Goal: Information Seeking & Learning: Compare options

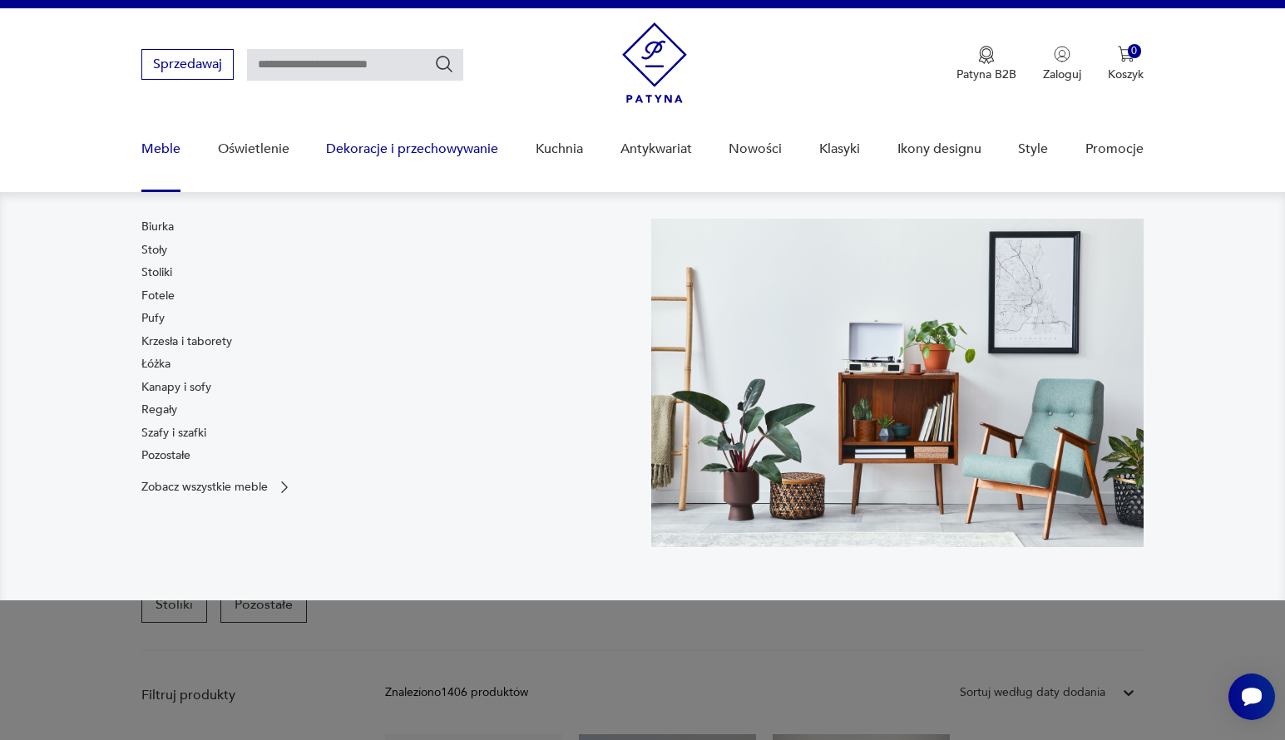
scroll to position [25, 0]
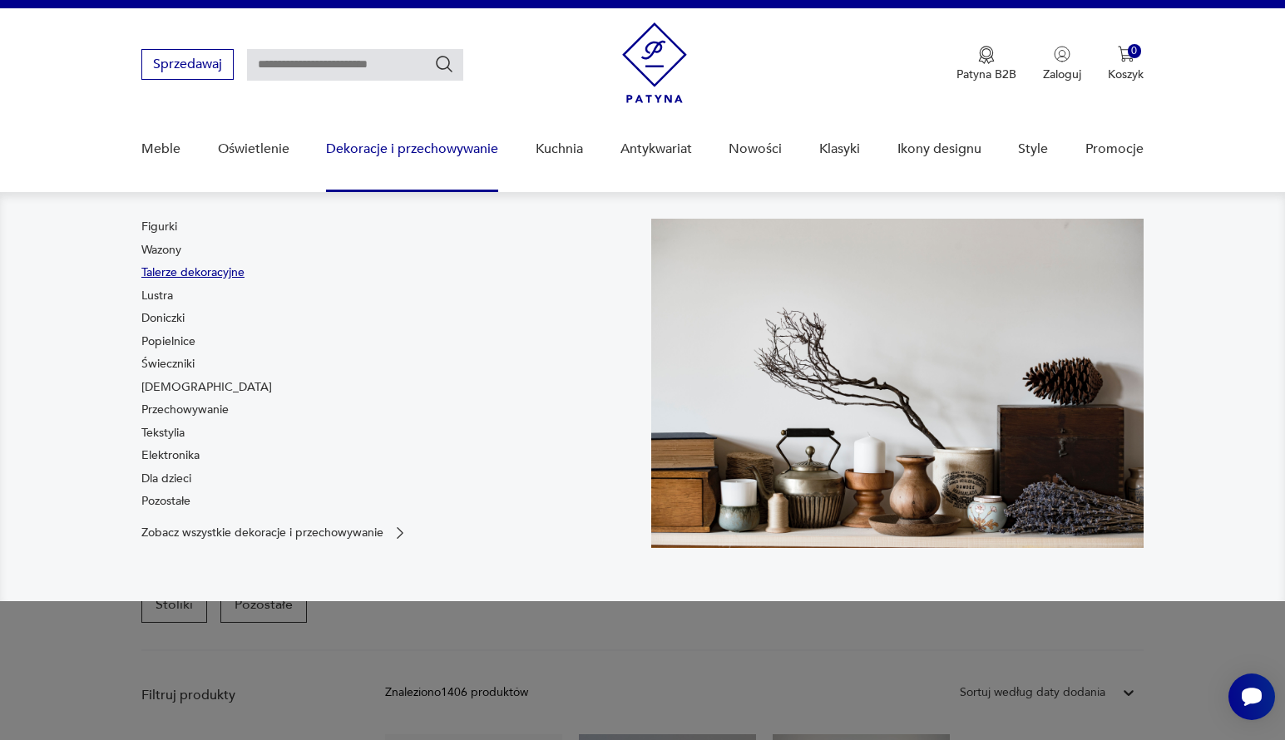
click at [206, 267] on link "Talerze dekoracyjne" at bounding box center [192, 272] width 103 height 17
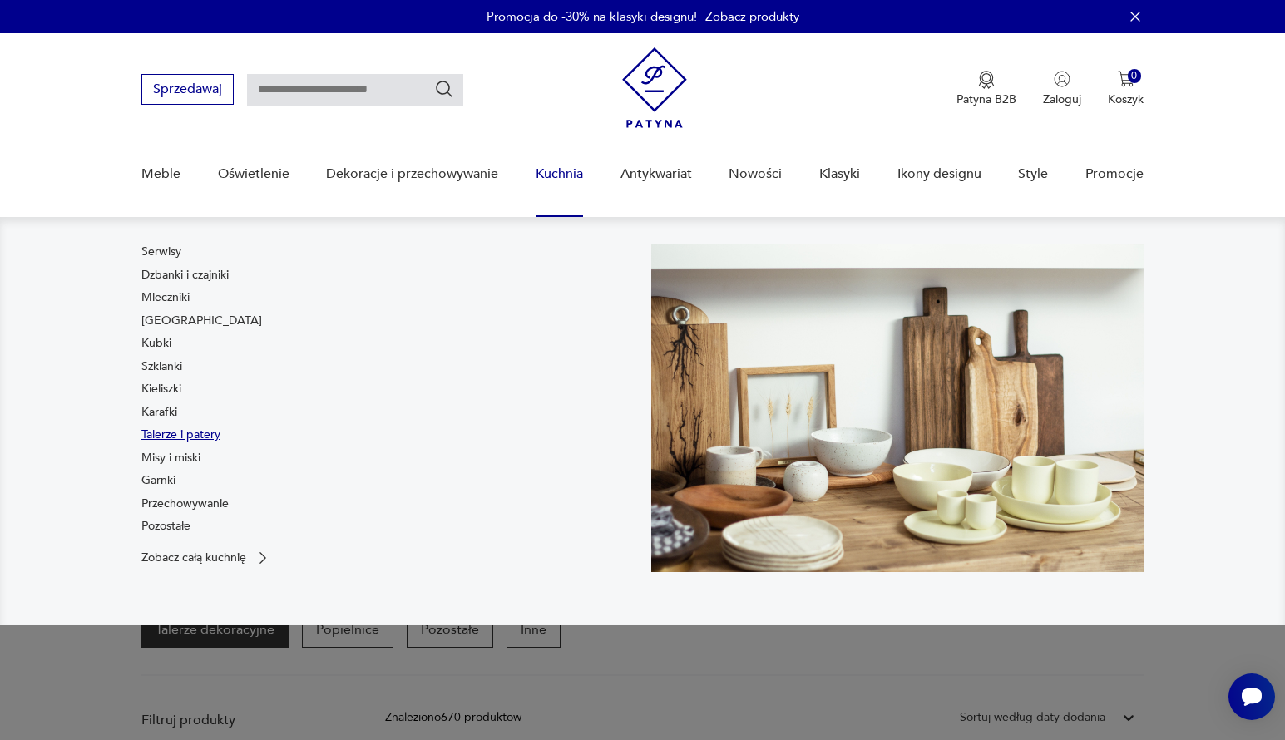
click at [170, 430] on link "Talerze i patery" at bounding box center [180, 435] width 79 height 17
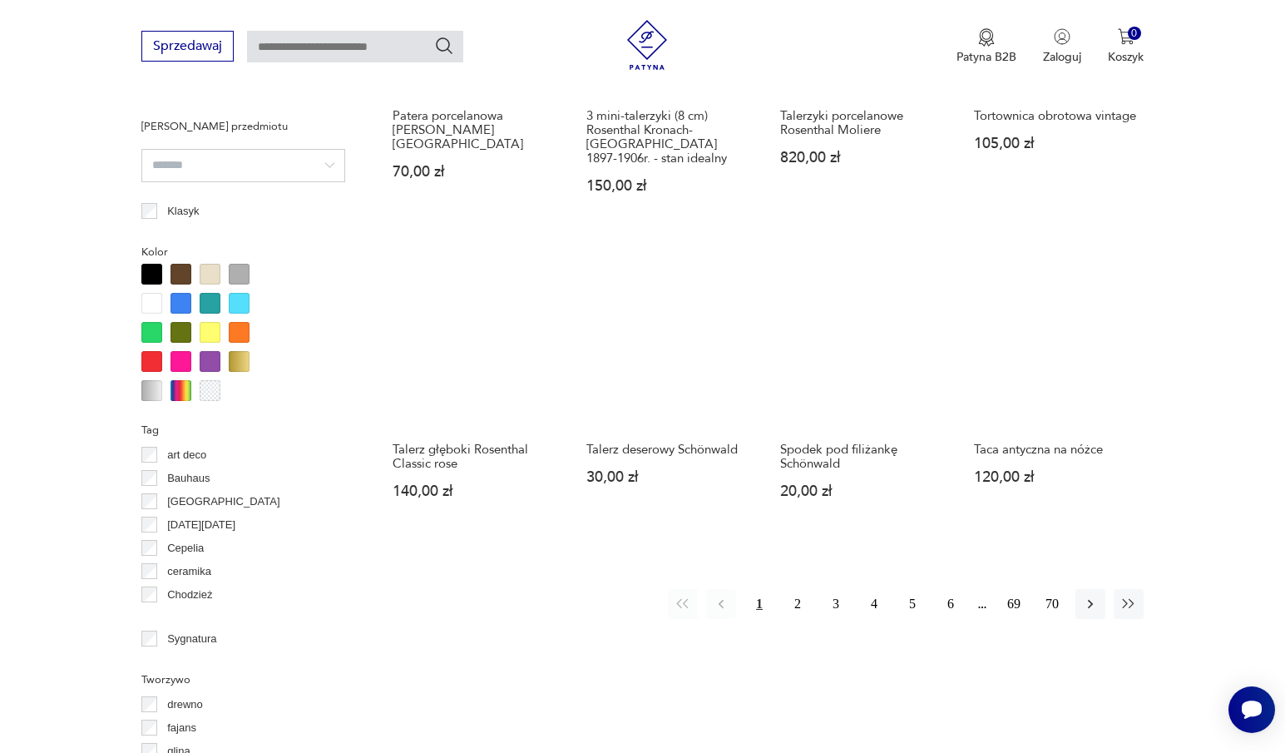
scroll to position [1523, 0]
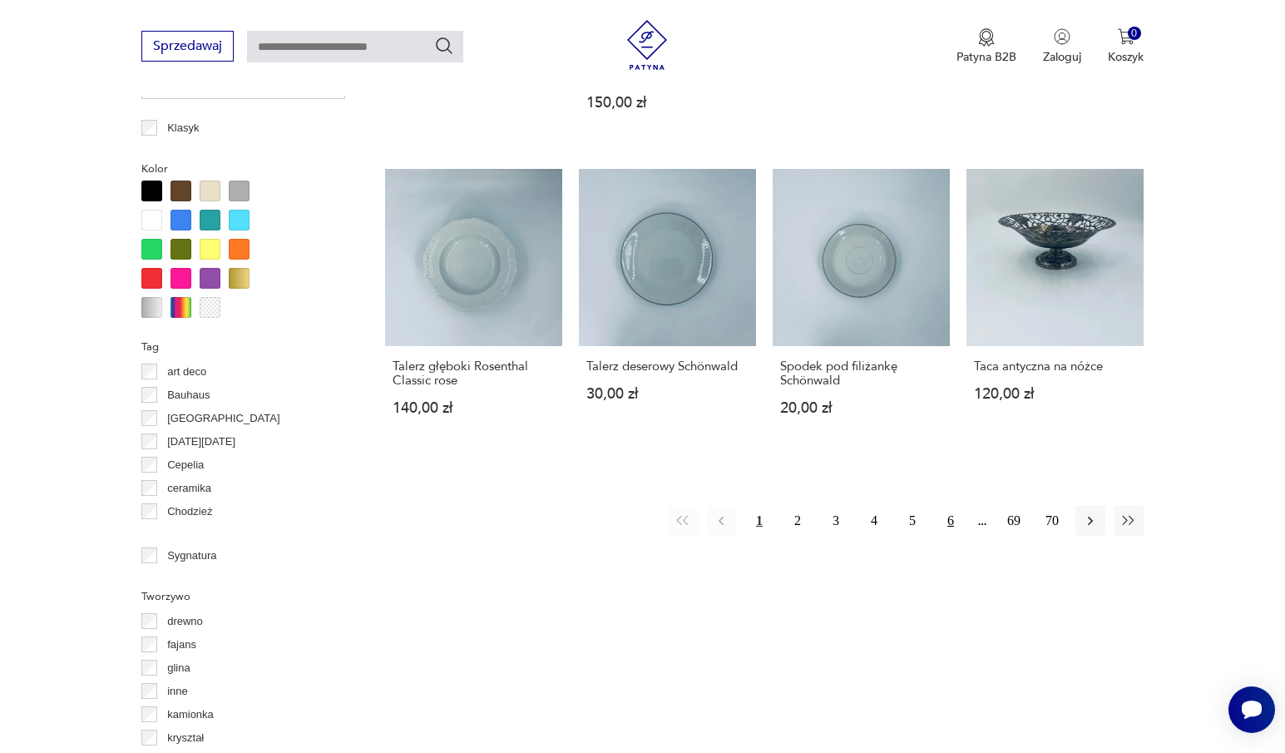
click at [960, 521] on button "6" at bounding box center [950, 521] width 30 height 30
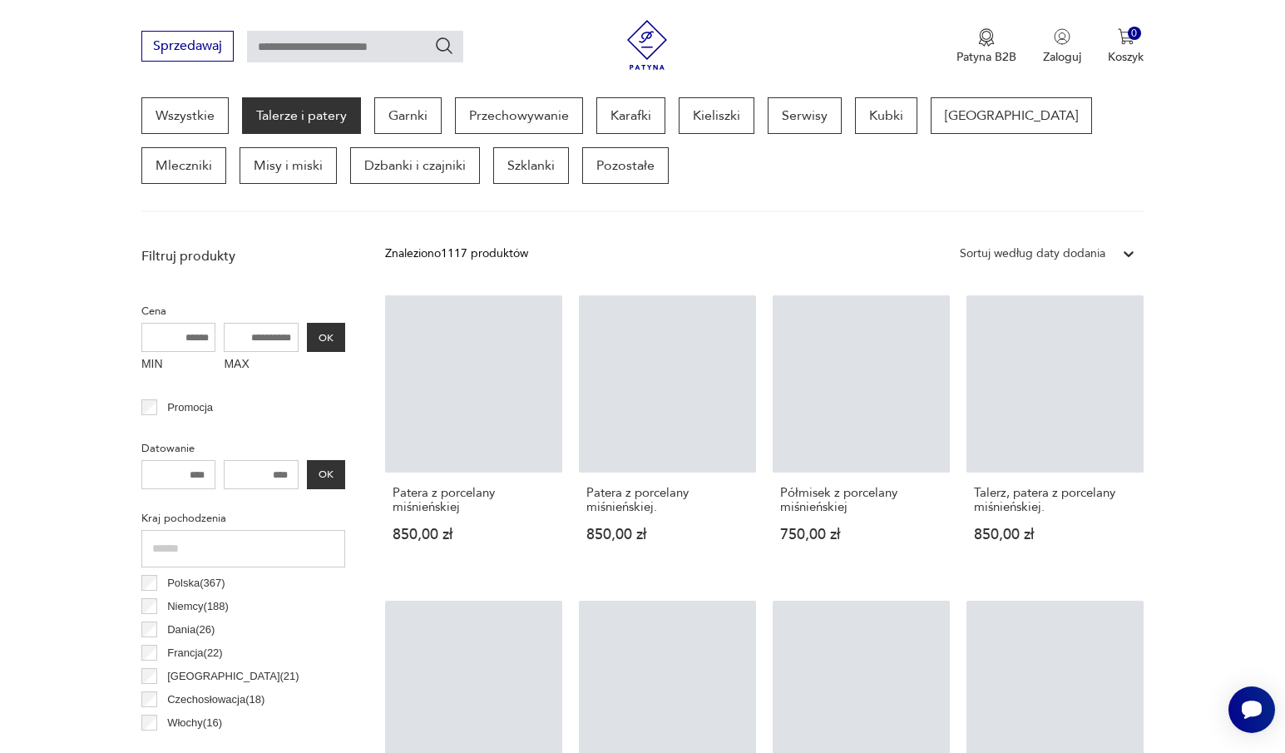
scroll to position [442, 0]
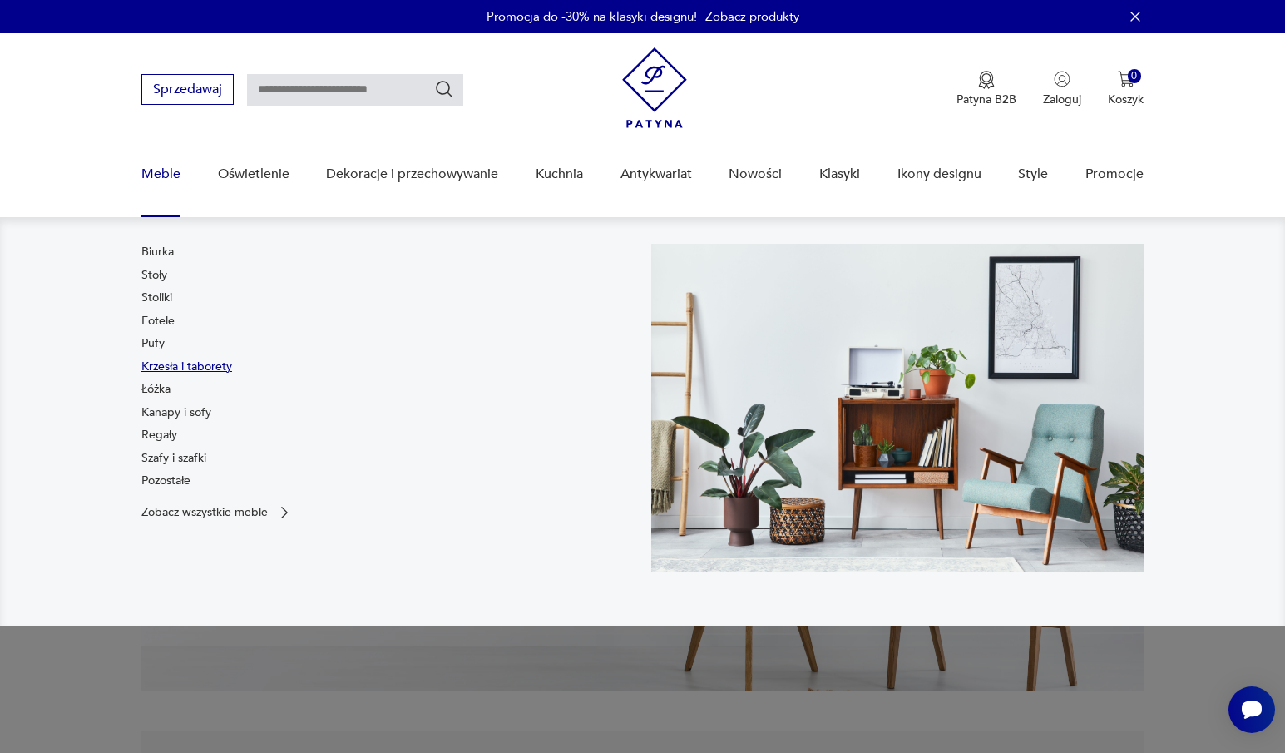
click at [180, 370] on link "Krzesła i taborety" at bounding box center [186, 366] width 91 height 17
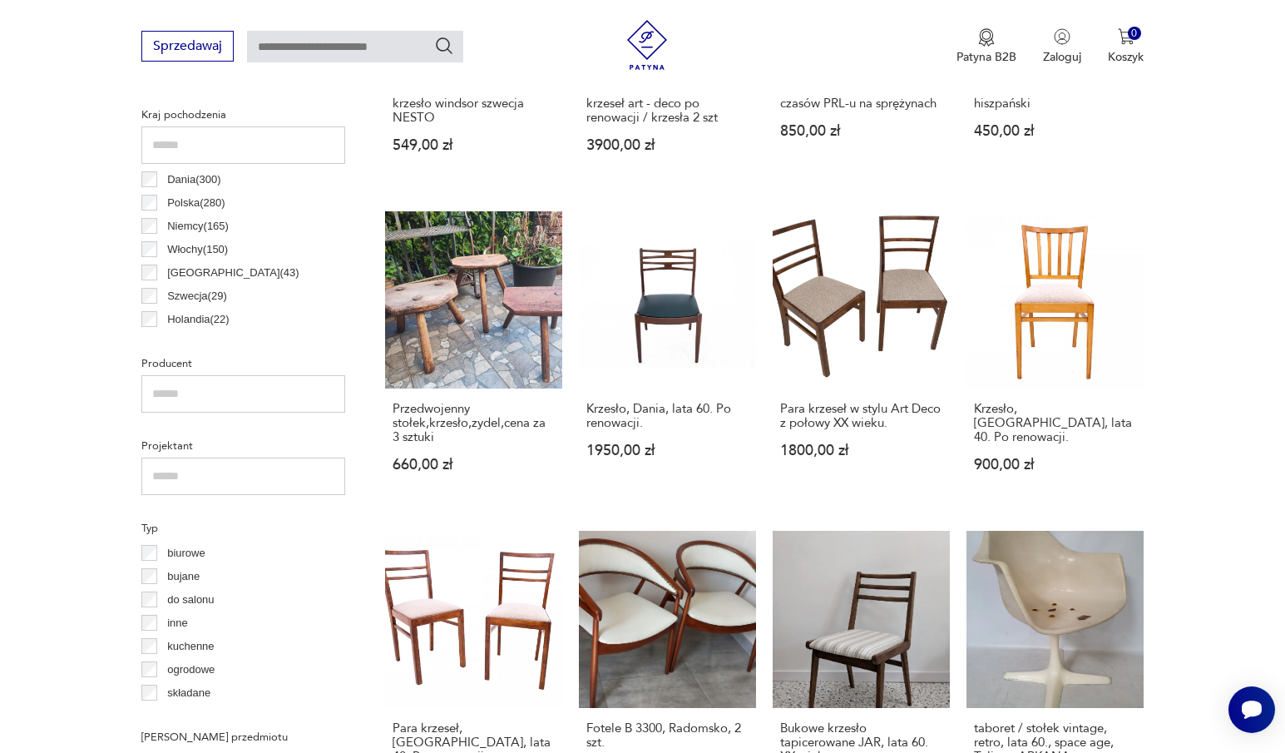
scroll to position [358, 0]
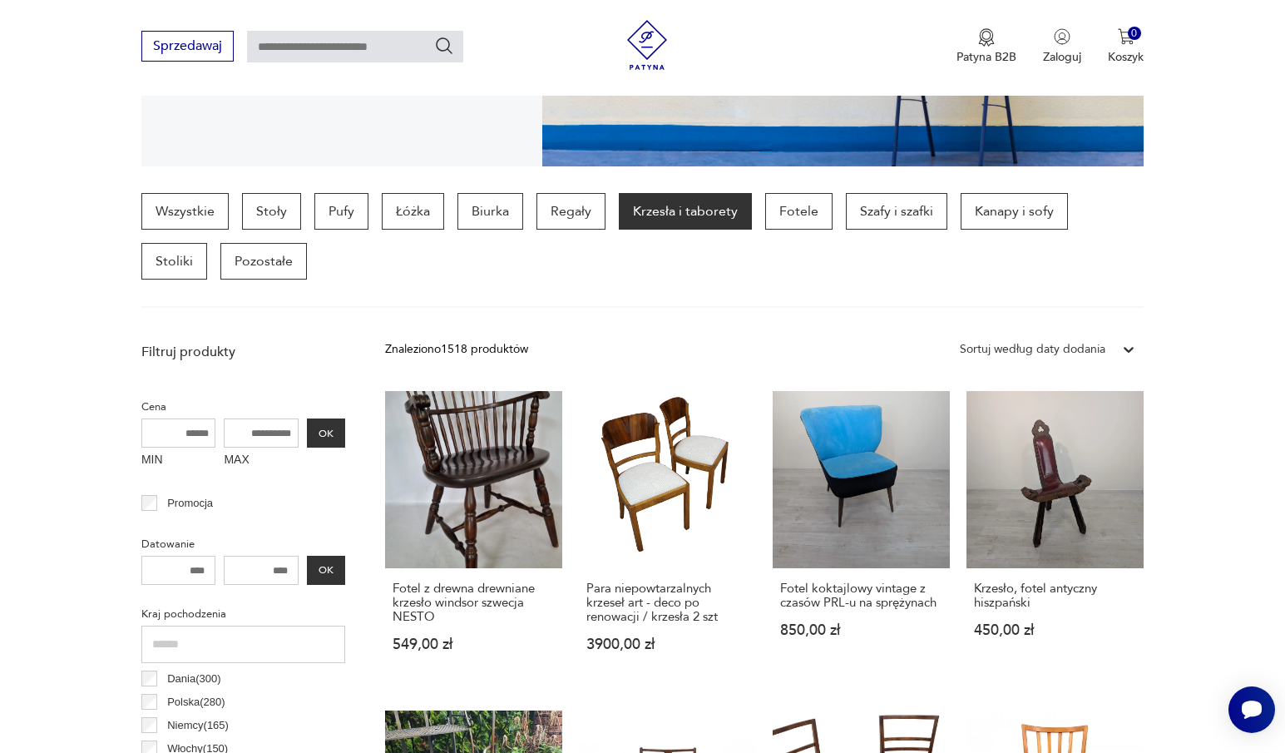
click at [1113, 353] on div "Sortuj według daty dodania" at bounding box center [1032, 349] width 162 height 22
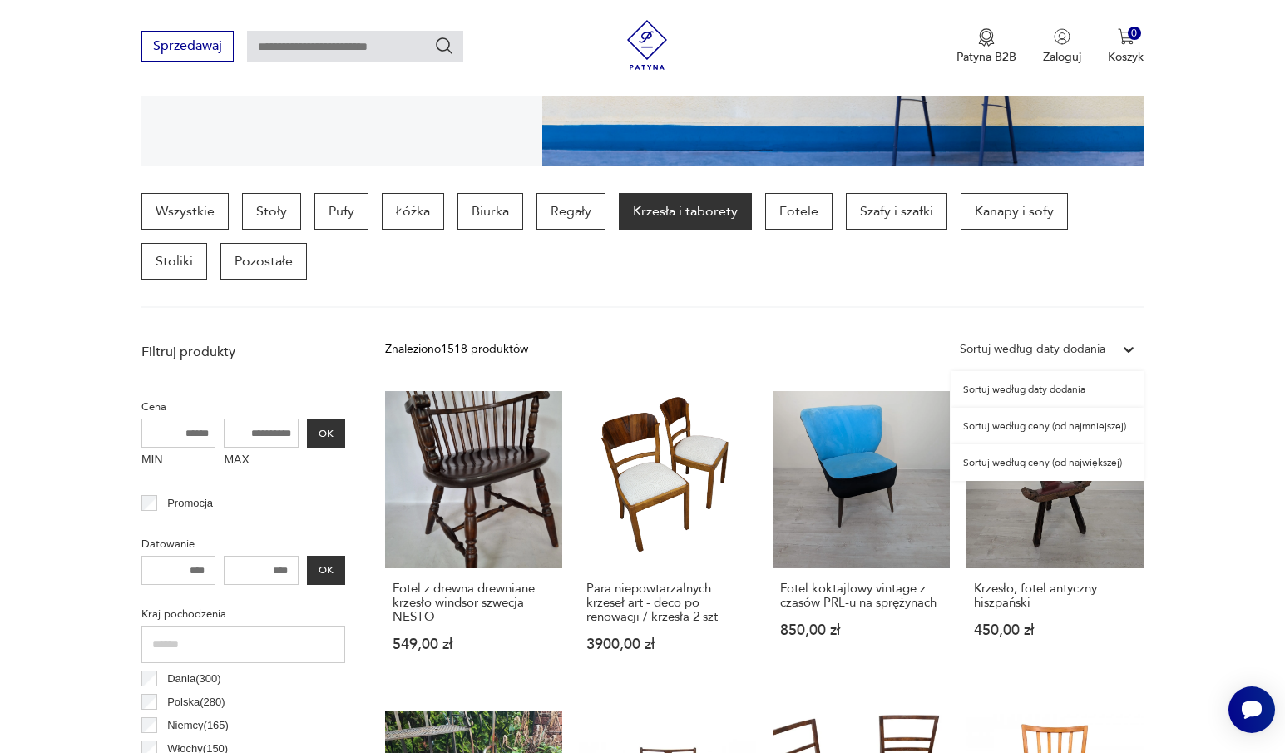
click at [1083, 426] on div "Sortuj według ceny (od najmniejszej)" at bounding box center [1047, 425] width 192 height 37
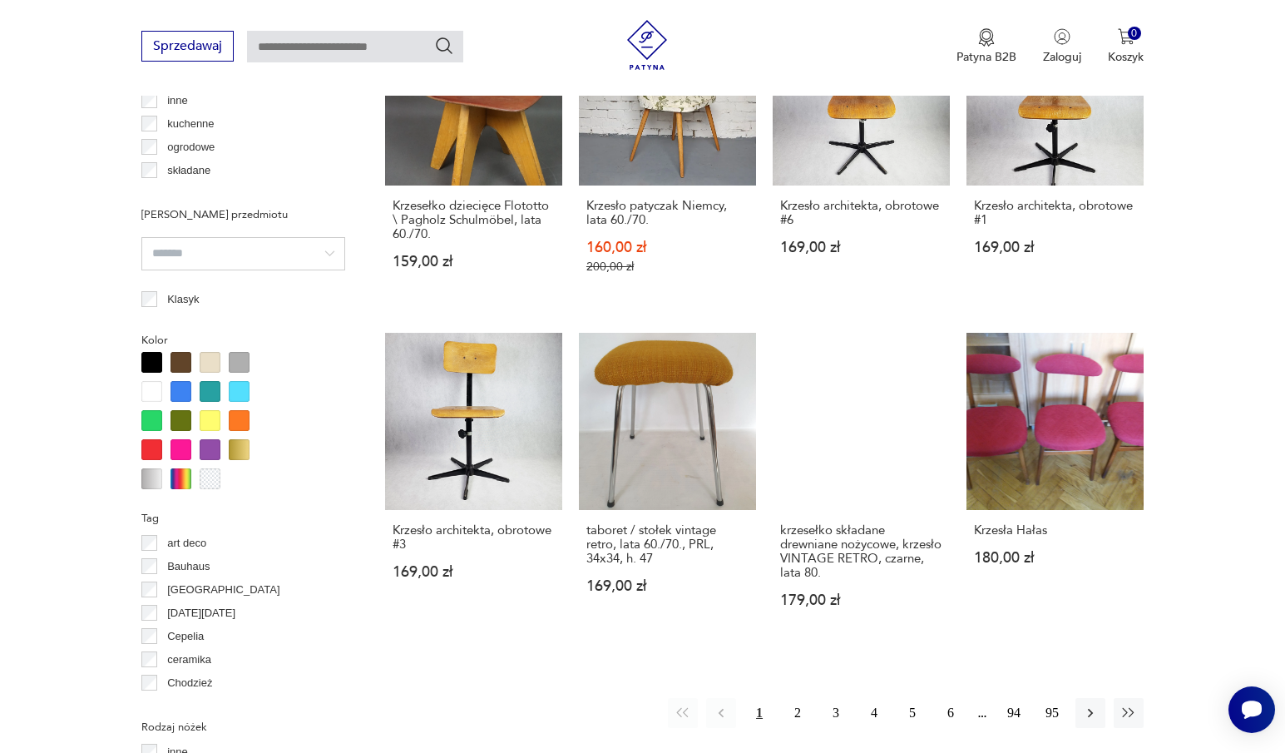
scroll to position [1440, 0]
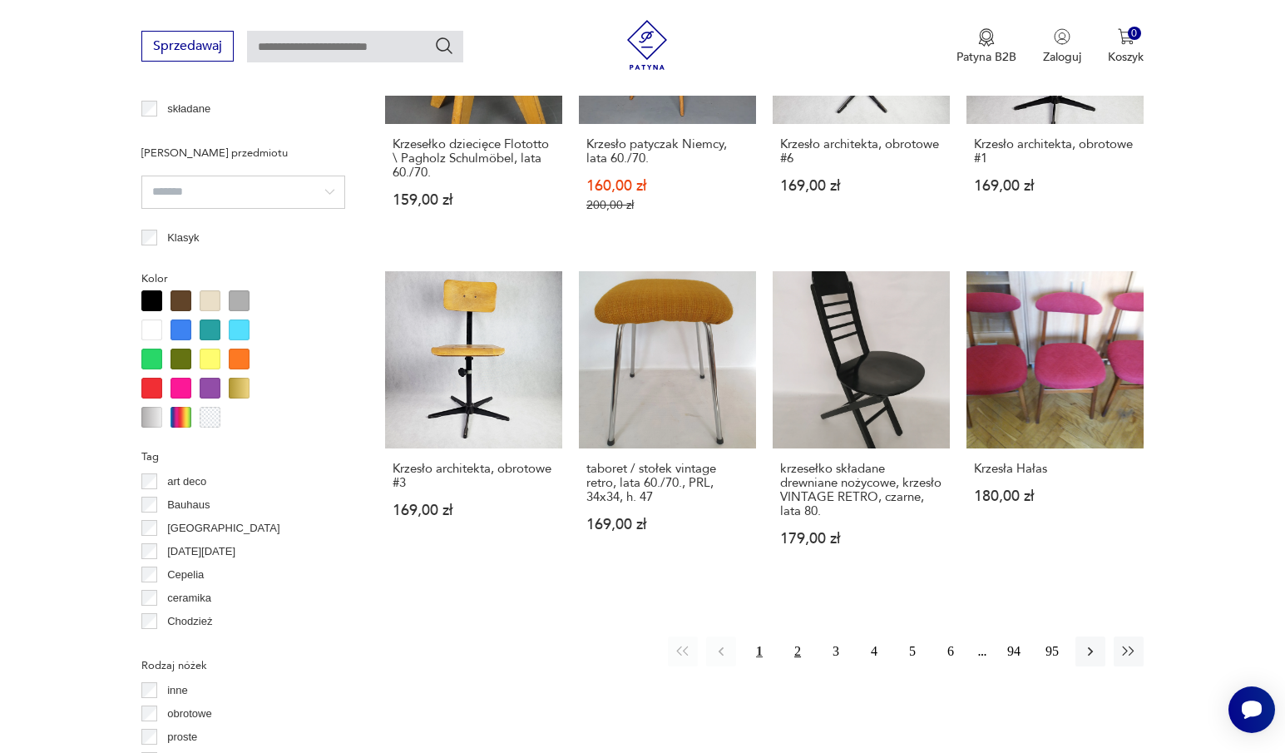
click at [804, 649] on button "2" at bounding box center [797, 651] width 30 height 30
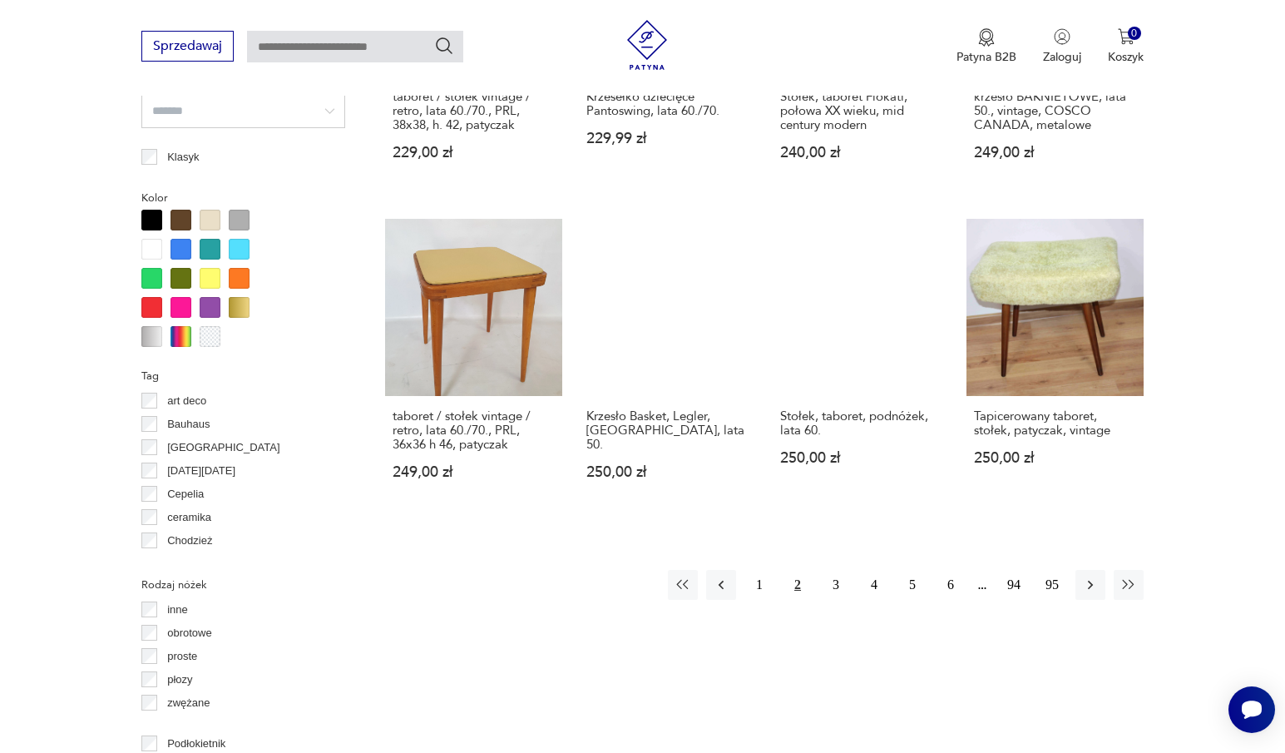
scroll to position [1523, 0]
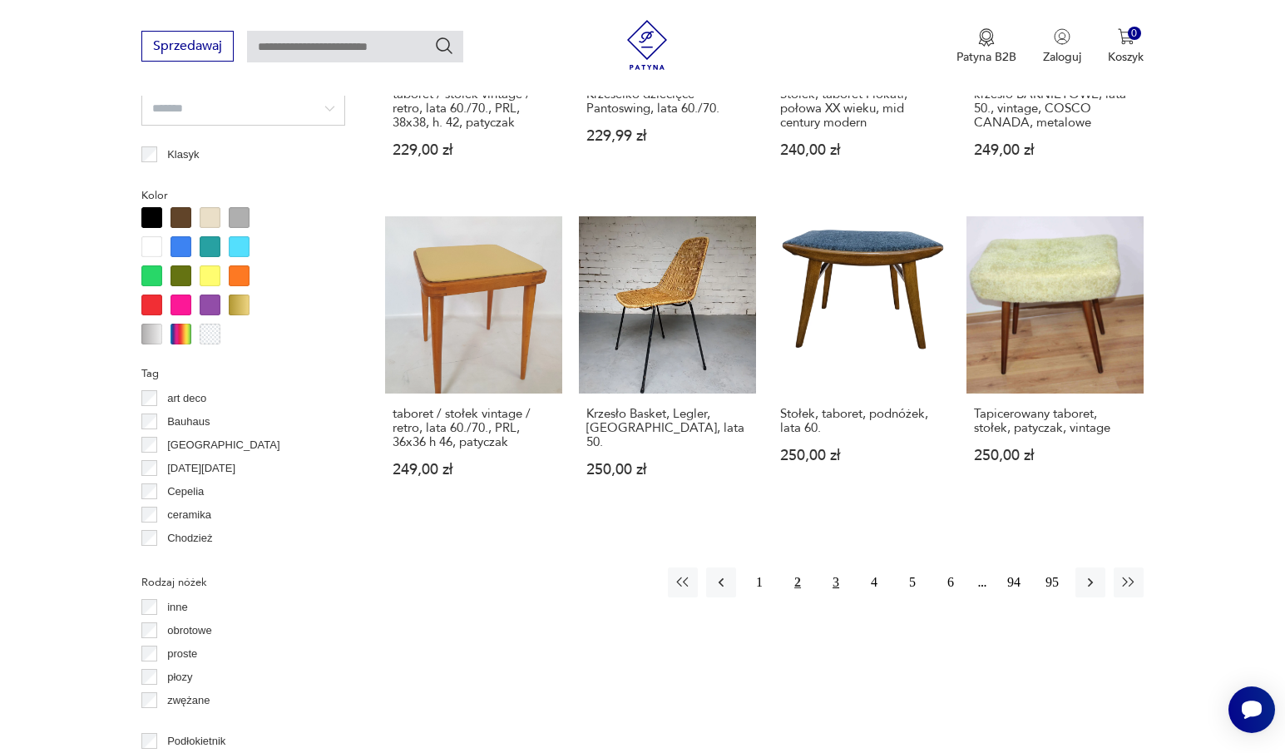
click at [835, 567] on button "3" at bounding box center [836, 582] width 30 height 30
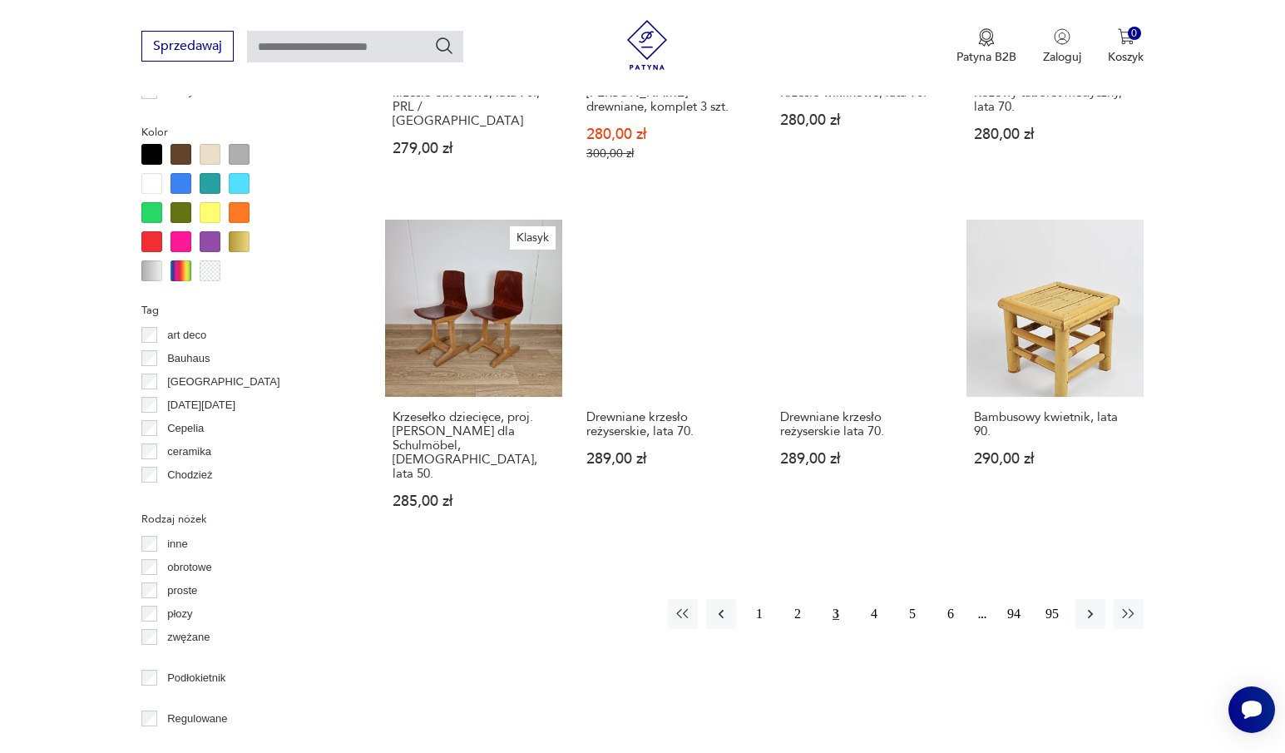
scroll to position [1606, 0]
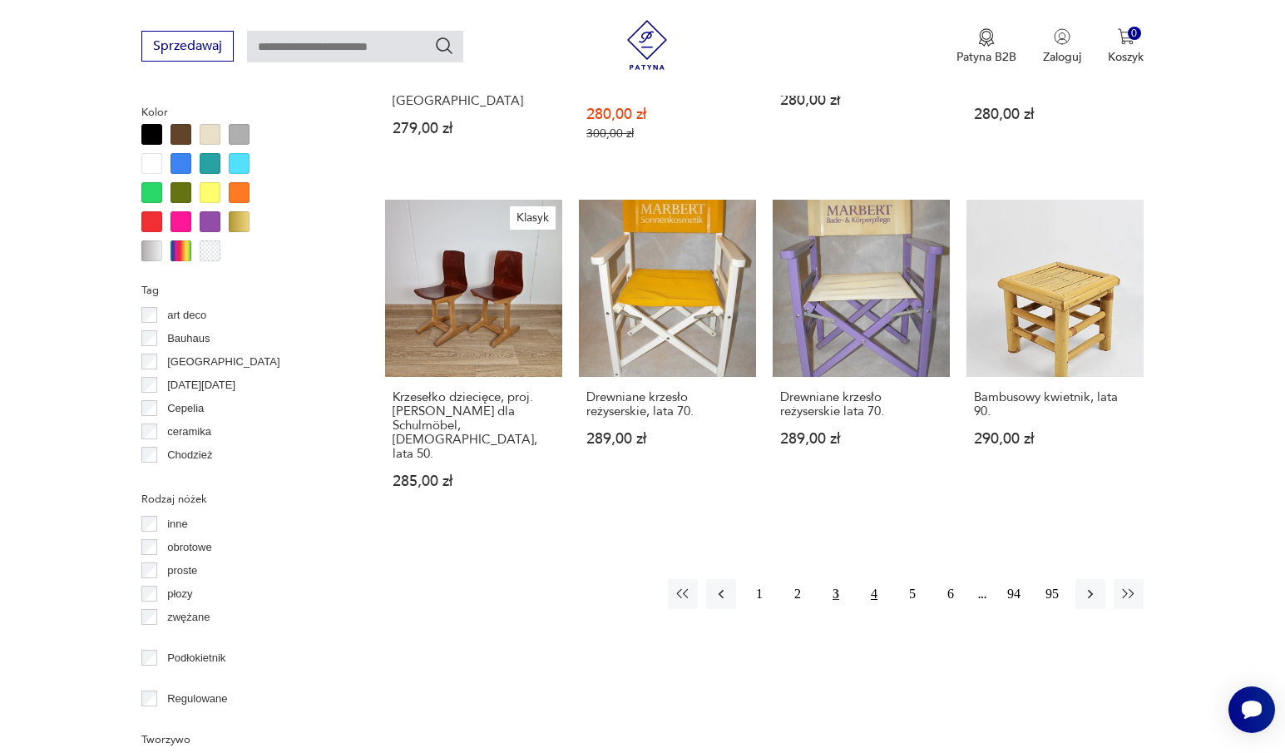
click at [873, 579] on button "4" at bounding box center [874, 594] width 30 height 30
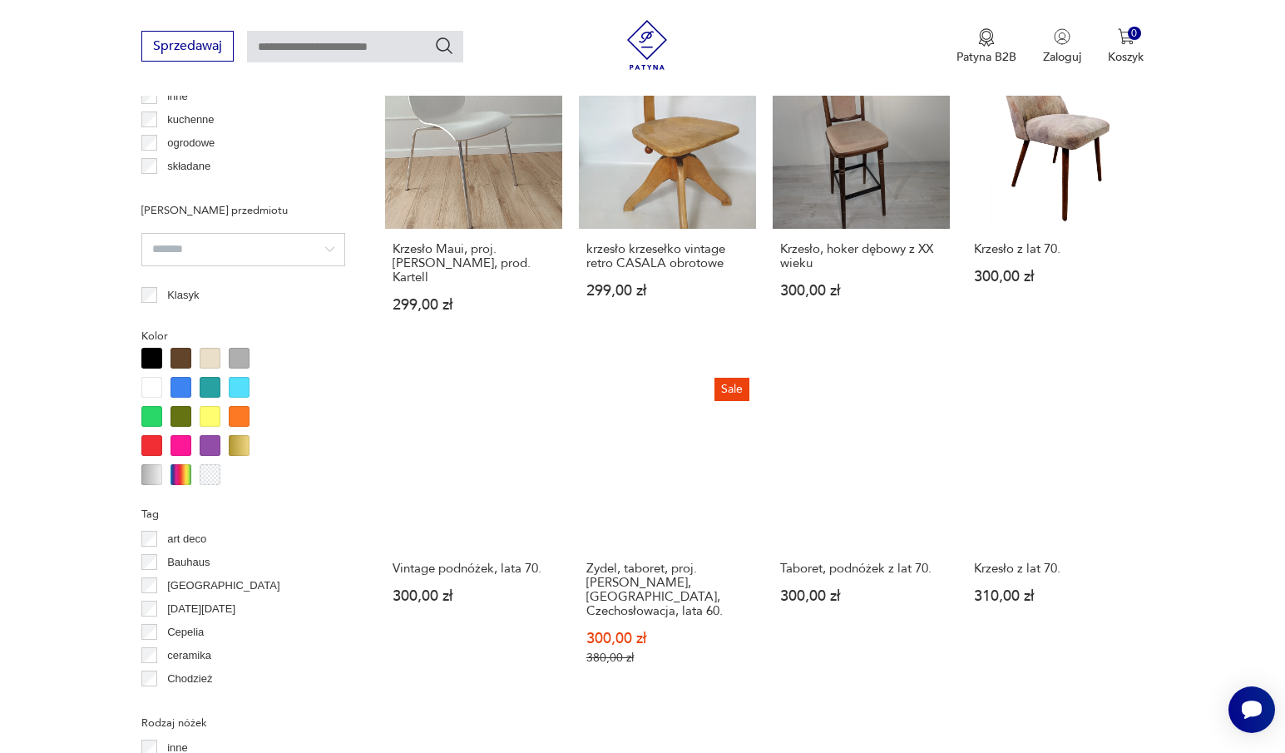
scroll to position [1440, 0]
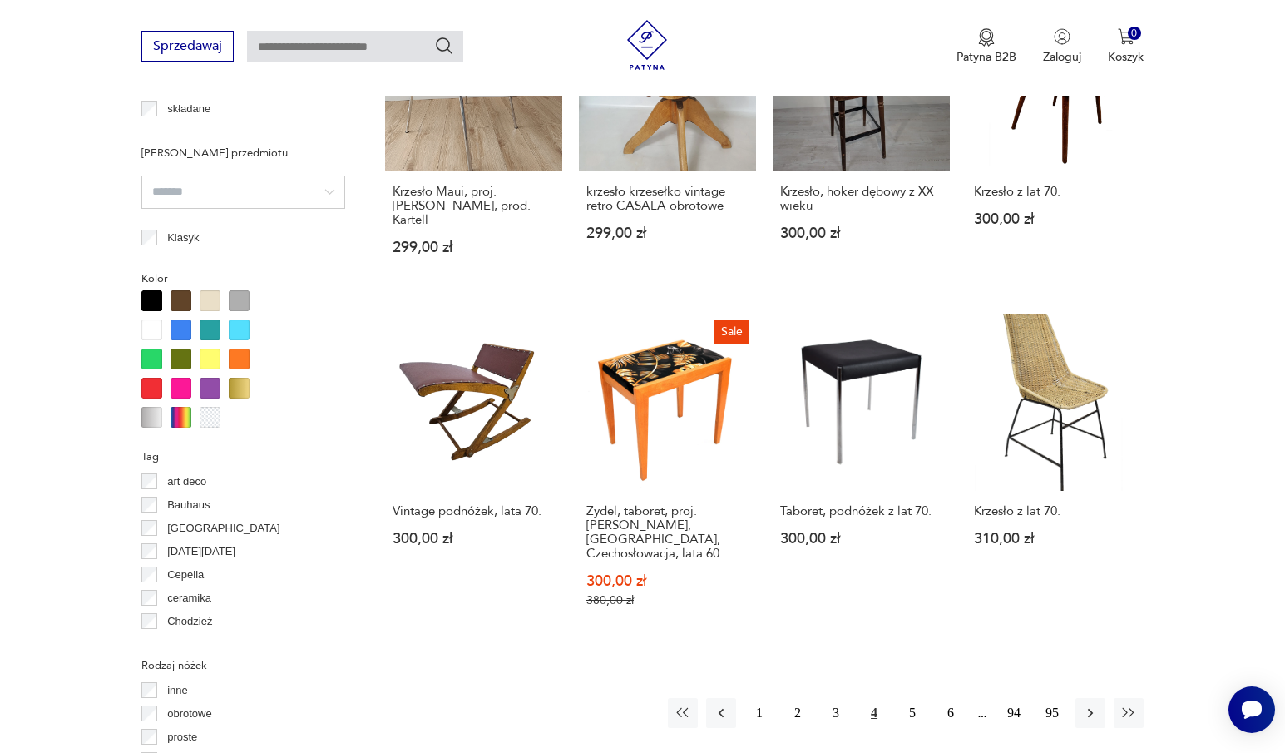
click at [188, 505] on p "Bauhaus" at bounding box center [188, 505] width 42 height 18
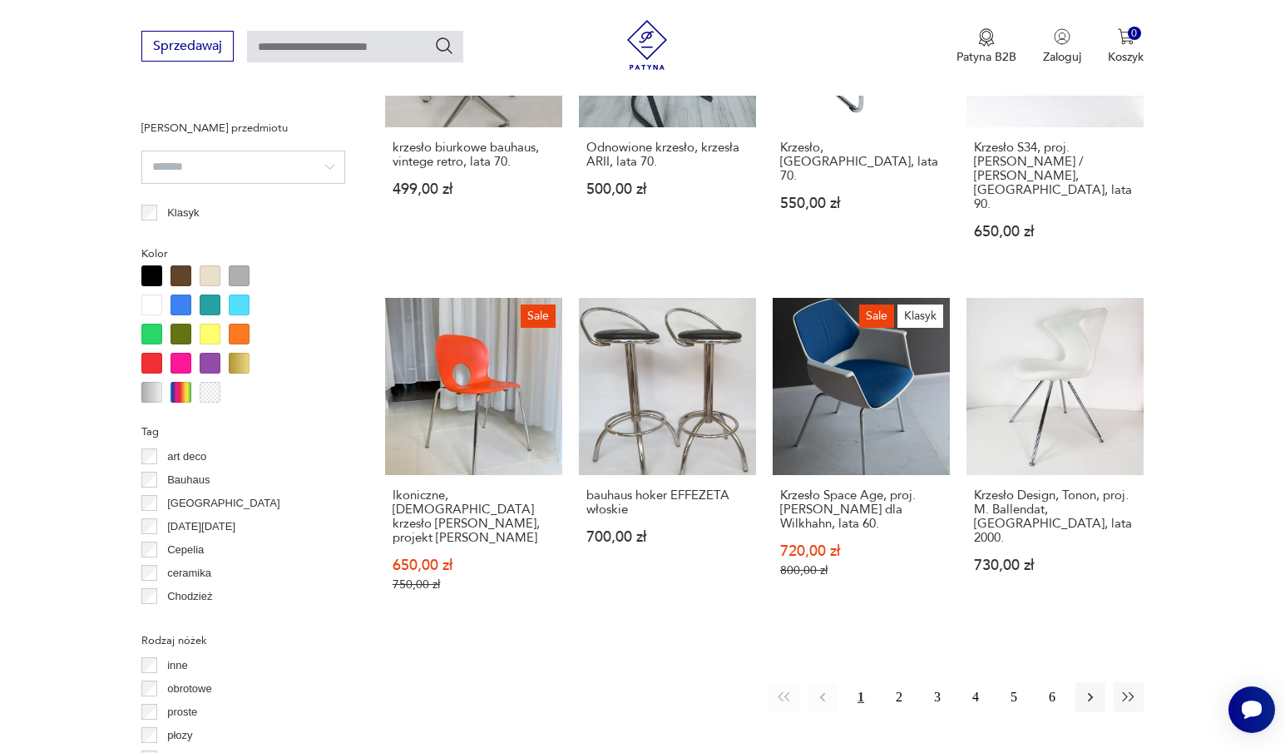
scroll to position [1523, 0]
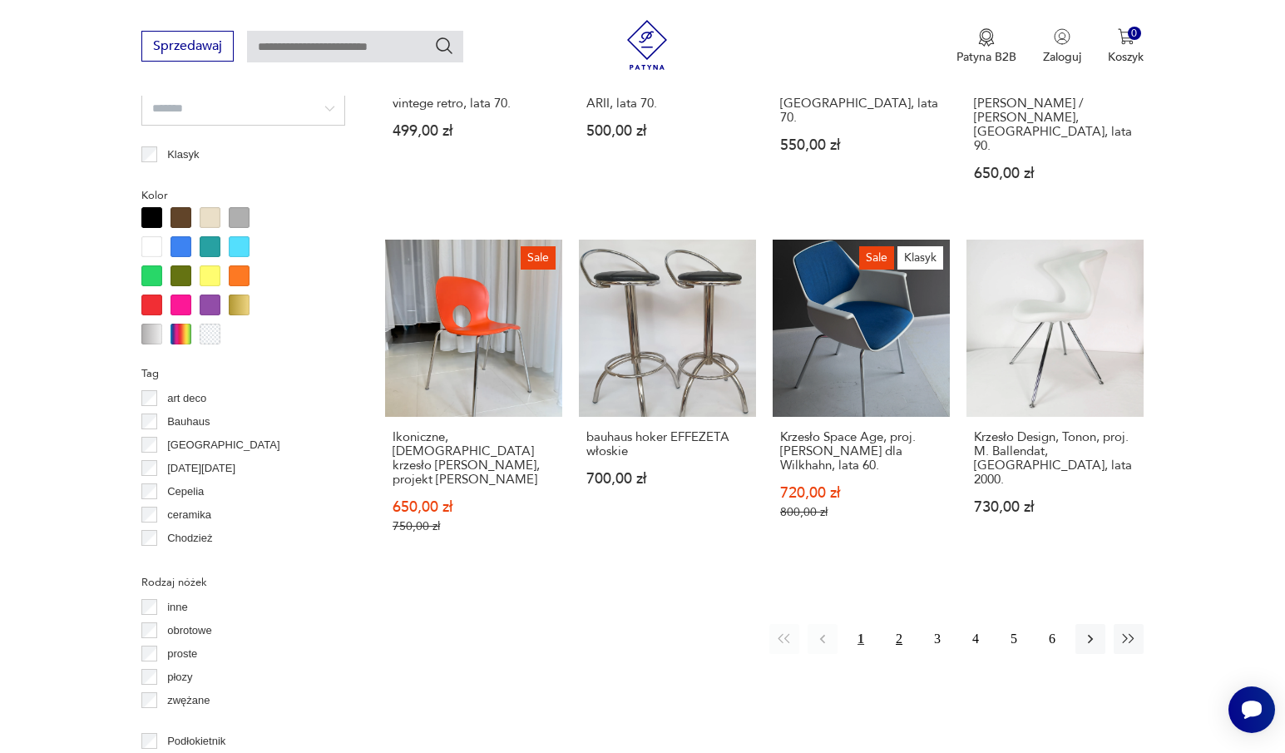
click at [897, 624] on button "2" at bounding box center [899, 639] width 30 height 30
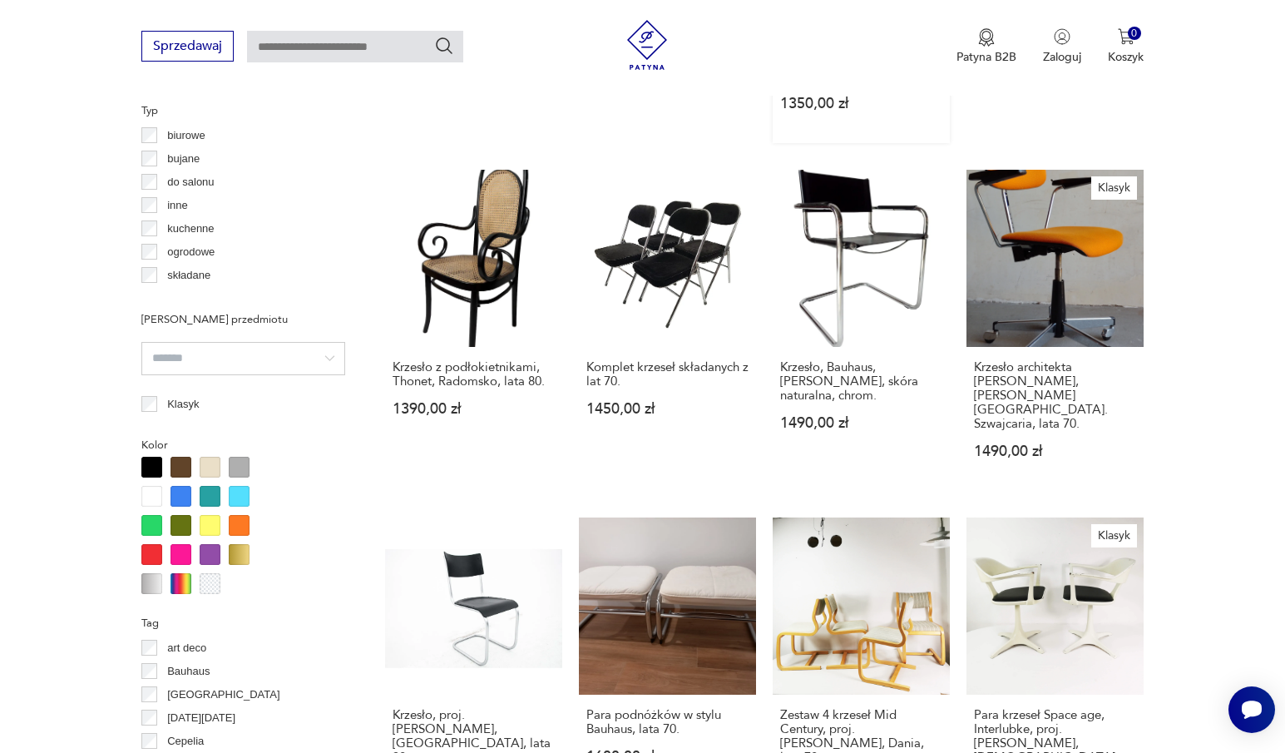
scroll to position [1357, 0]
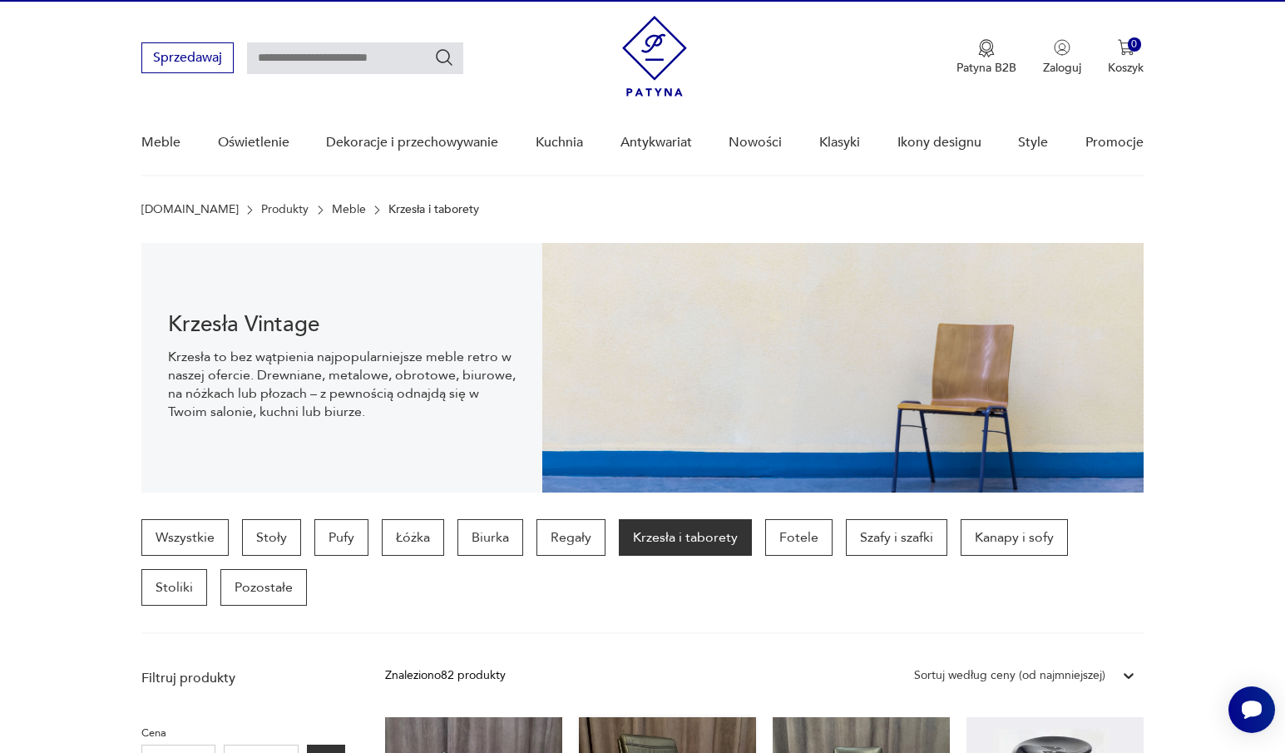
scroll to position [27, 0]
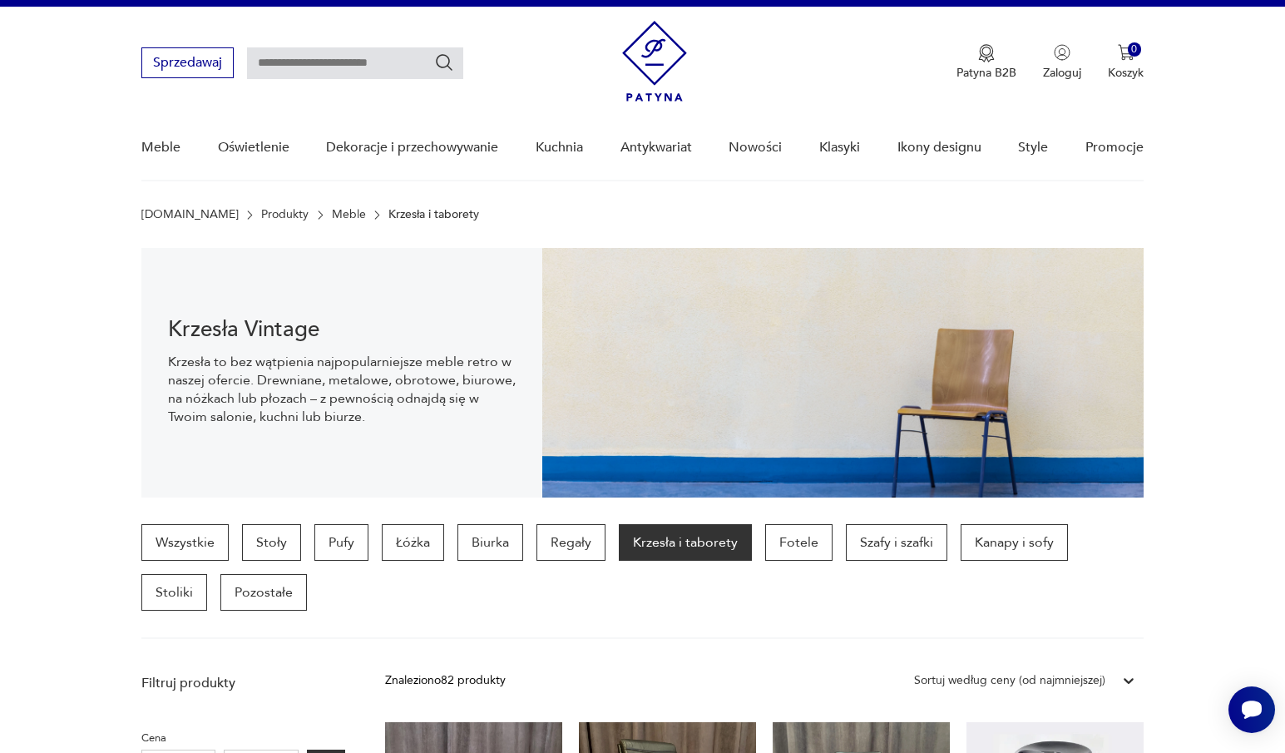
click at [674, 538] on p "Krzesła i taborety" at bounding box center [685, 542] width 133 height 37
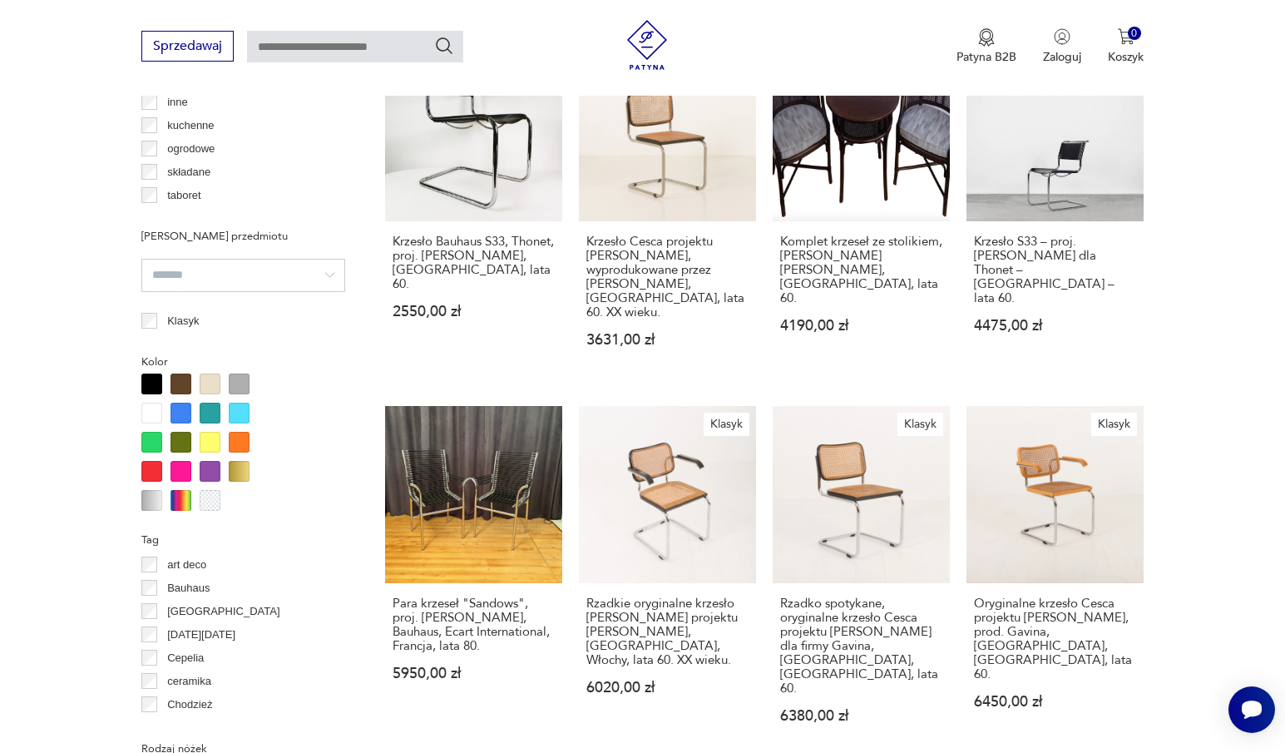
scroll to position [1606, 0]
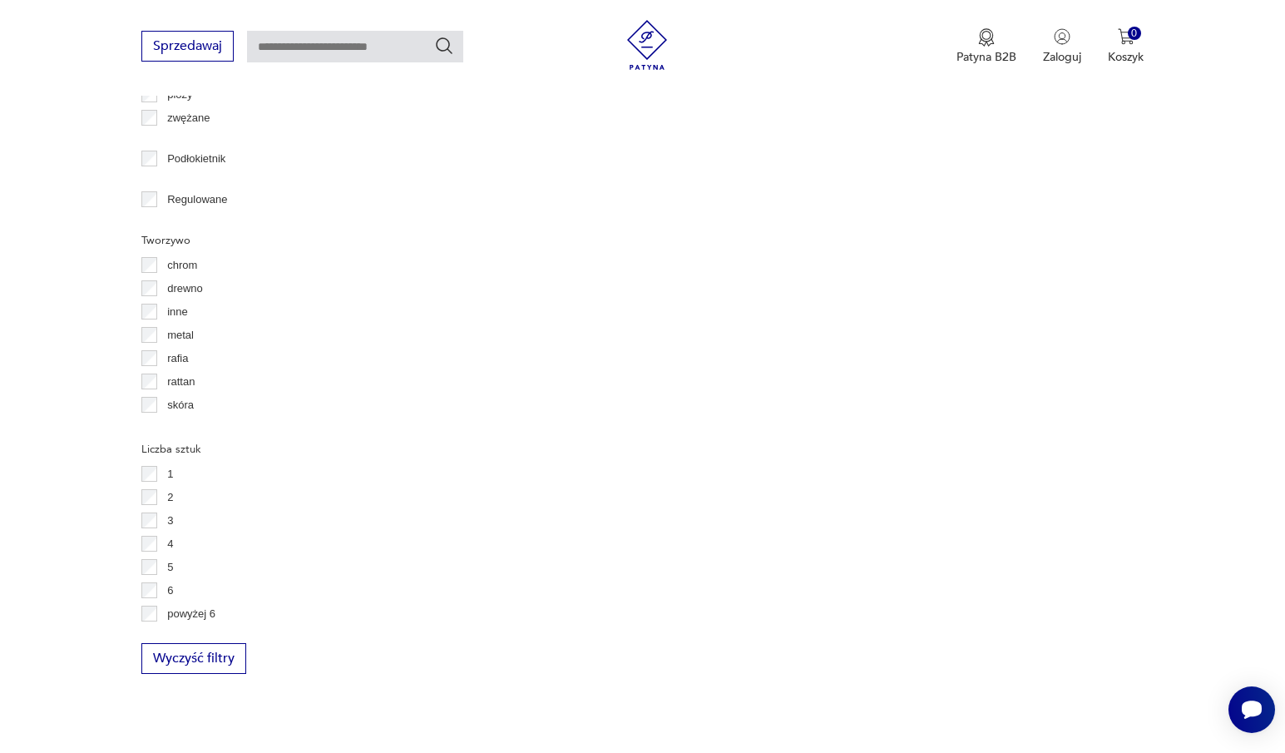
scroll to position [2355, 0]
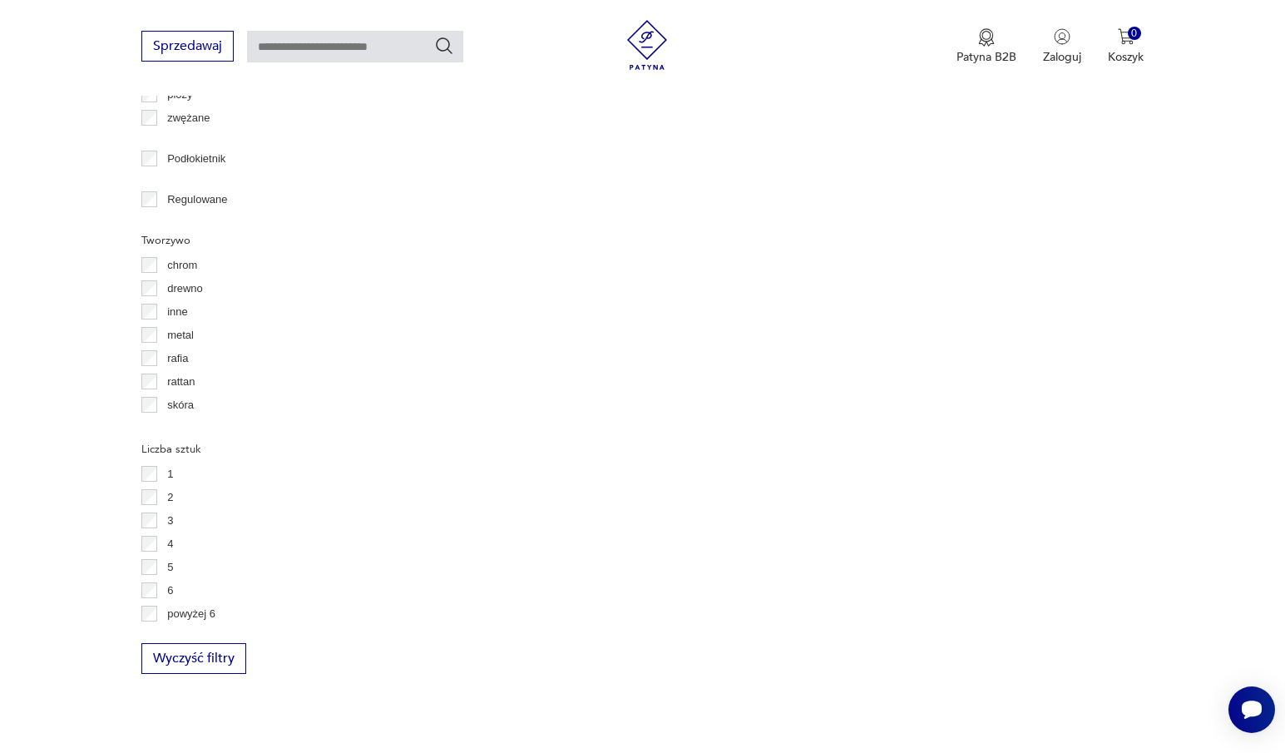
scroll to position [2438, 0]
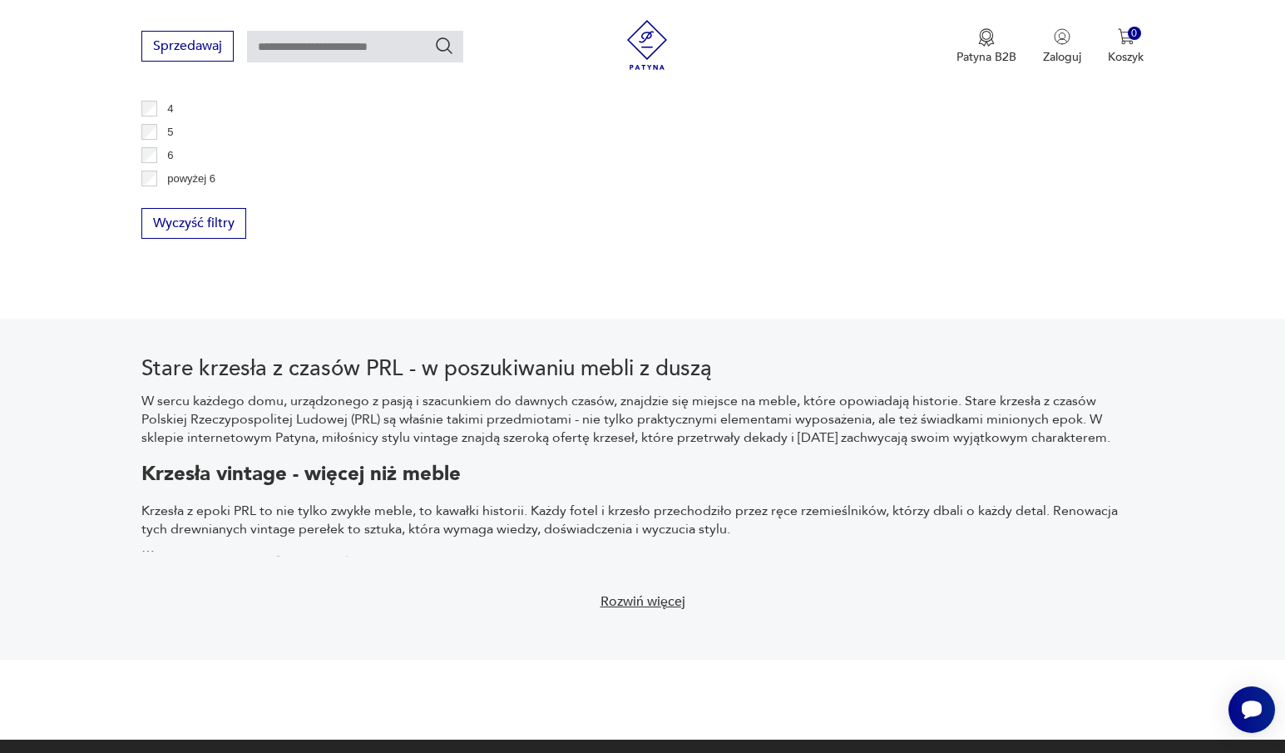
scroll to position [2521, 0]
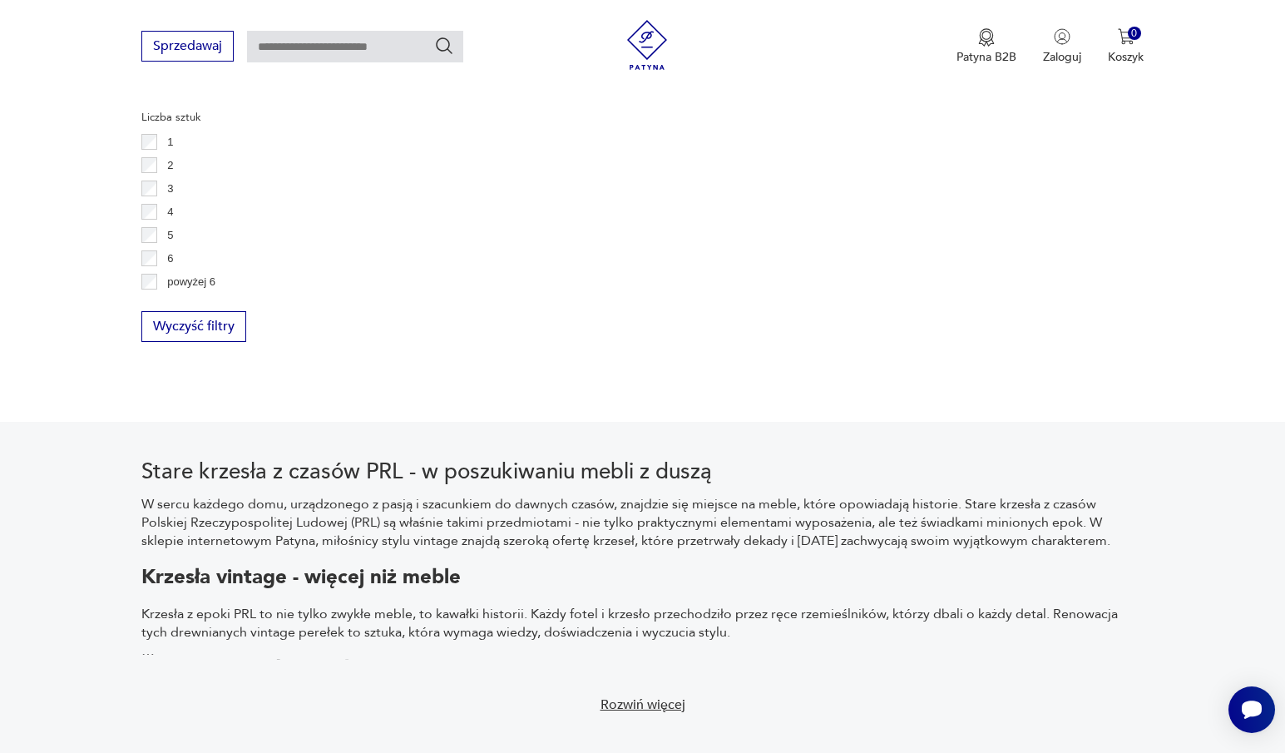
scroll to position [2438, 0]
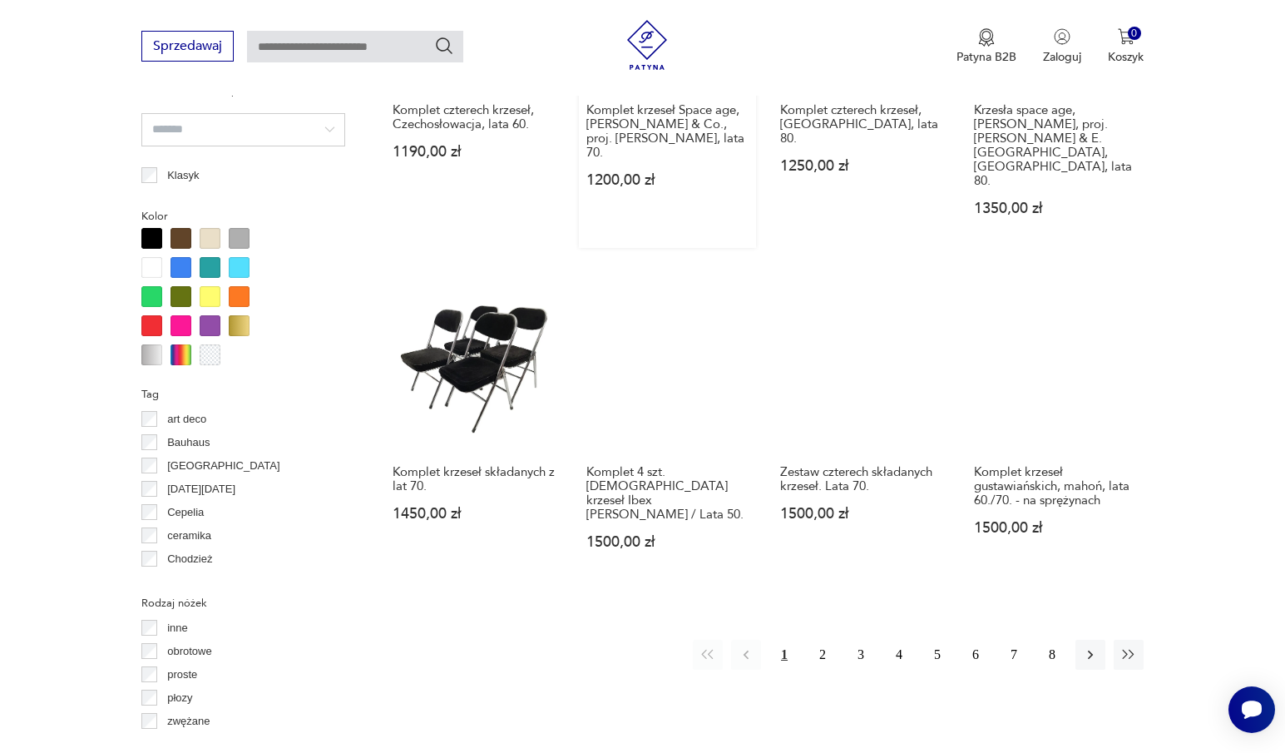
scroll to position [1523, 0]
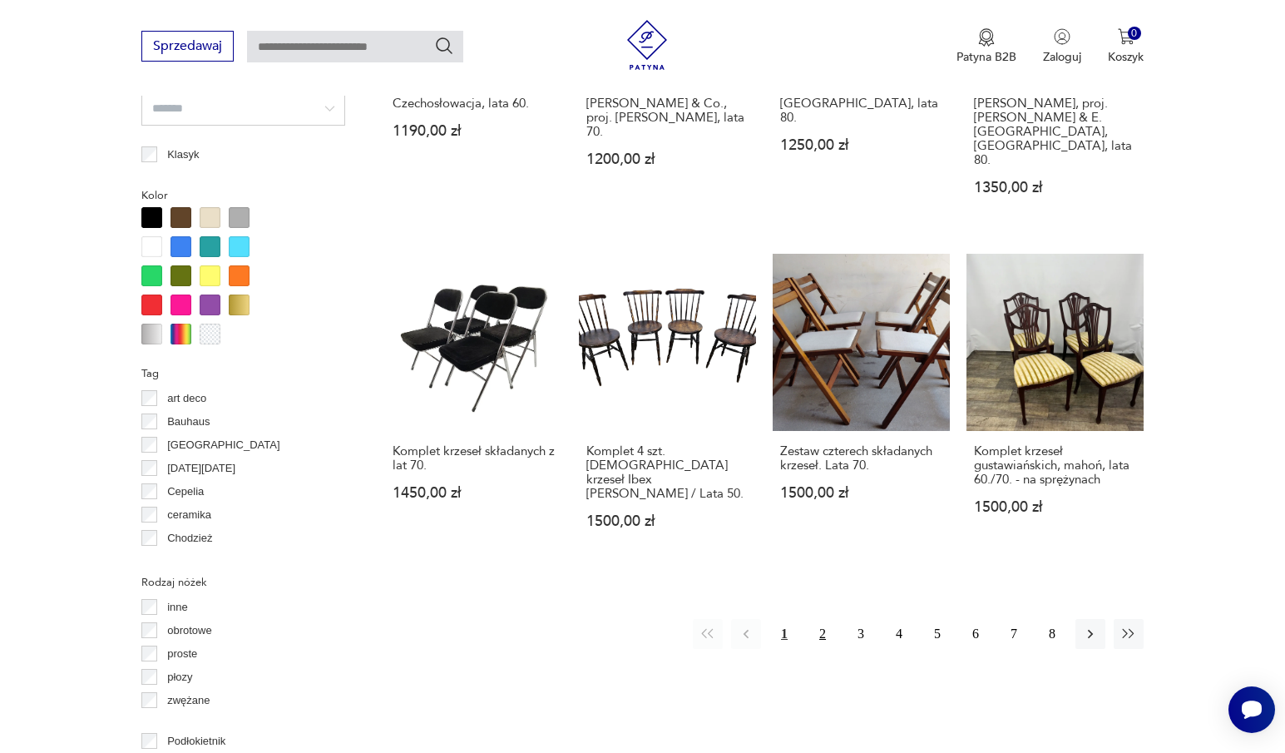
click at [822, 619] on button "2" at bounding box center [822, 634] width 30 height 30
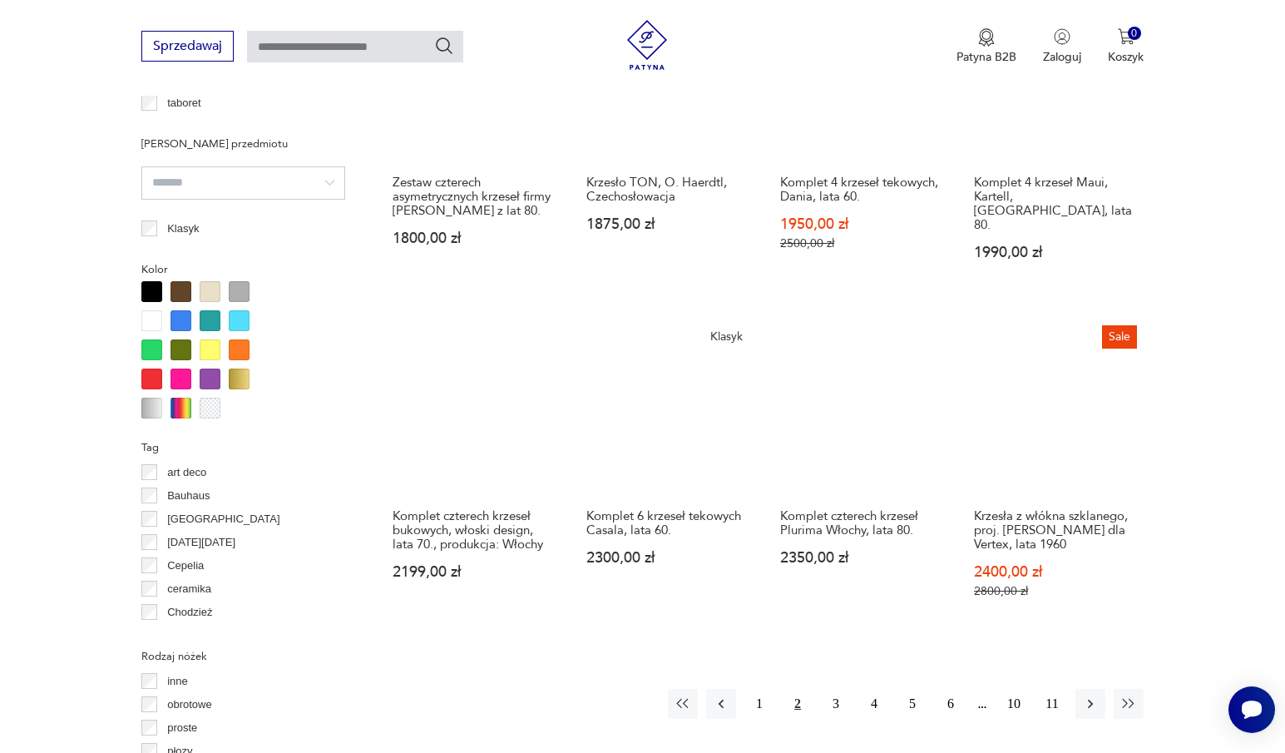
scroll to position [1523, 0]
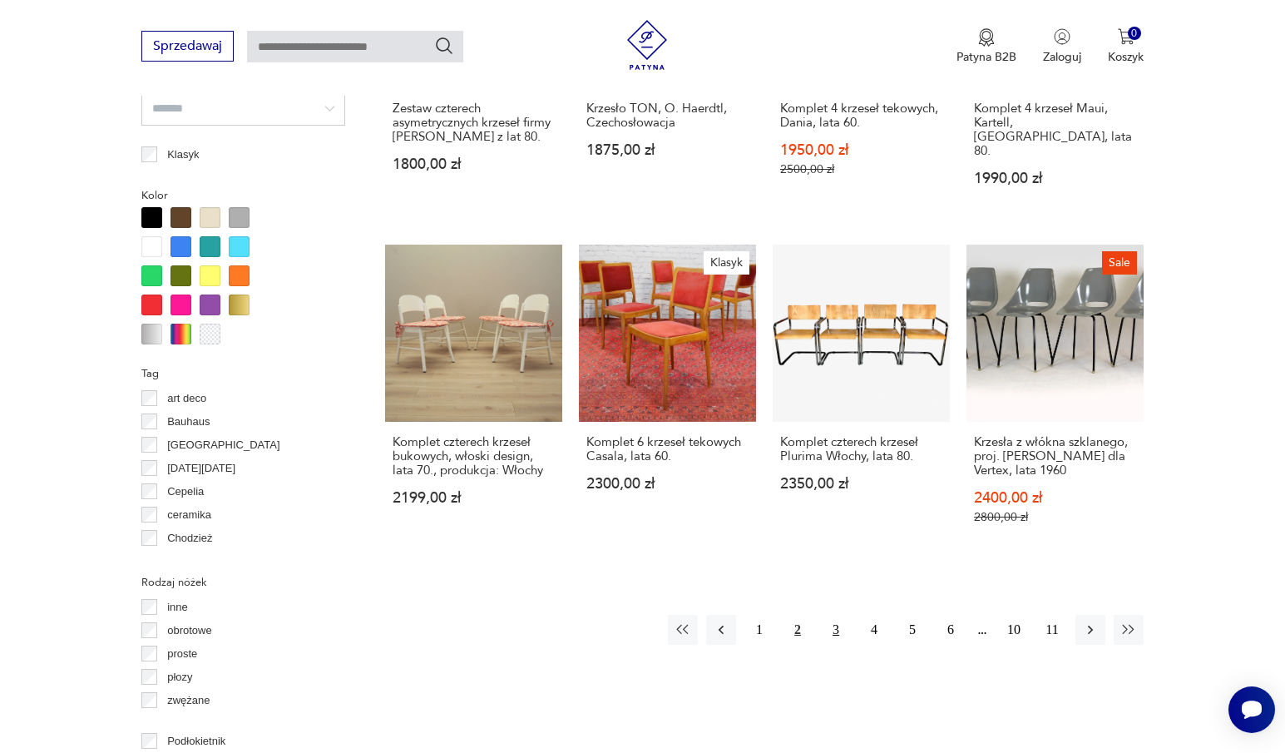
click at [837, 614] on button "3" at bounding box center [836, 629] width 30 height 30
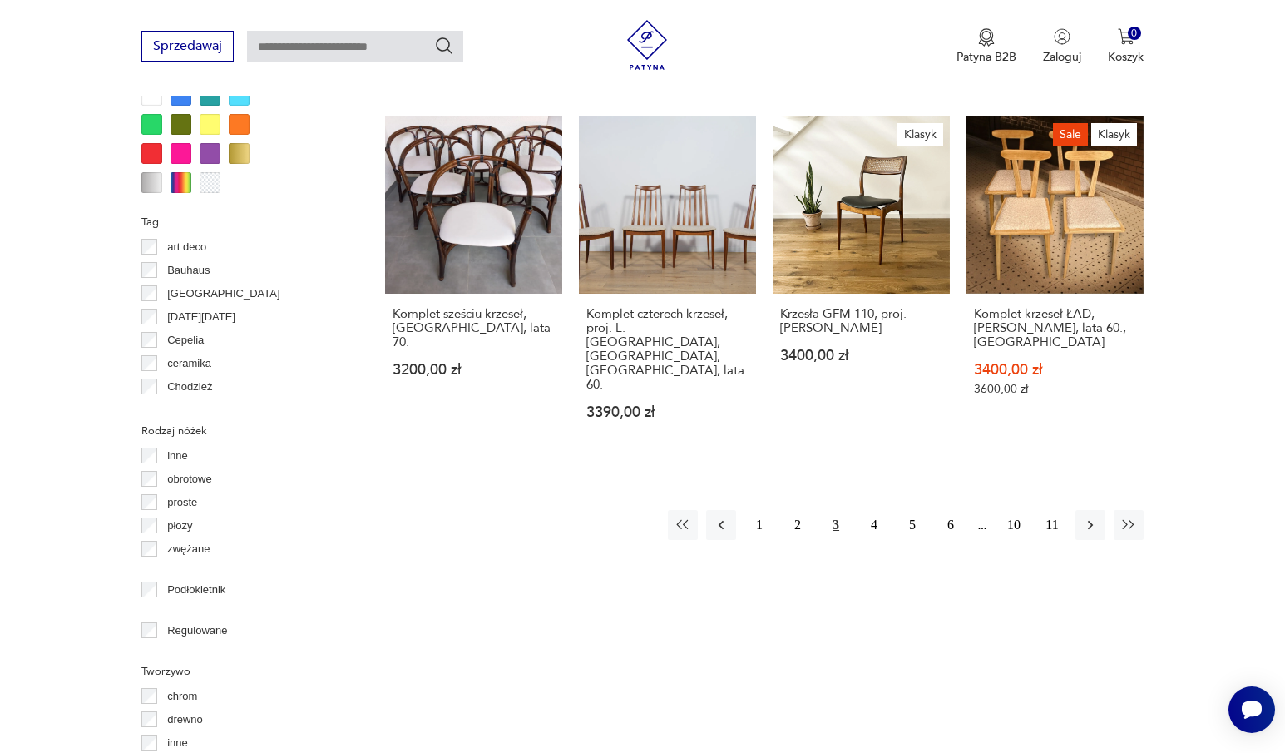
scroll to position [1690, 0]
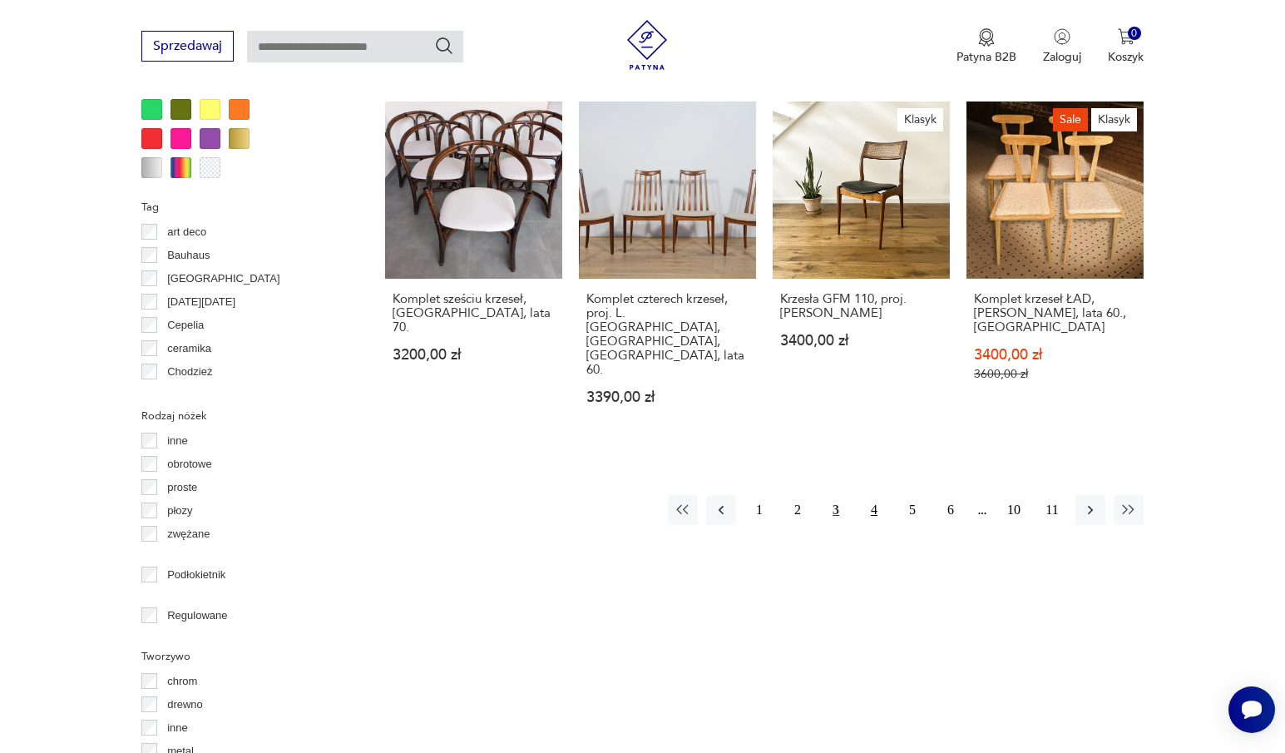
click at [876, 495] on button "4" at bounding box center [874, 510] width 30 height 30
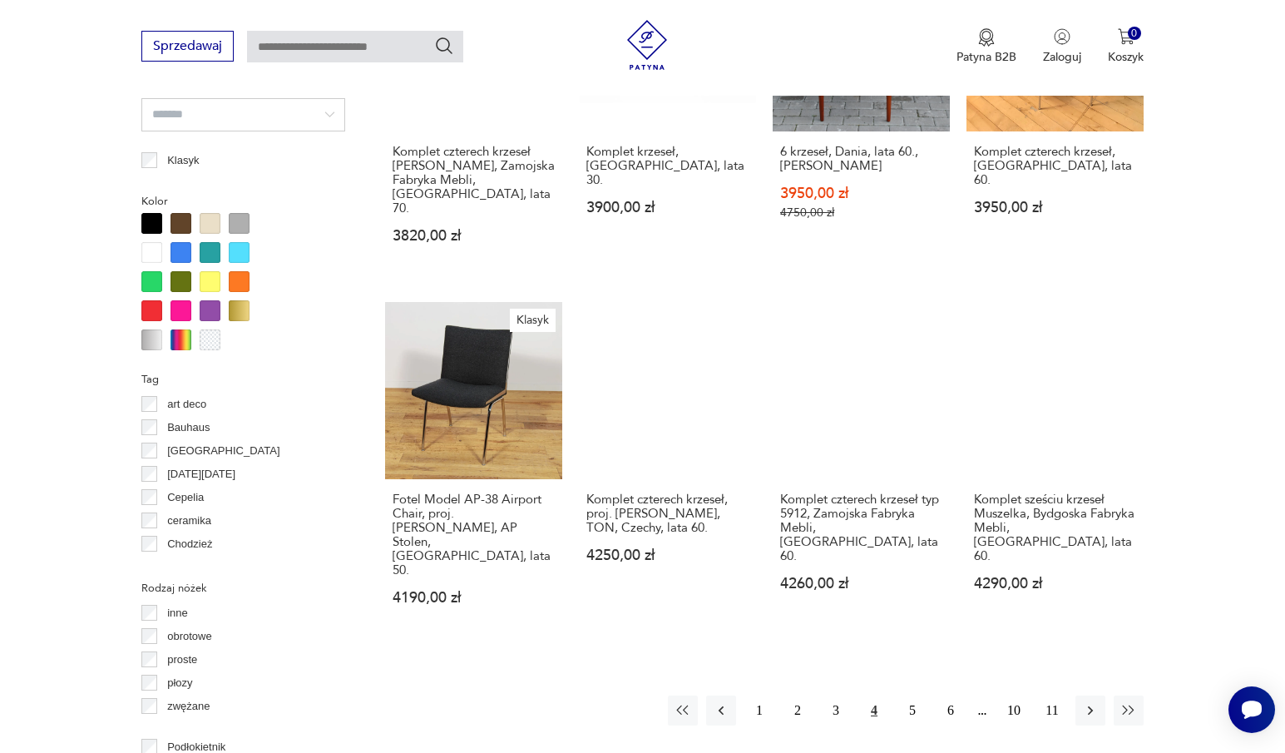
scroll to position [1523, 0]
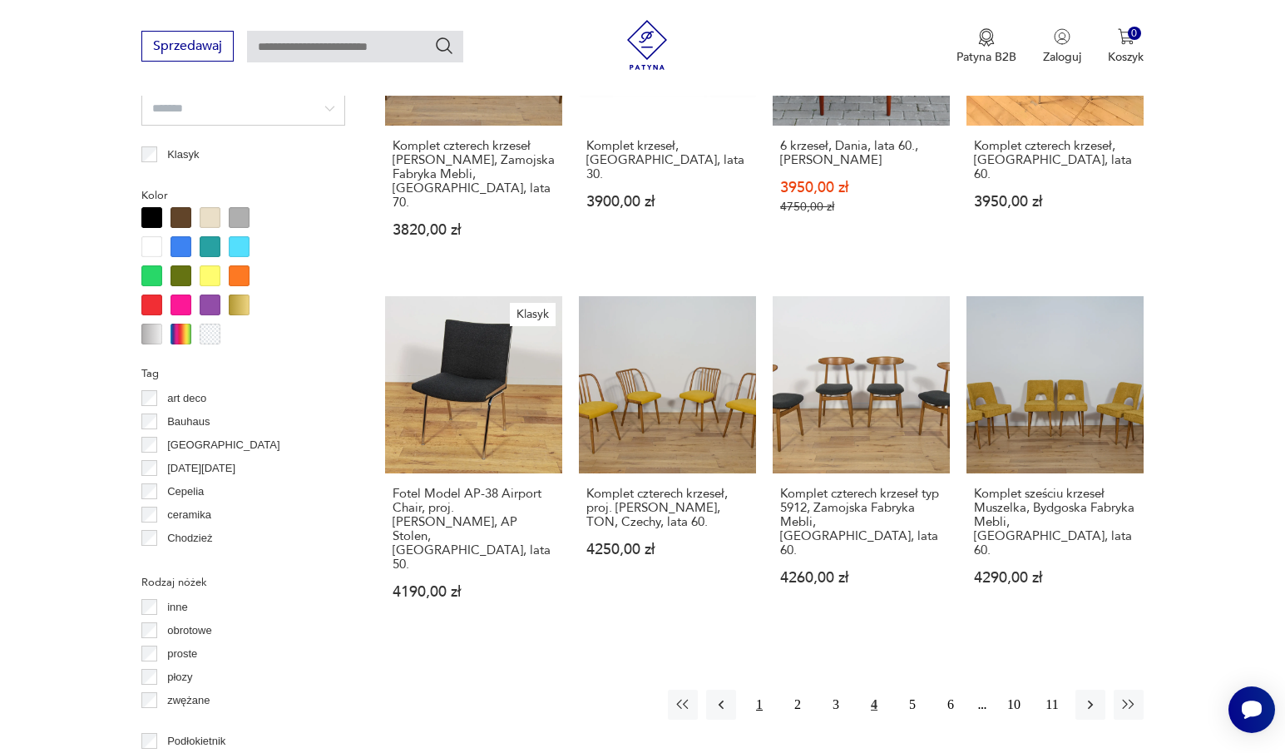
click at [762, 689] on button "1" at bounding box center [759, 704] width 30 height 30
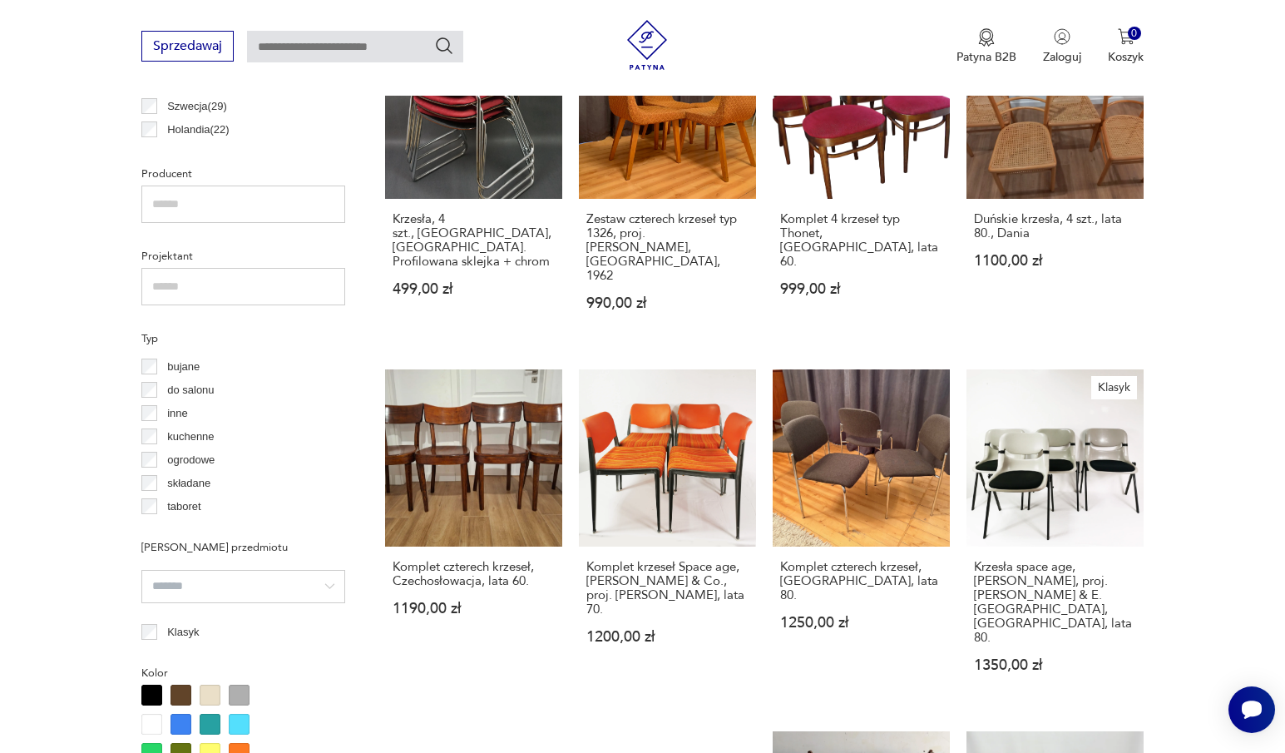
scroll to position [1108, 0]
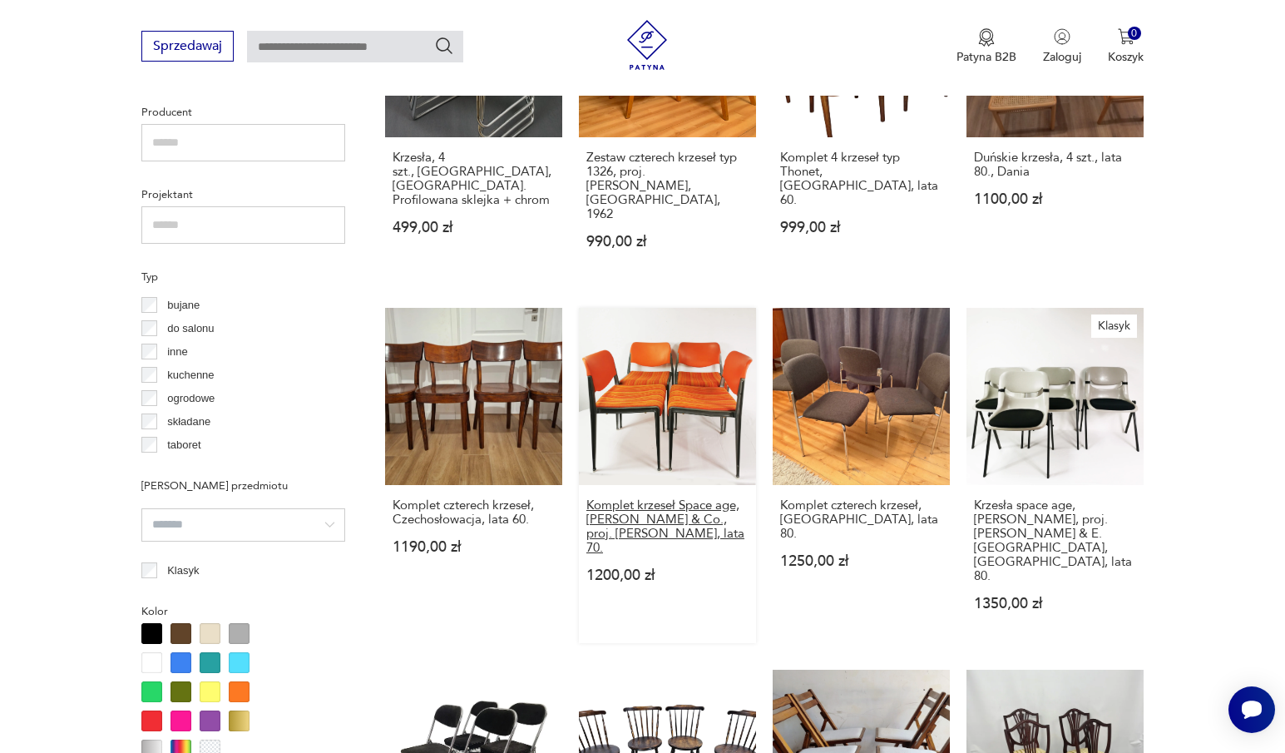
click at [668, 498] on h3 "Komplet krzeseł Space age, Kusch & Co., proj. Prof. Hans Ell., lata 70." at bounding box center [667, 526] width 162 height 57
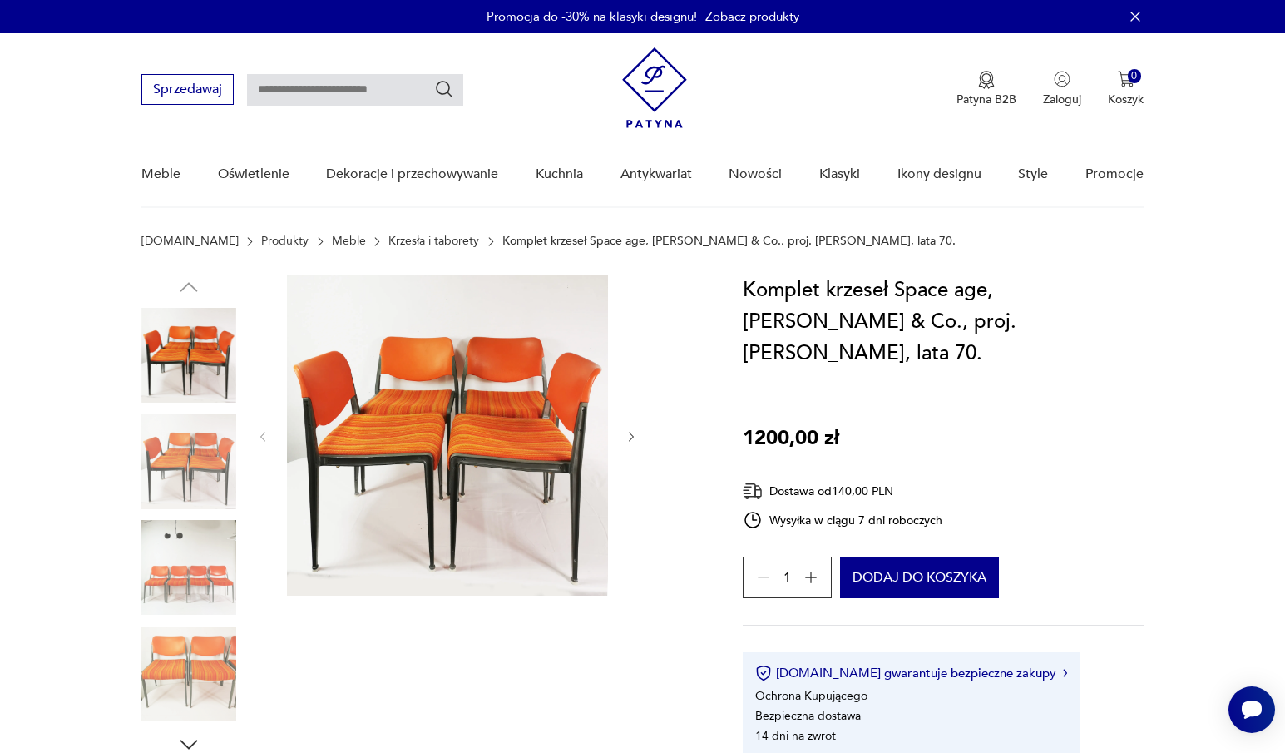
click at [193, 460] on img at bounding box center [188, 461] width 95 height 95
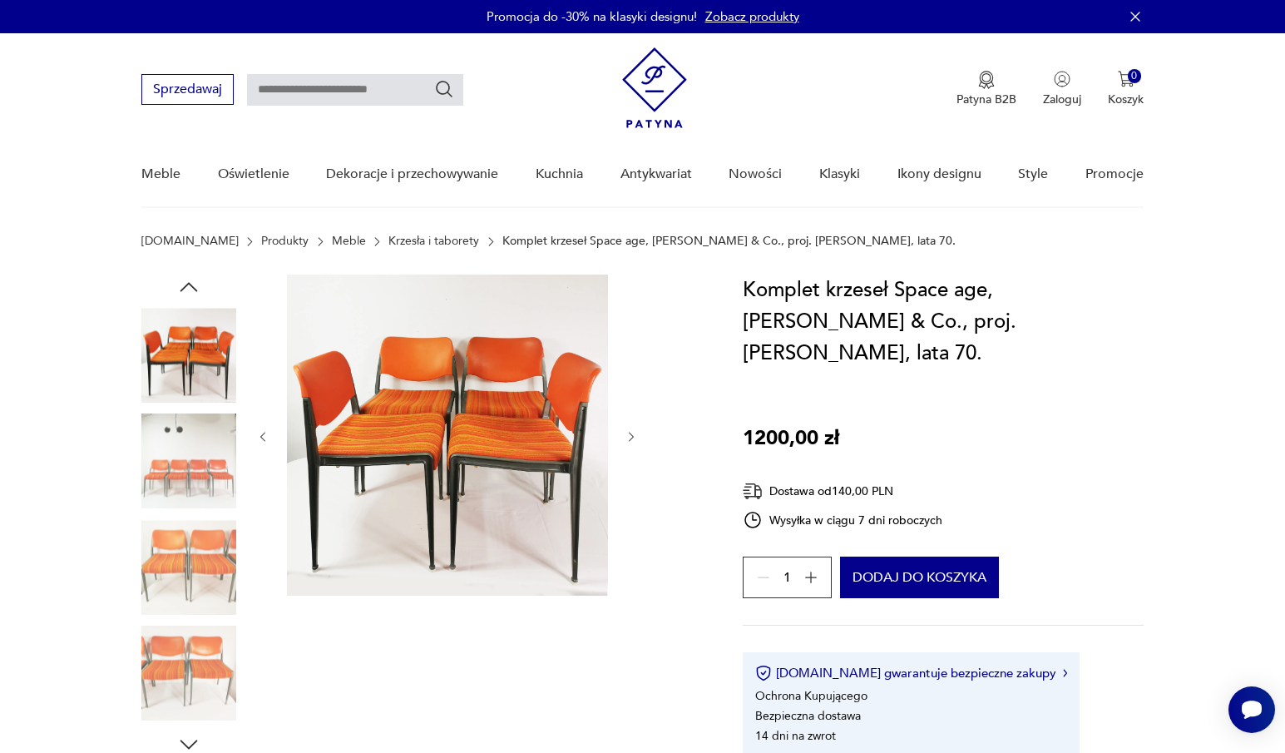
click at [206, 467] on img at bounding box center [188, 461] width 95 height 95
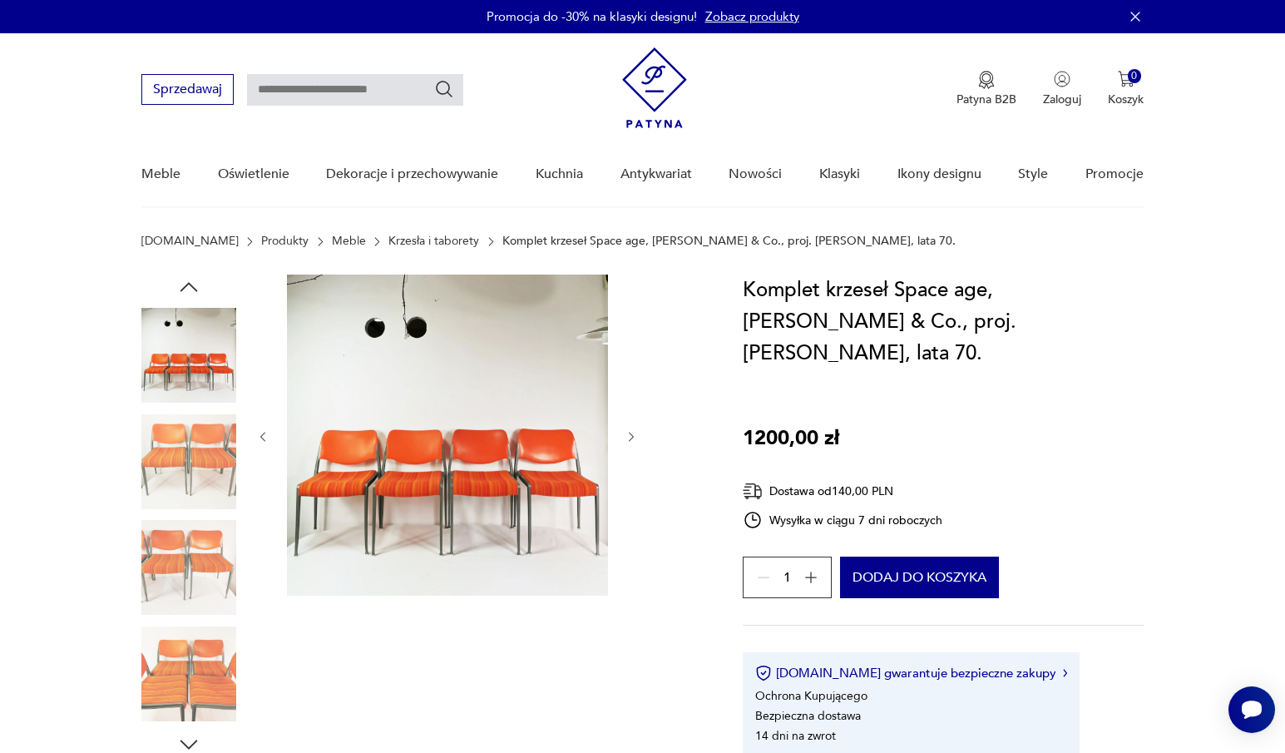
click at [199, 499] on img at bounding box center [188, 461] width 95 height 95
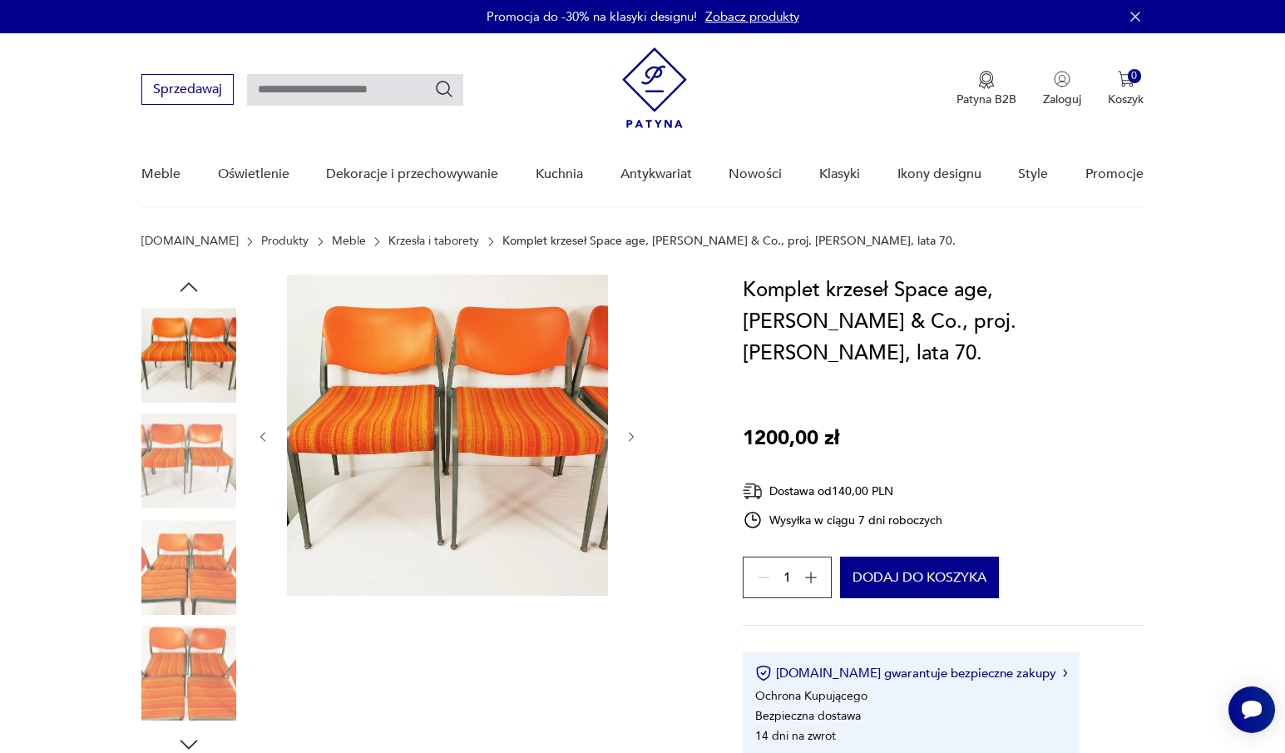
click at [184, 573] on img at bounding box center [188, 567] width 95 height 95
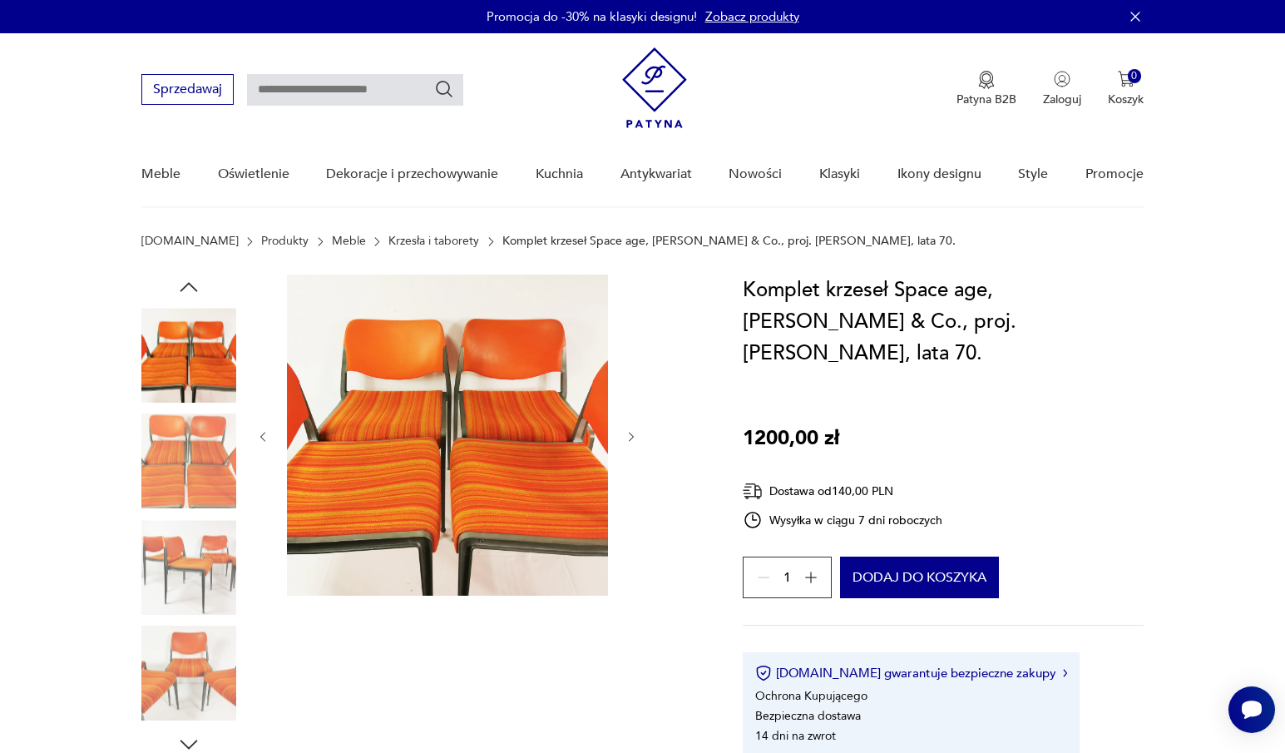
click at [195, 585] on img at bounding box center [188, 567] width 95 height 95
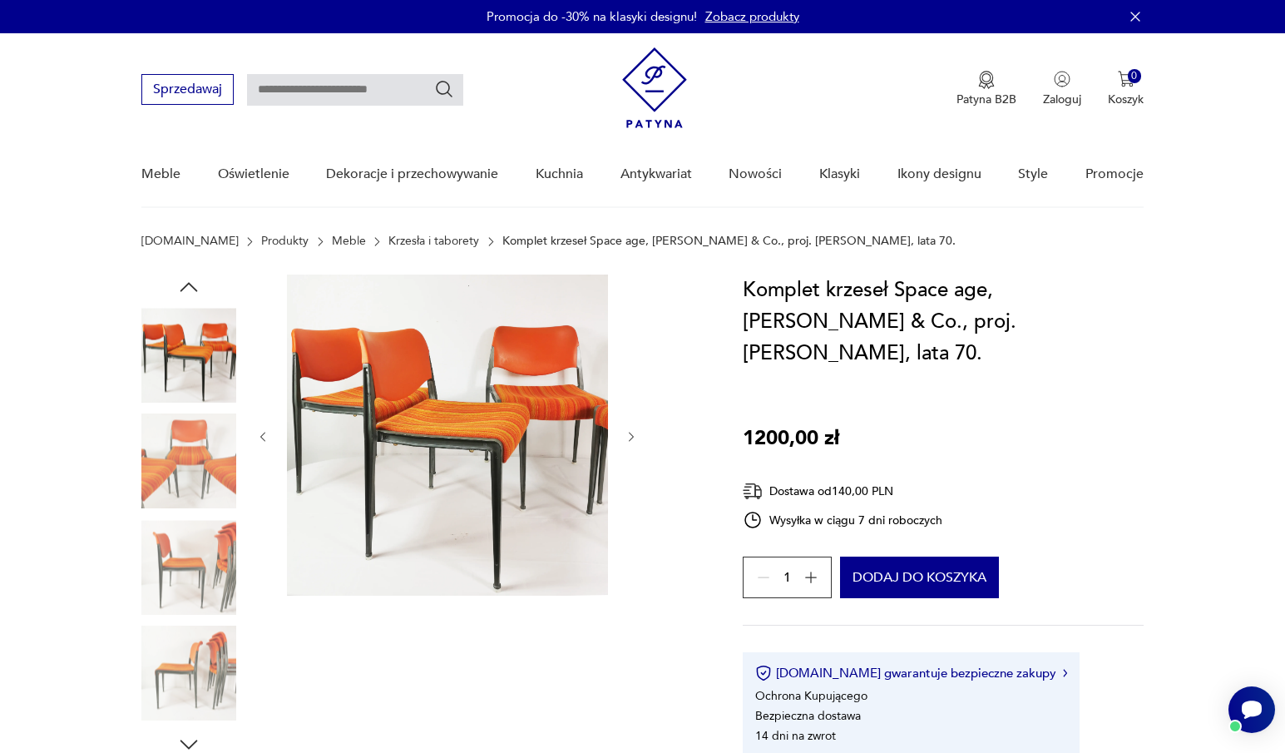
click at [188, 589] on img at bounding box center [188, 567] width 95 height 95
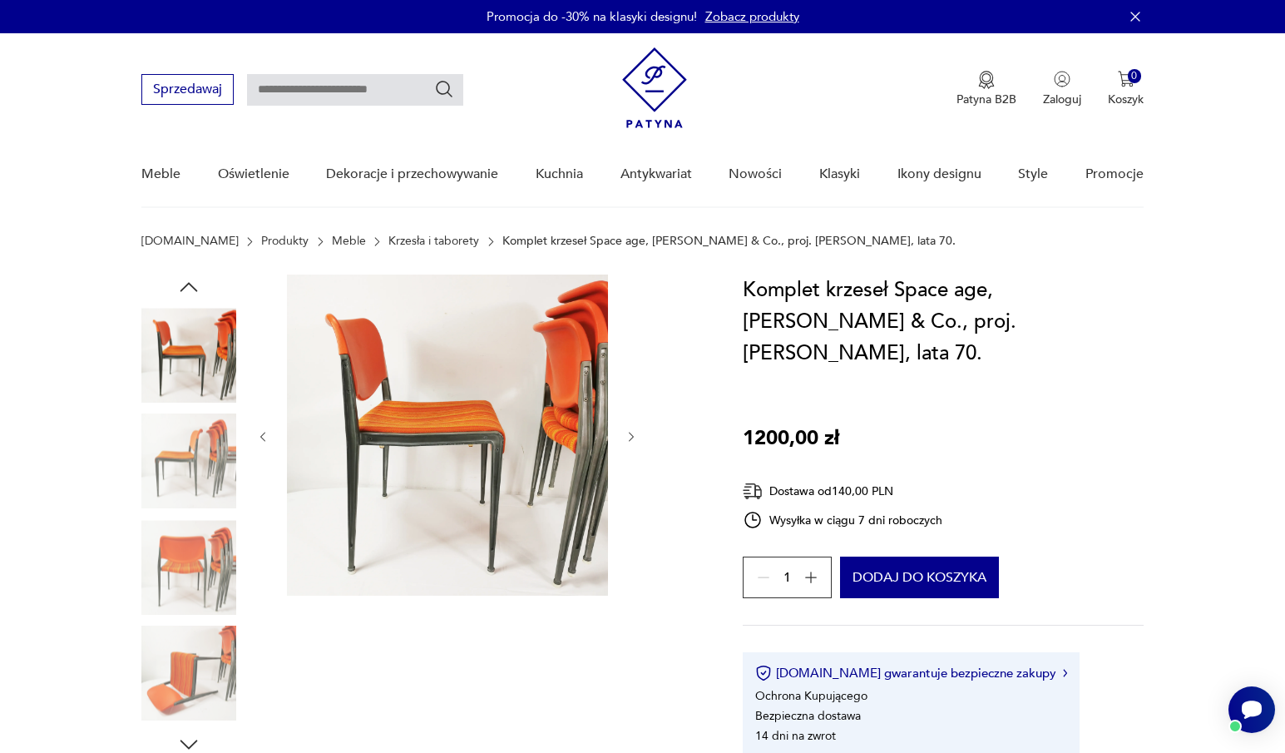
click at [215, 533] on img at bounding box center [188, 567] width 95 height 95
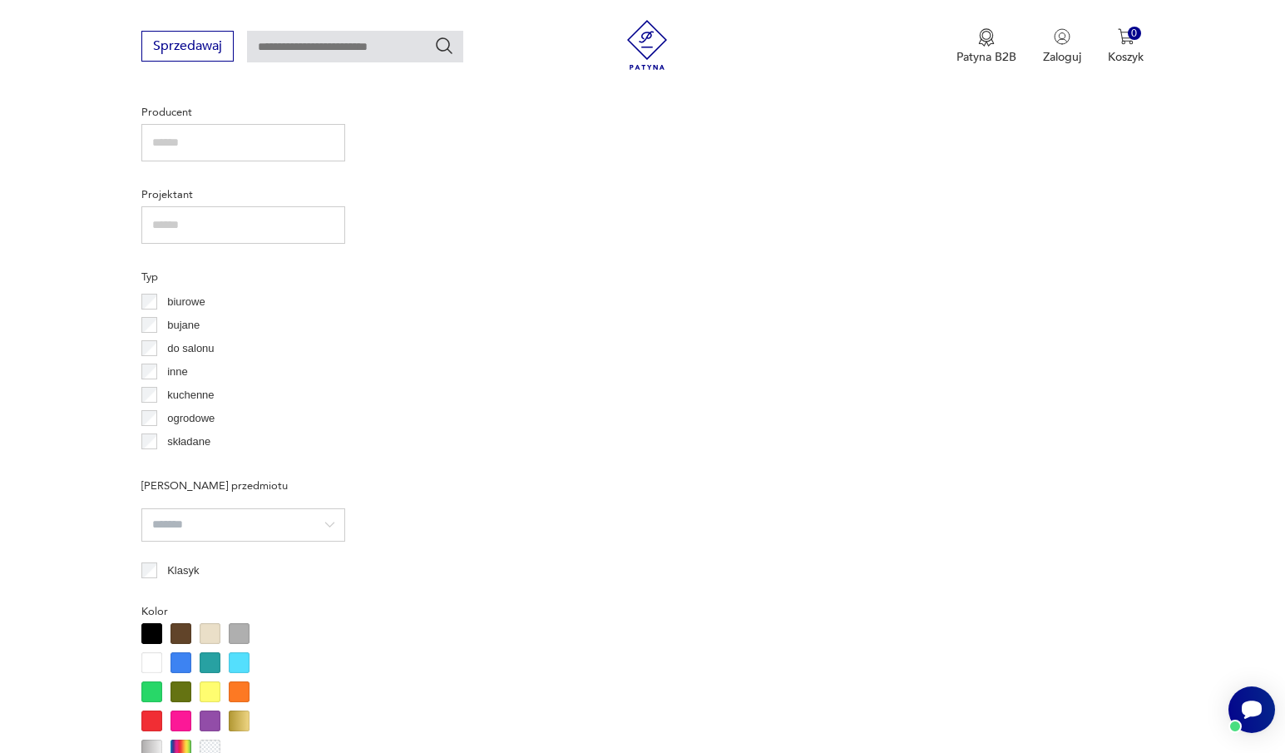
scroll to position [1261, 0]
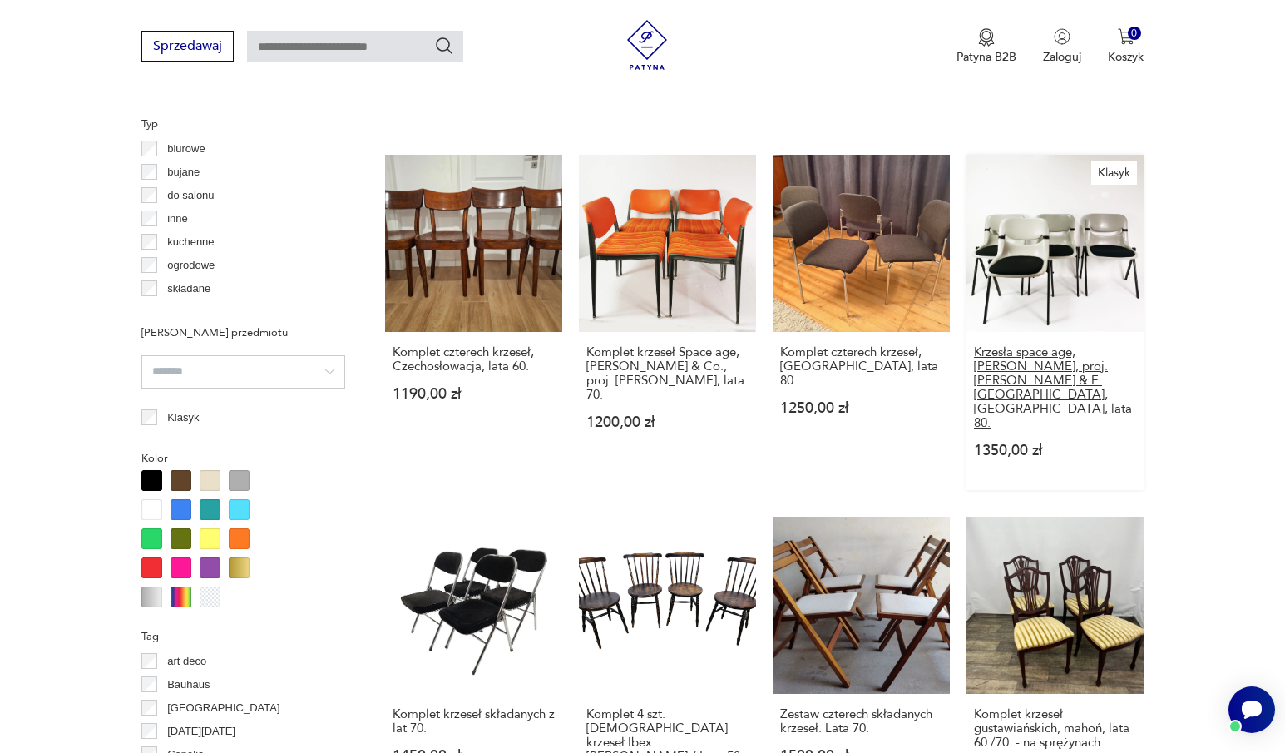
click at [1056, 345] on h3 "Krzesła space age, Vitra Dorsal, proj. G.Piretti & E. Ambas, Włochy, lata 80." at bounding box center [1055, 387] width 162 height 85
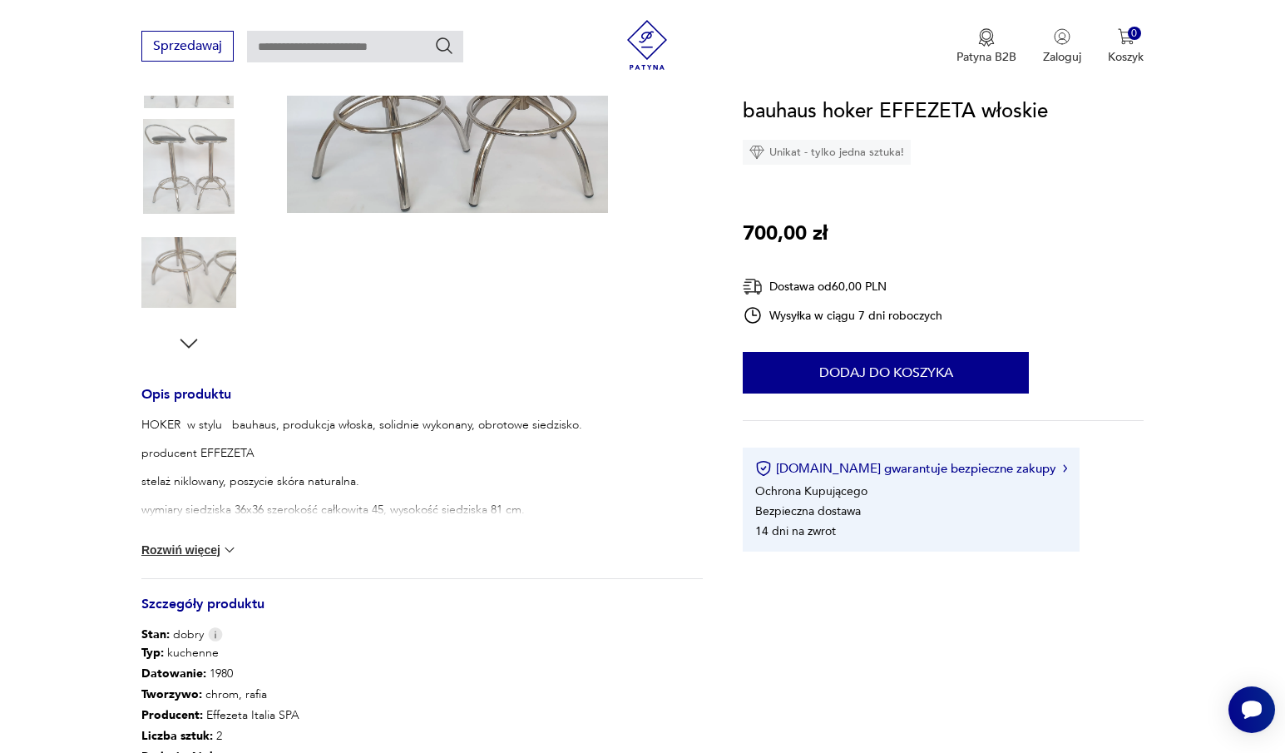
scroll to position [416, 0]
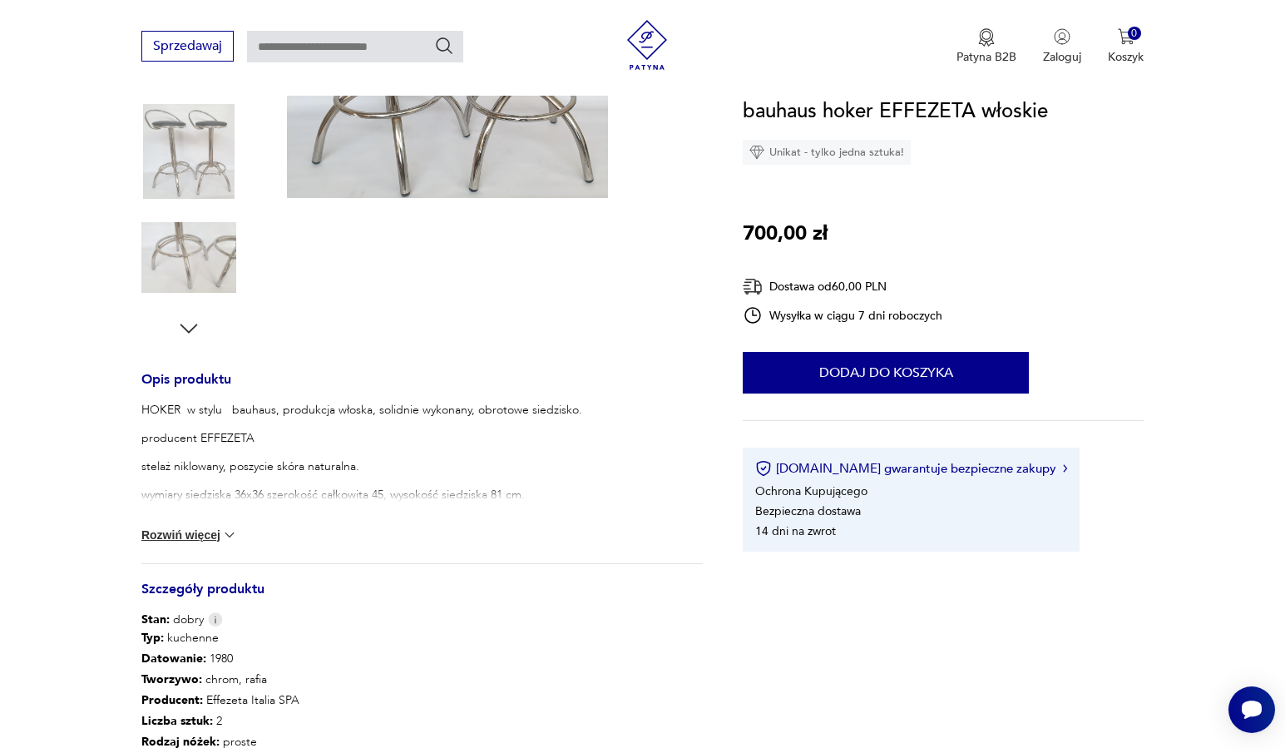
click at [214, 530] on button "Rozwiń więcej" at bounding box center [189, 534] width 96 height 17
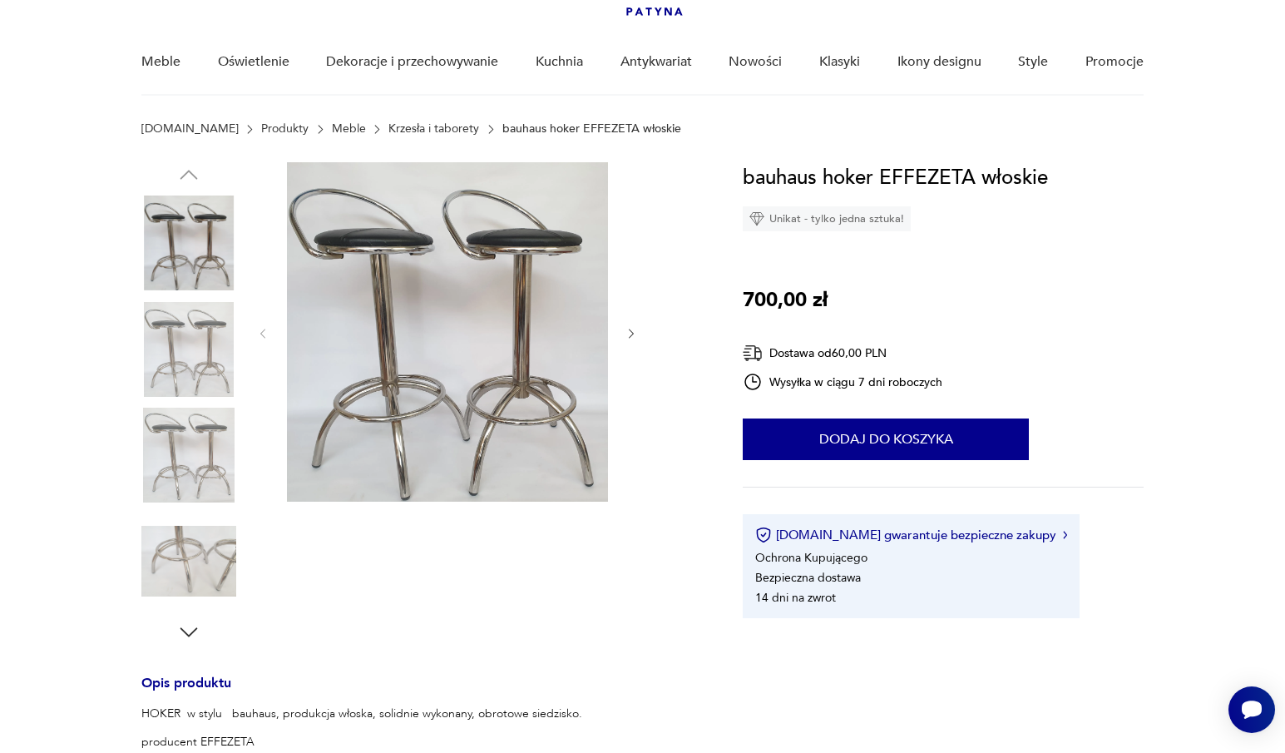
scroll to position [0, 0]
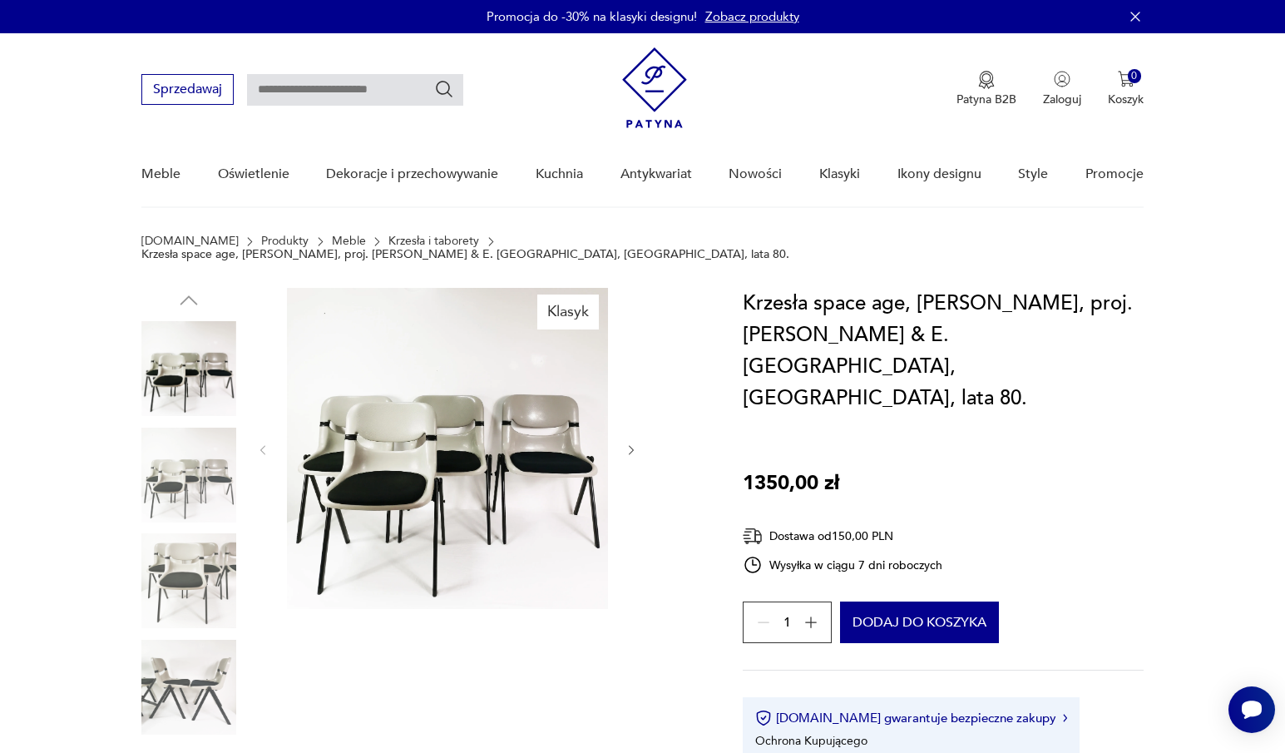
click at [198, 448] on img at bounding box center [188, 474] width 95 height 95
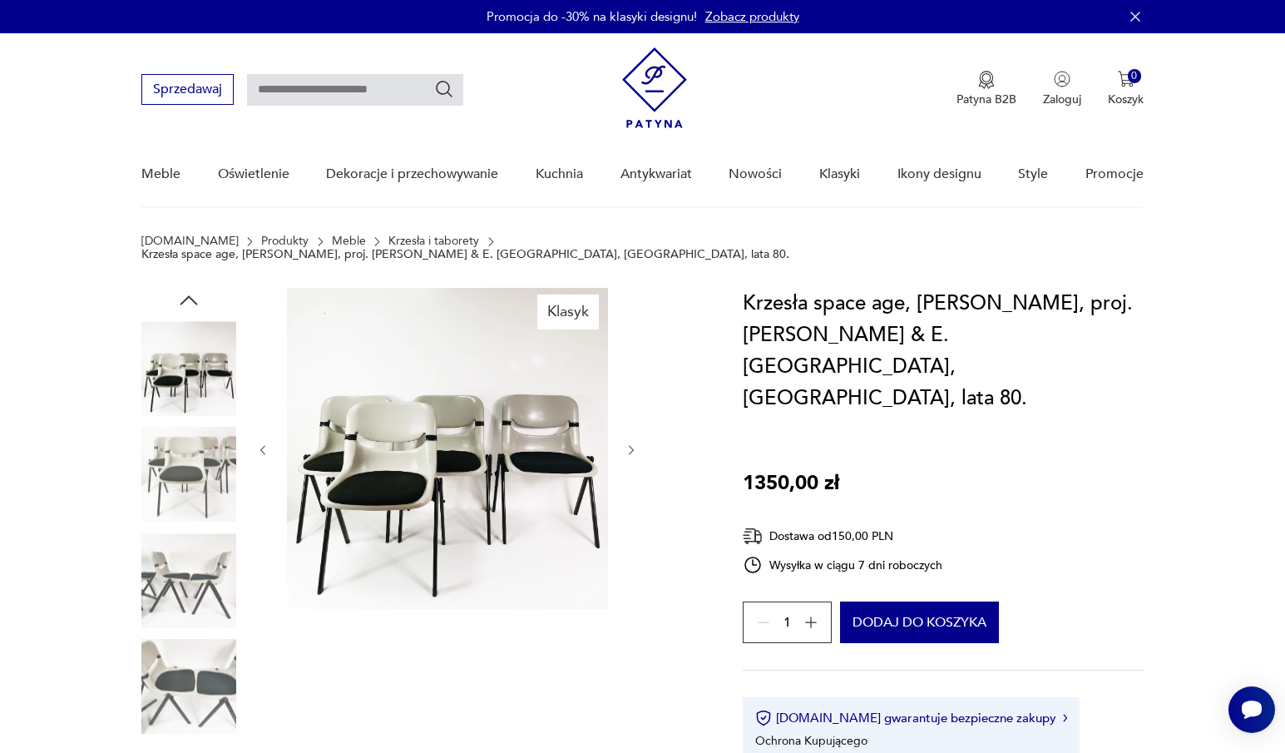
click at [185, 535] on img at bounding box center [188, 580] width 95 height 95
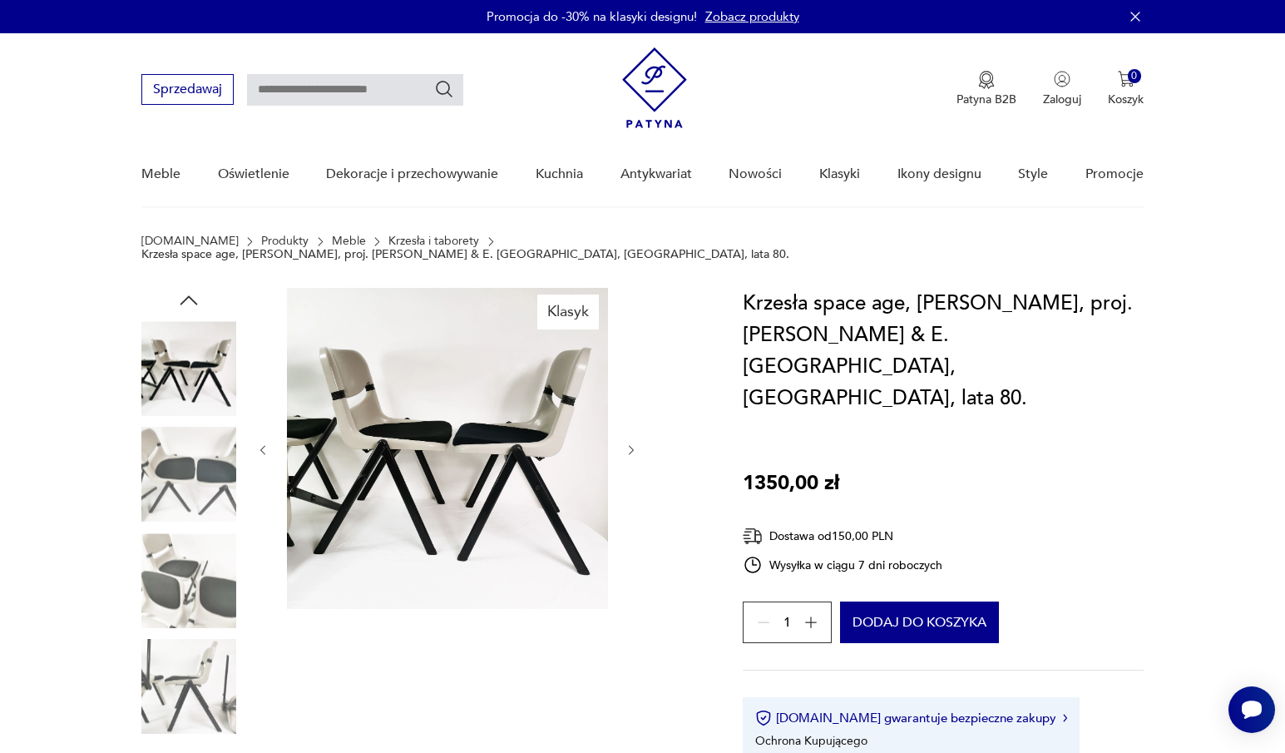
click at [185, 578] on img at bounding box center [188, 580] width 95 height 95
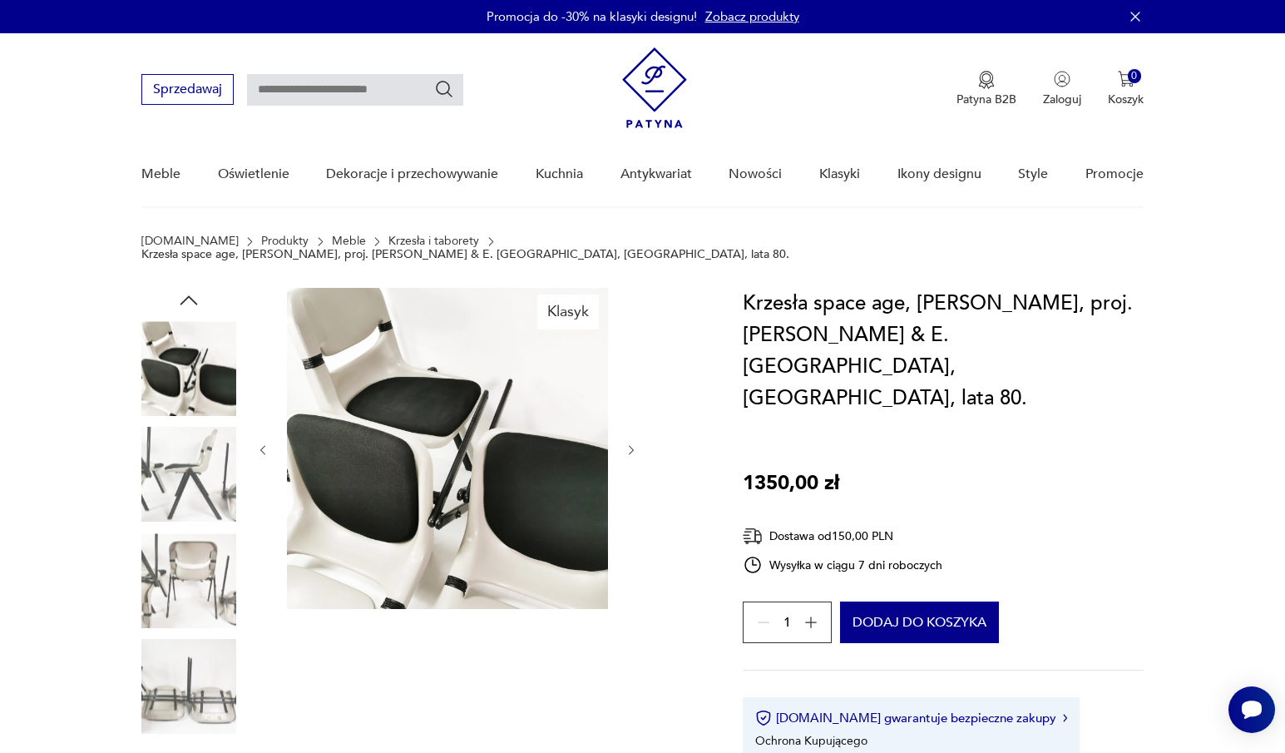
click at [213, 458] on img at bounding box center [188, 474] width 95 height 95
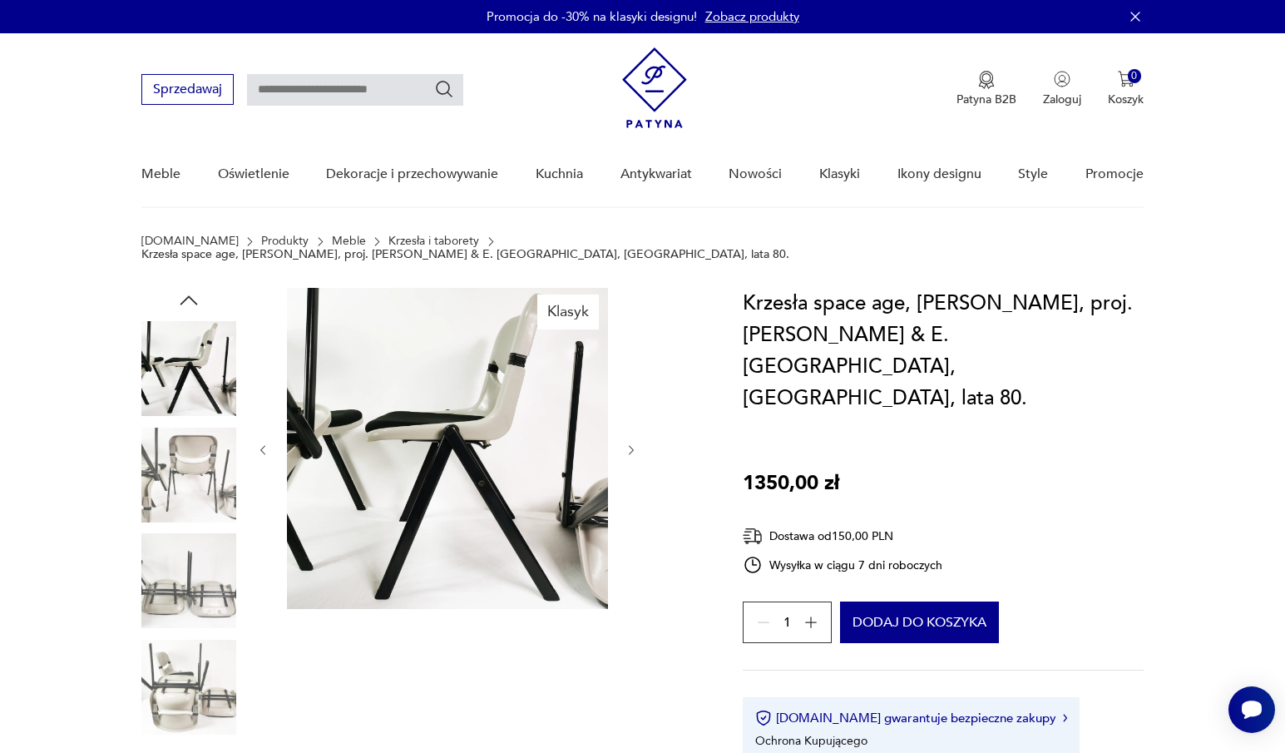
click at [205, 511] on div at bounding box center [188, 476] width 95 height 98
click at [195, 542] on img at bounding box center [188, 580] width 95 height 95
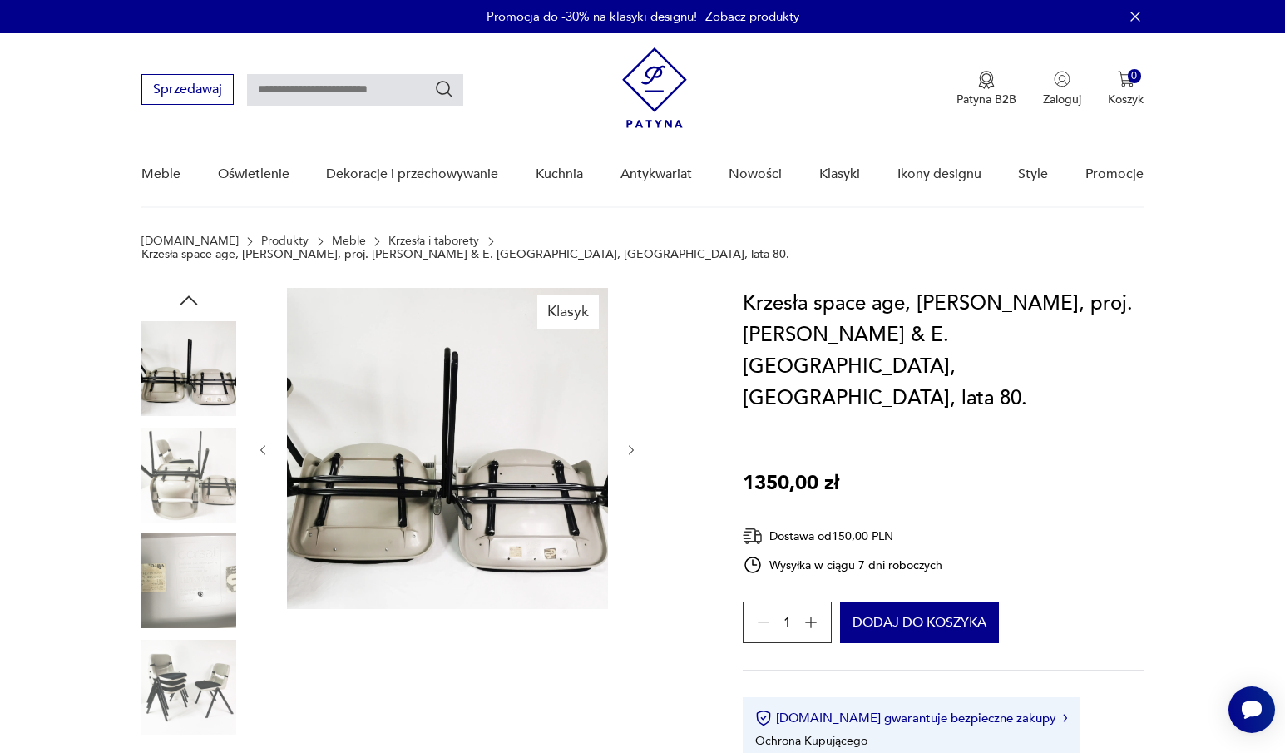
click at [183, 562] on img at bounding box center [188, 580] width 95 height 95
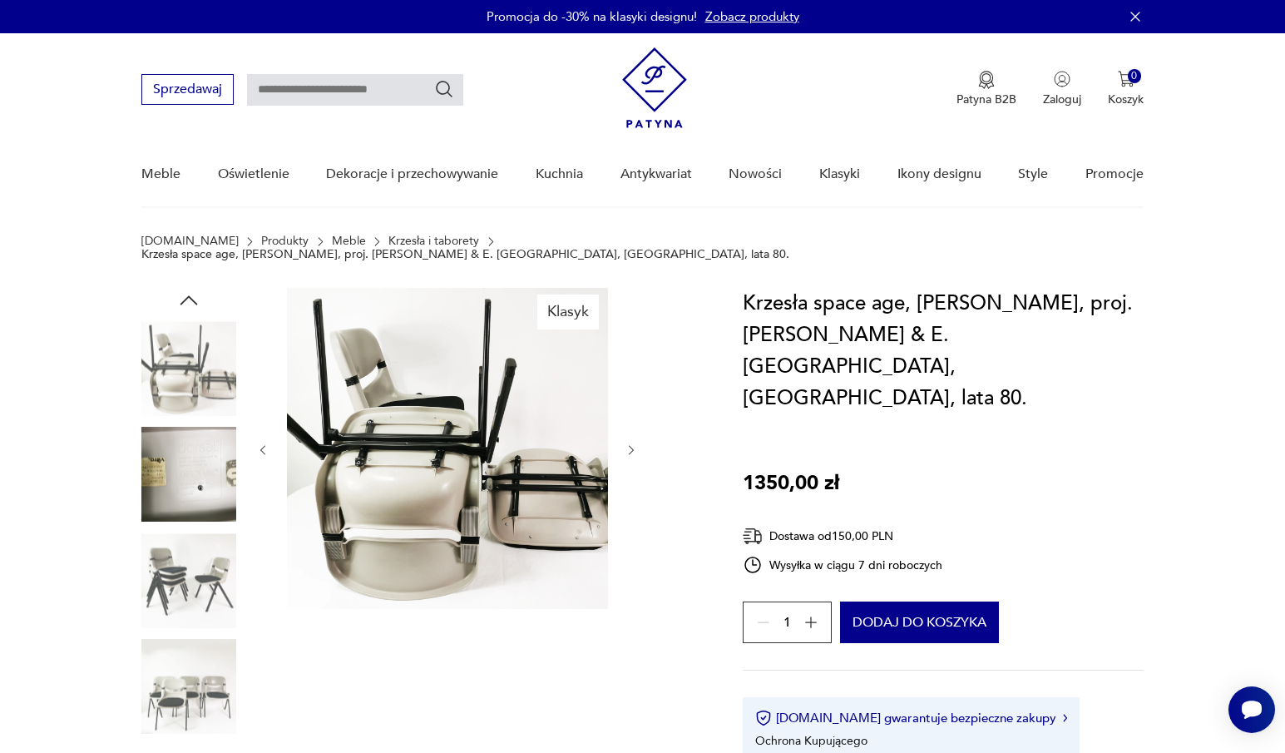
click at [187, 570] on img at bounding box center [188, 580] width 95 height 95
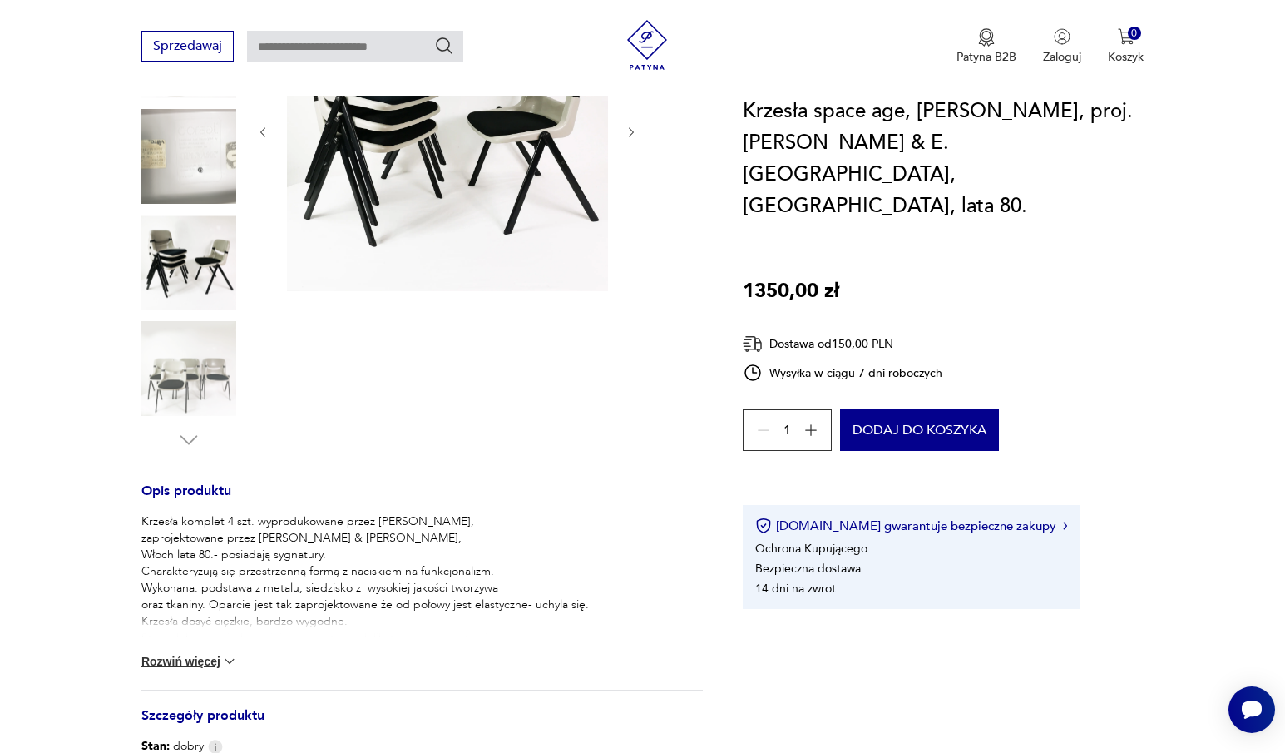
scroll to position [333, 0]
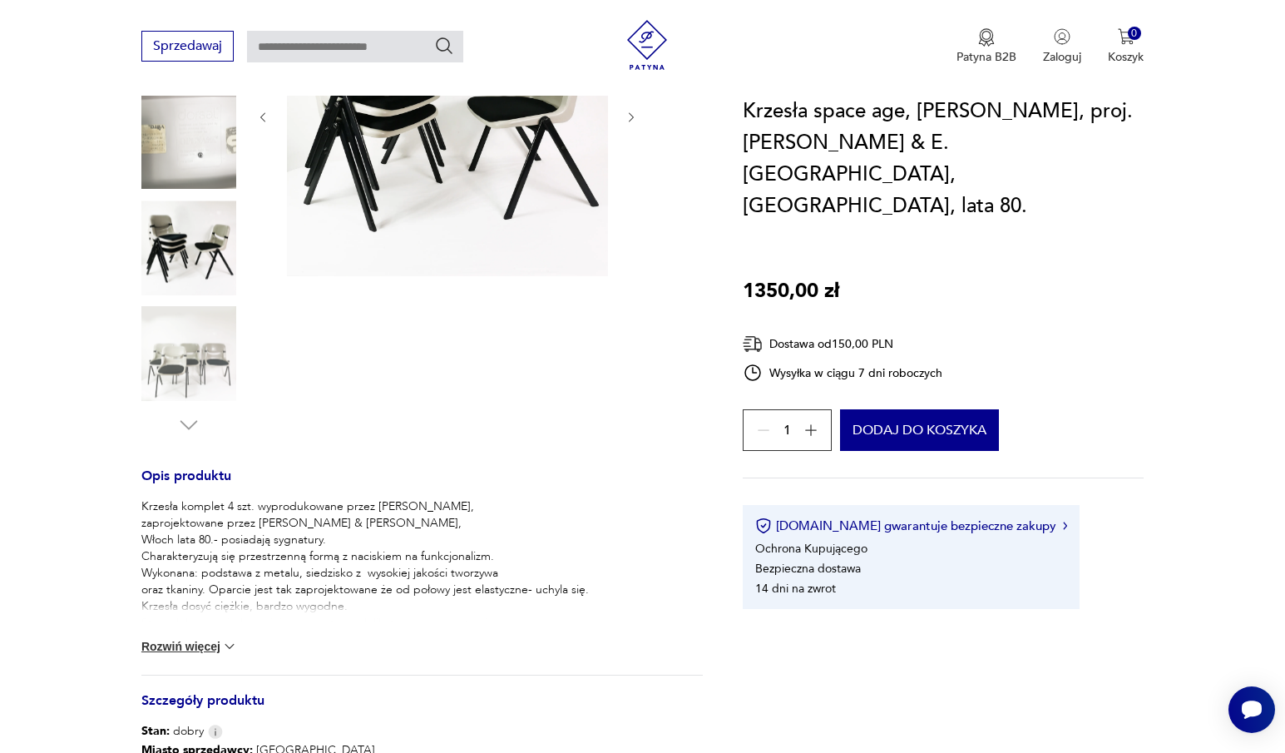
click at [191, 638] on button "Rozwiń więcej" at bounding box center [189, 646] width 96 height 17
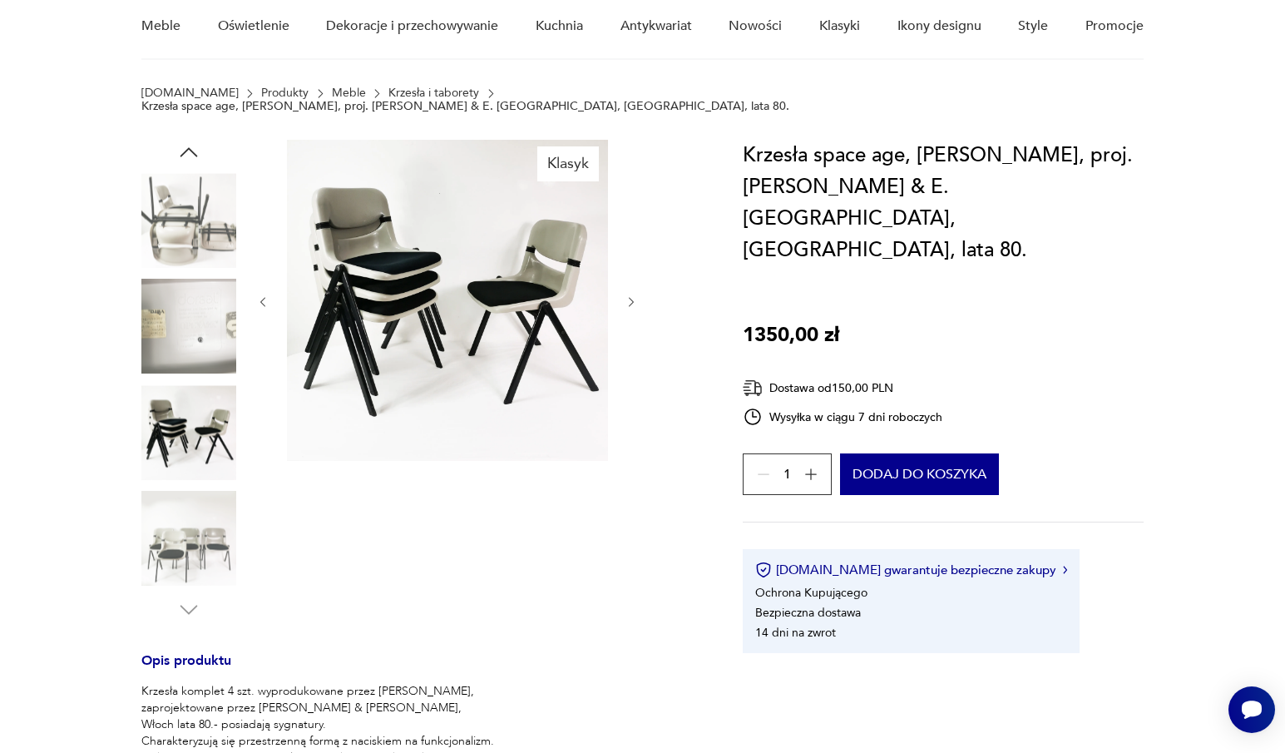
scroll to position [83, 0]
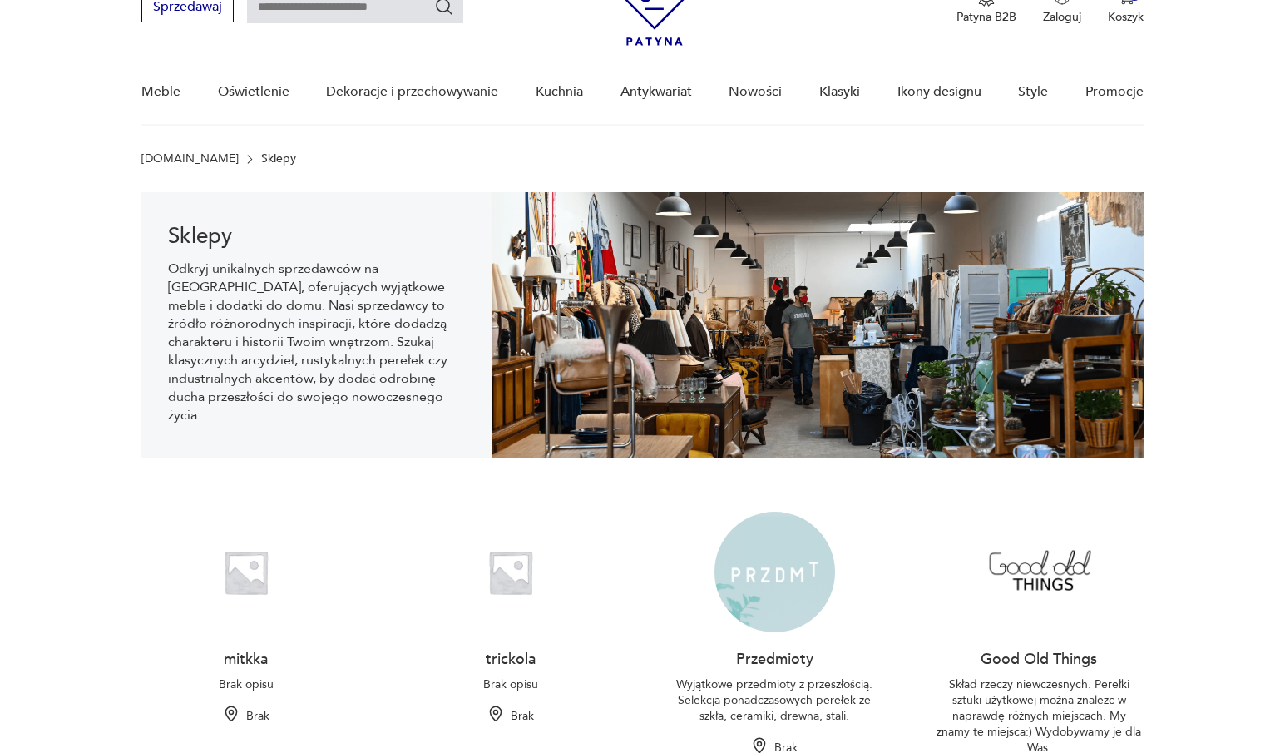
scroll to position [151, 0]
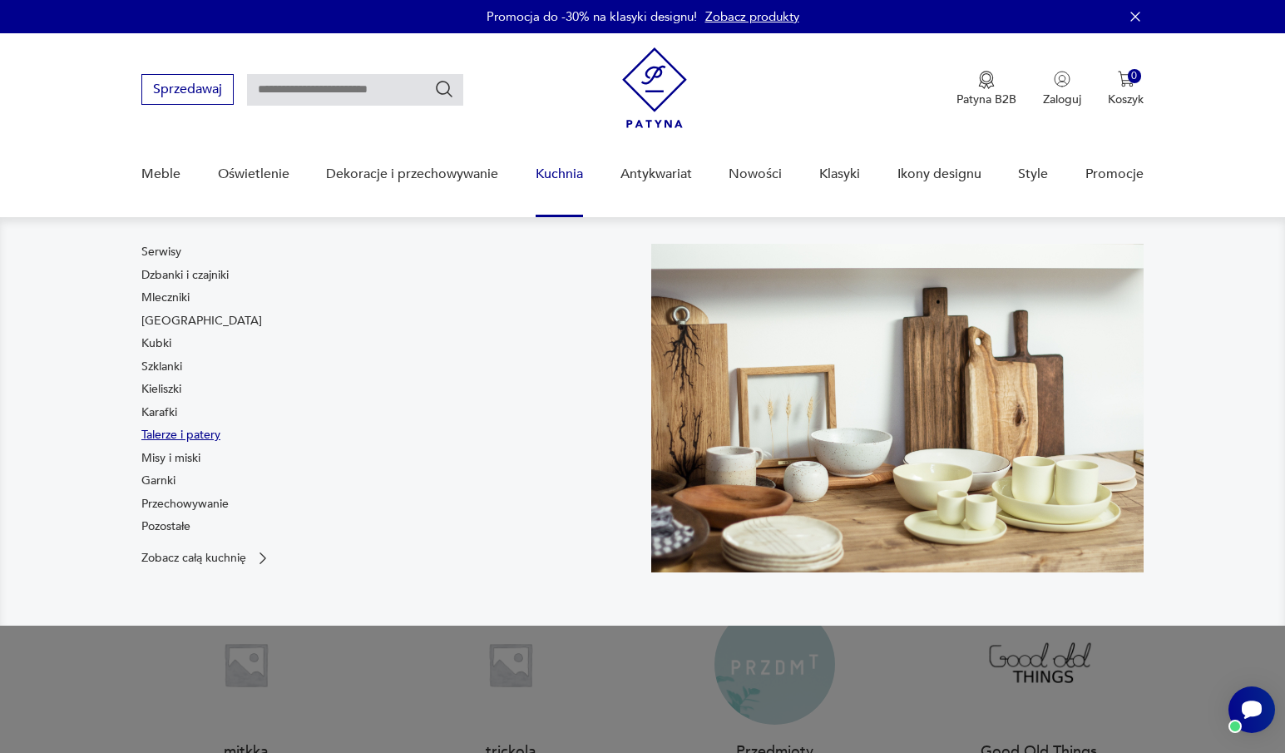
click at [170, 430] on link "Talerze i patery" at bounding box center [180, 435] width 79 height 17
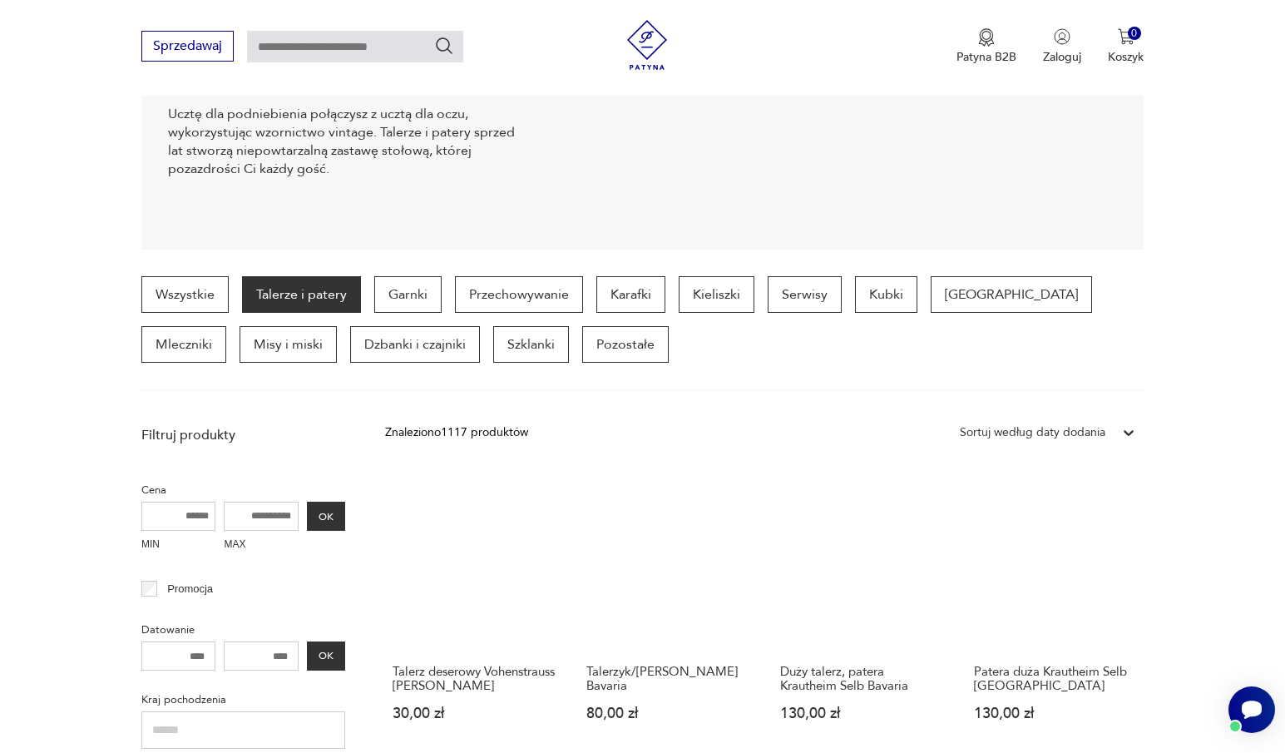
scroll to position [440, 0]
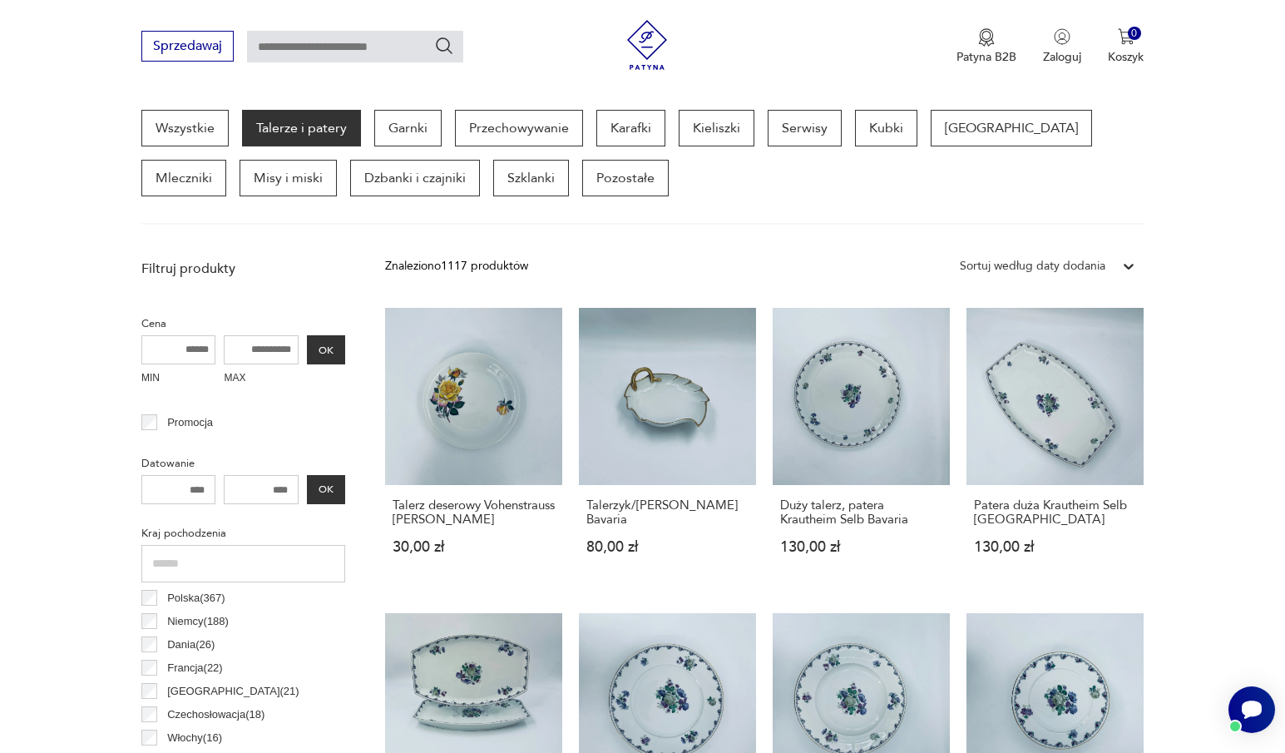
click at [1096, 265] on div "Sortuj według daty dodania" at bounding box center [1033, 266] width 146 height 18
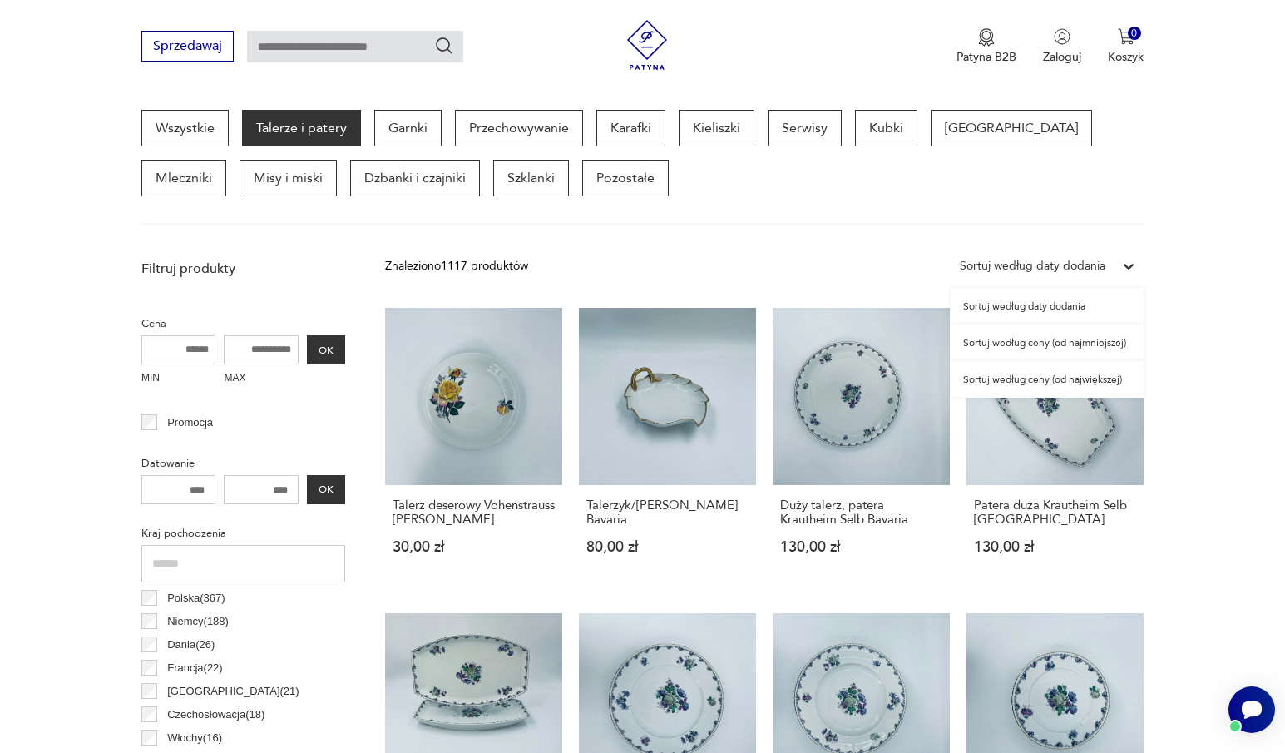
click at [1082, 343] on div "Sortuj według ceny (od najmniejszej)" at bounding box center [1047, 342] width 192 height 37
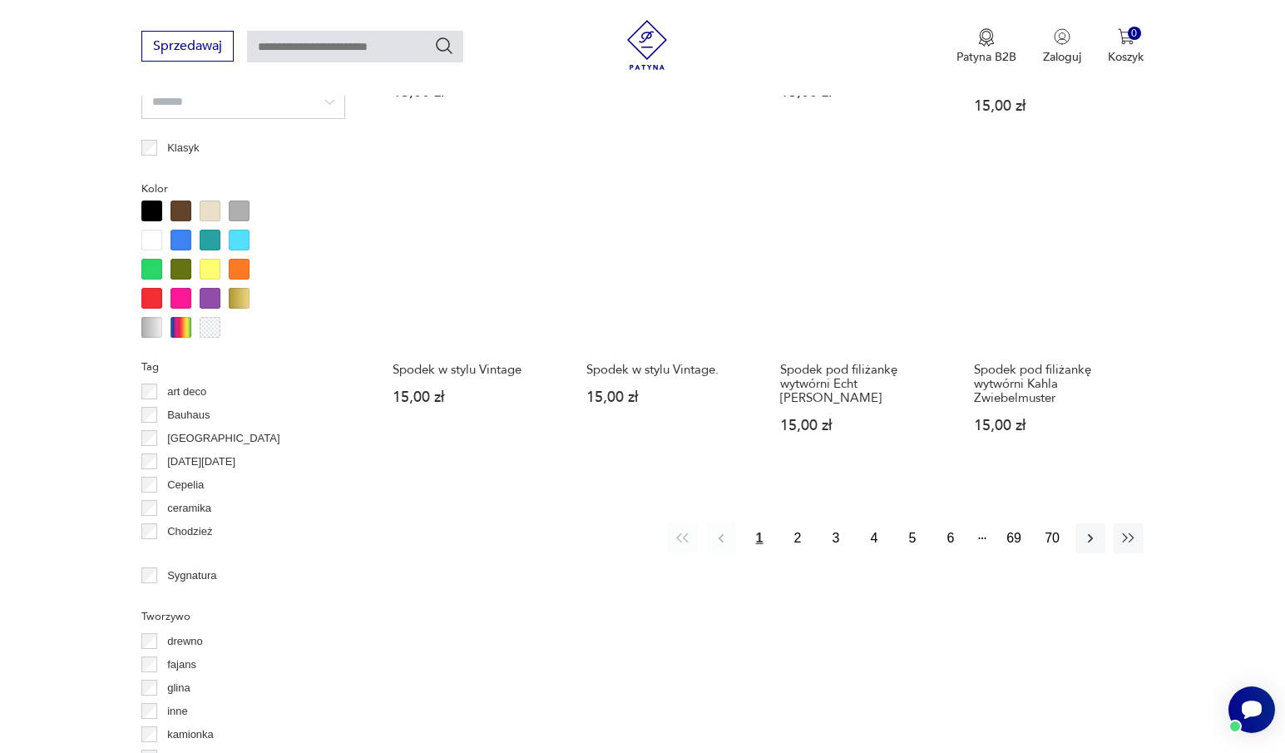
scroll to position [1606, 0]
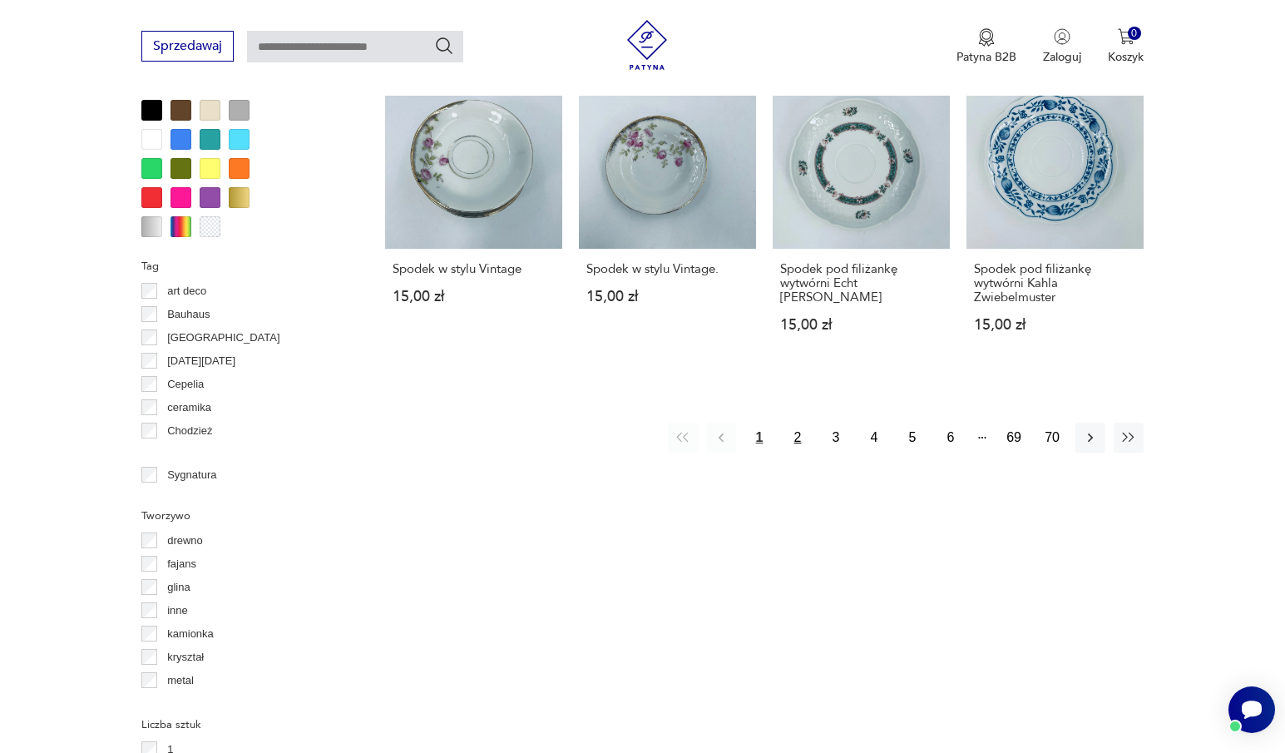
click at [799, 423] on button "2" at bounding box center [797, 437] width 30 height 30
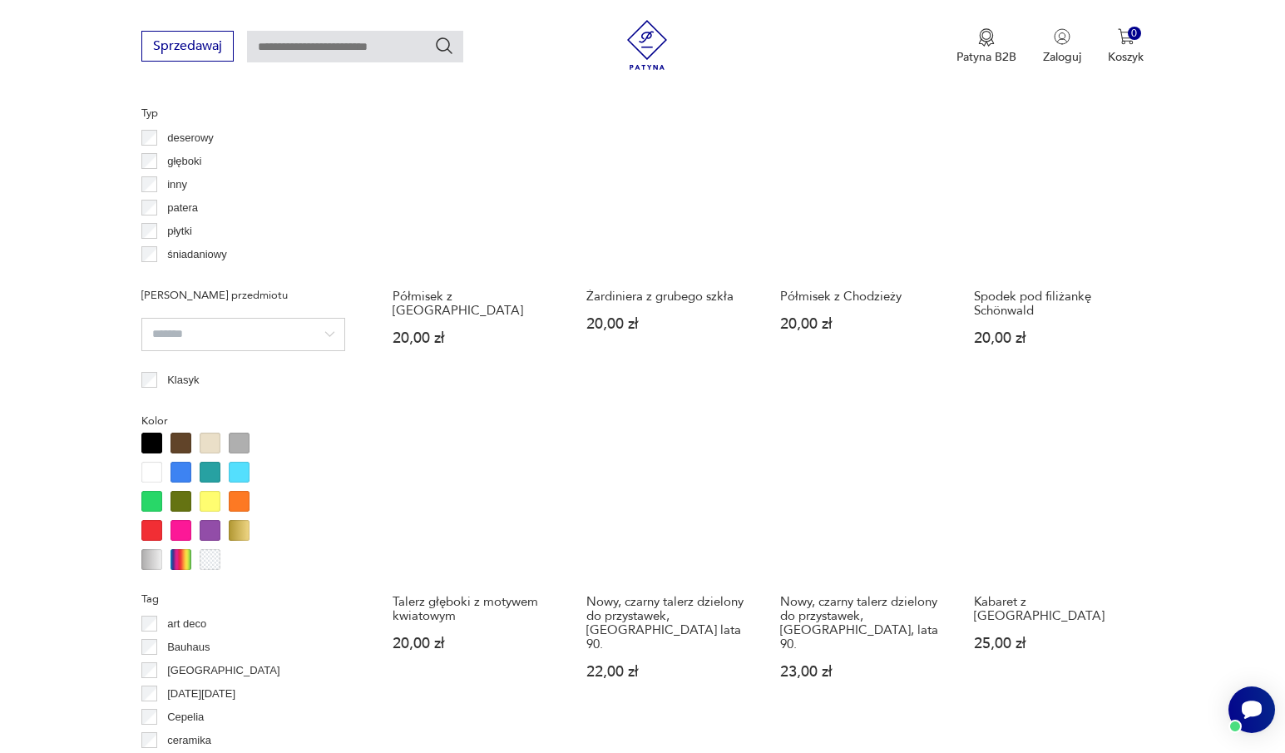
scroll to position [1439, 0]
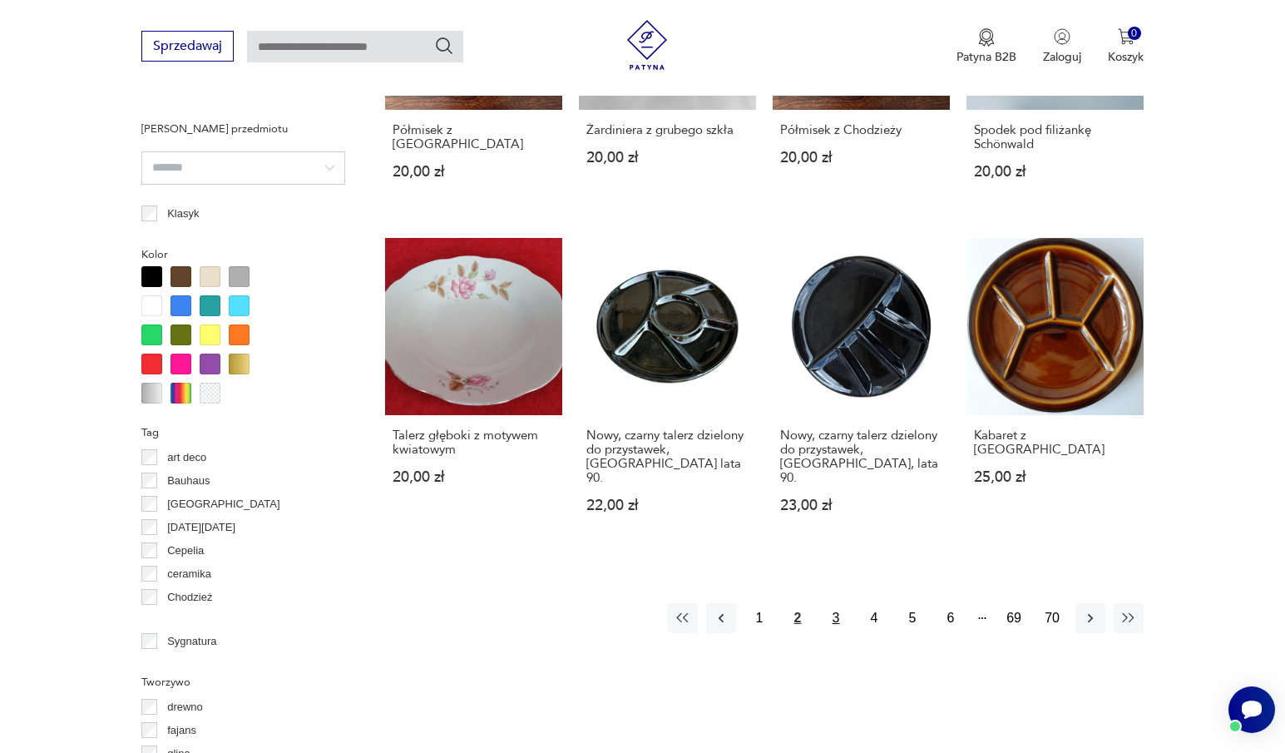
click at [838, 608] on button "3" at bounding box center [836, 618] width 30 height 30
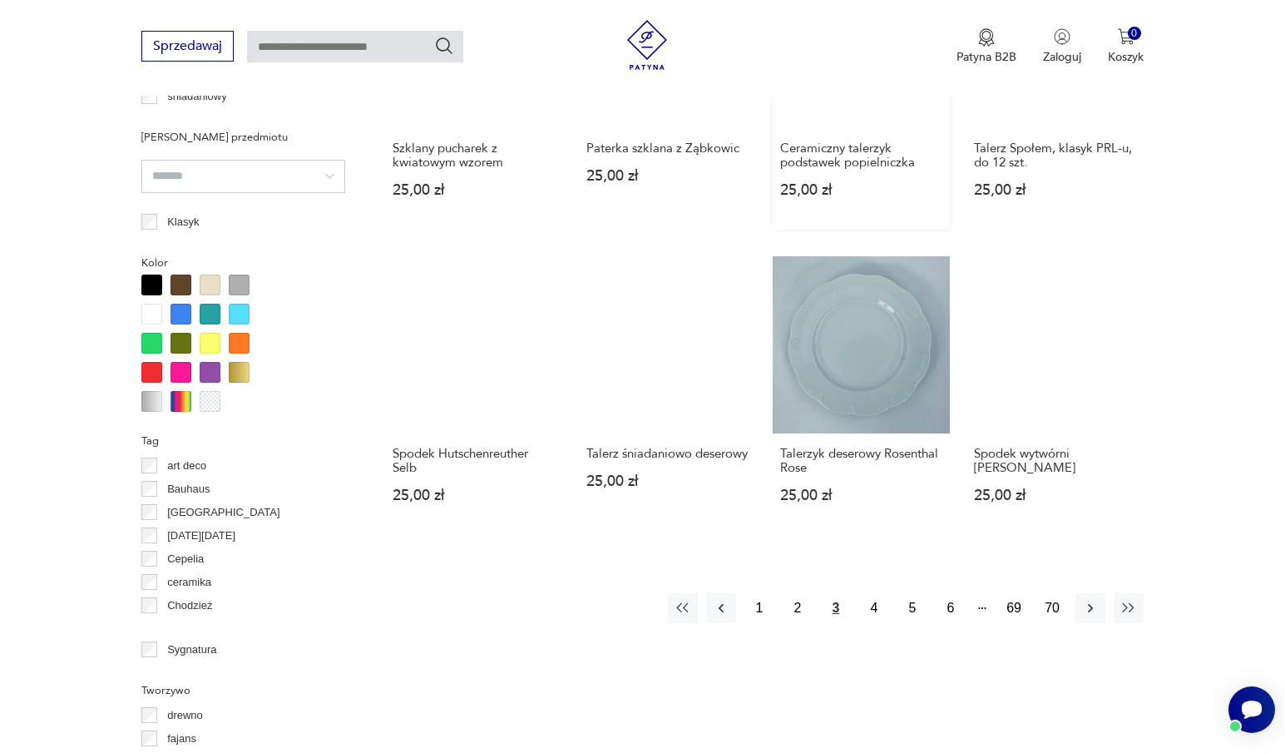
scroll to position [1522, 0]
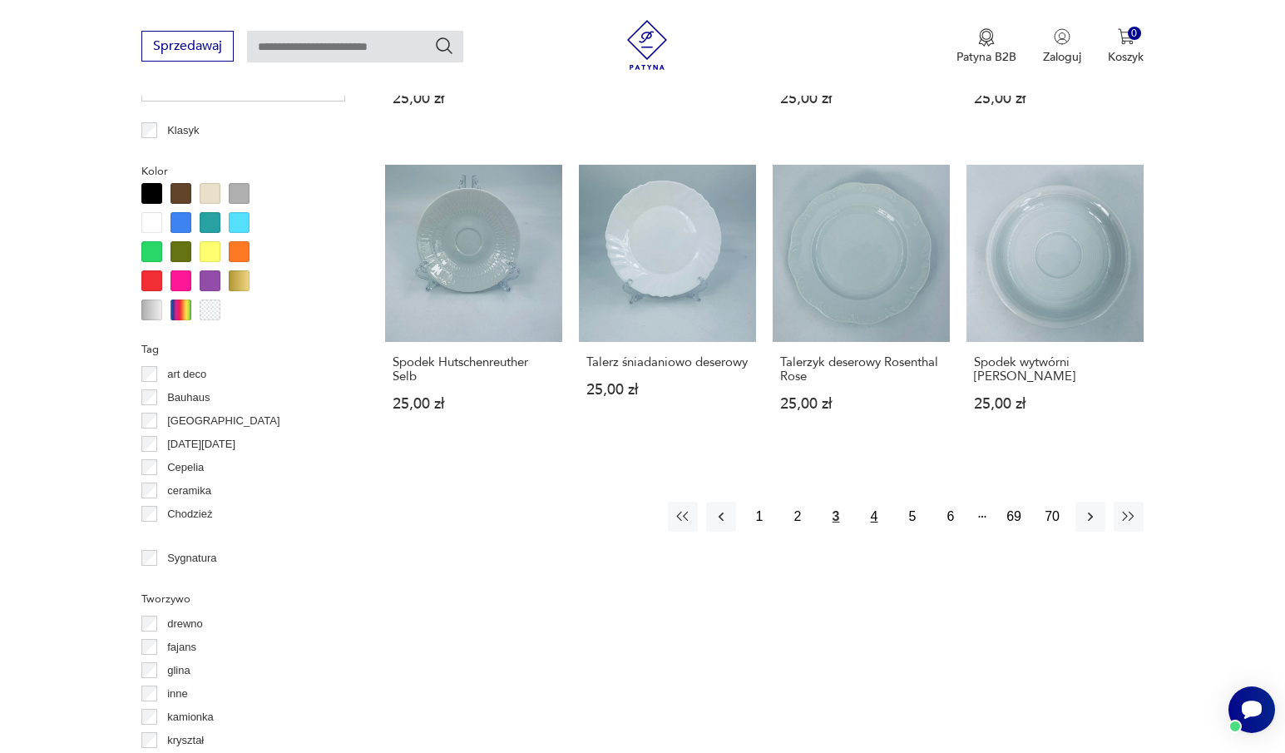
click at [875, 516] on button "4" at bounding box center [874, 516] width 30 height 30
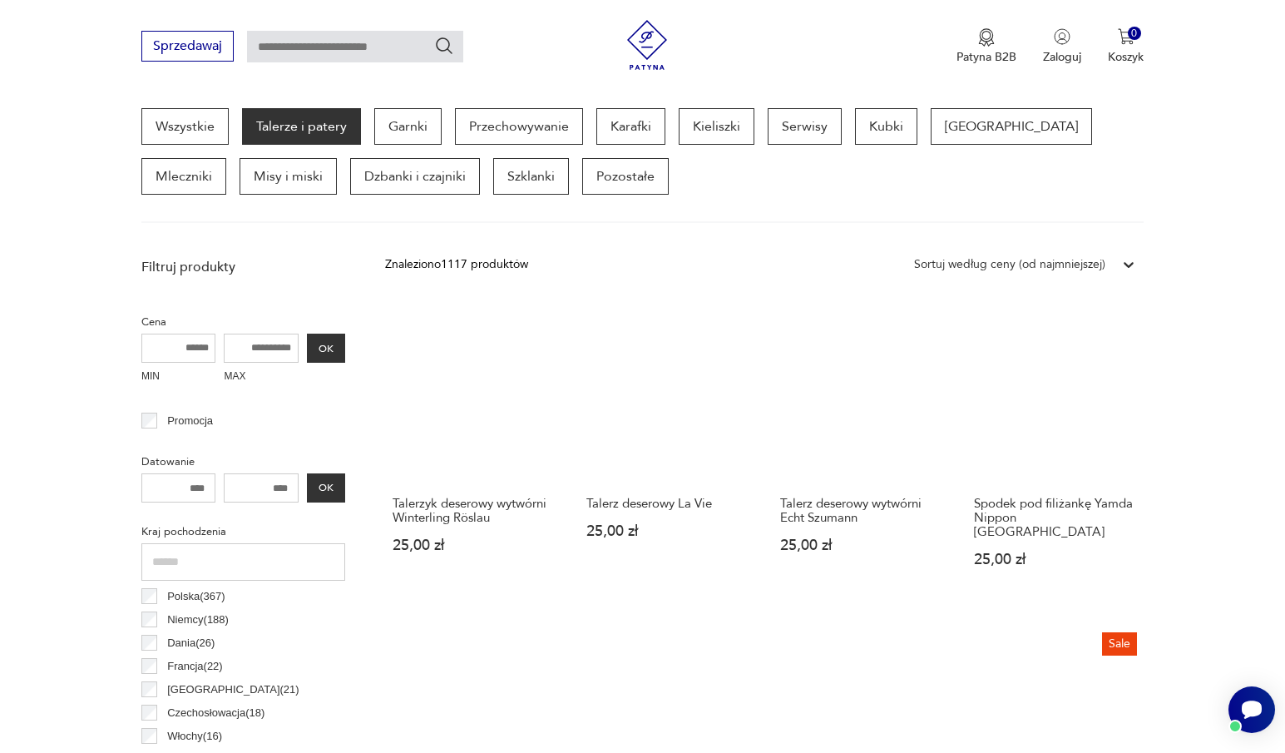
scroll to position [525, 0]
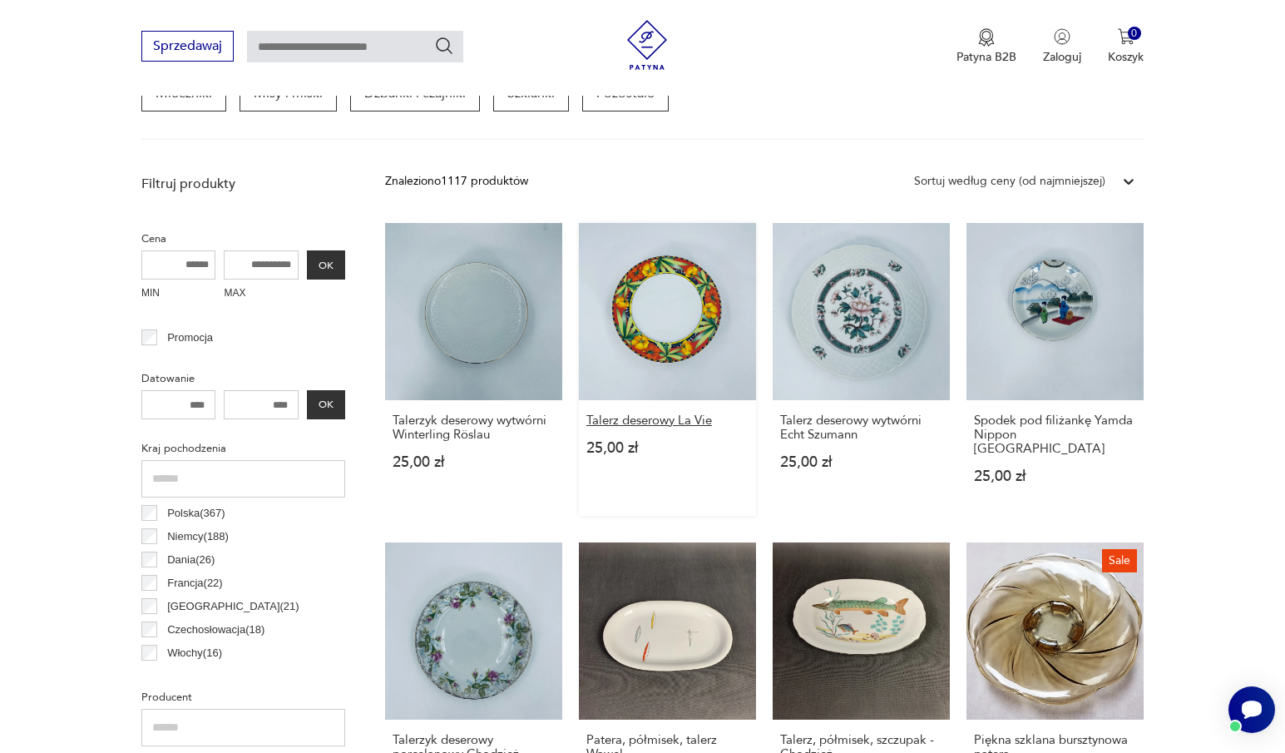
click at [693, 415] on h3 "Talerz deserowy La Vie" at bounding box center [667, 420] width 162 height 14
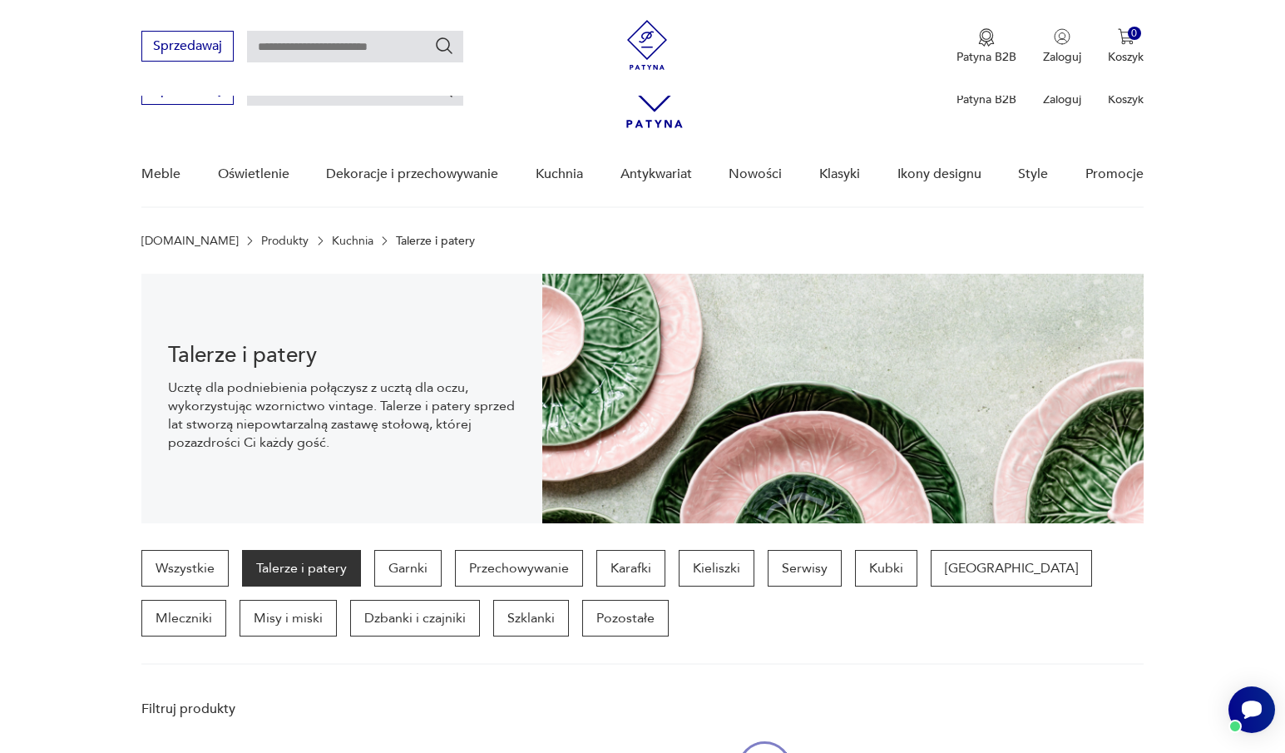
scroll to position [525, 0]
